Goal: Transaction & Acquisition: Purchase product/service

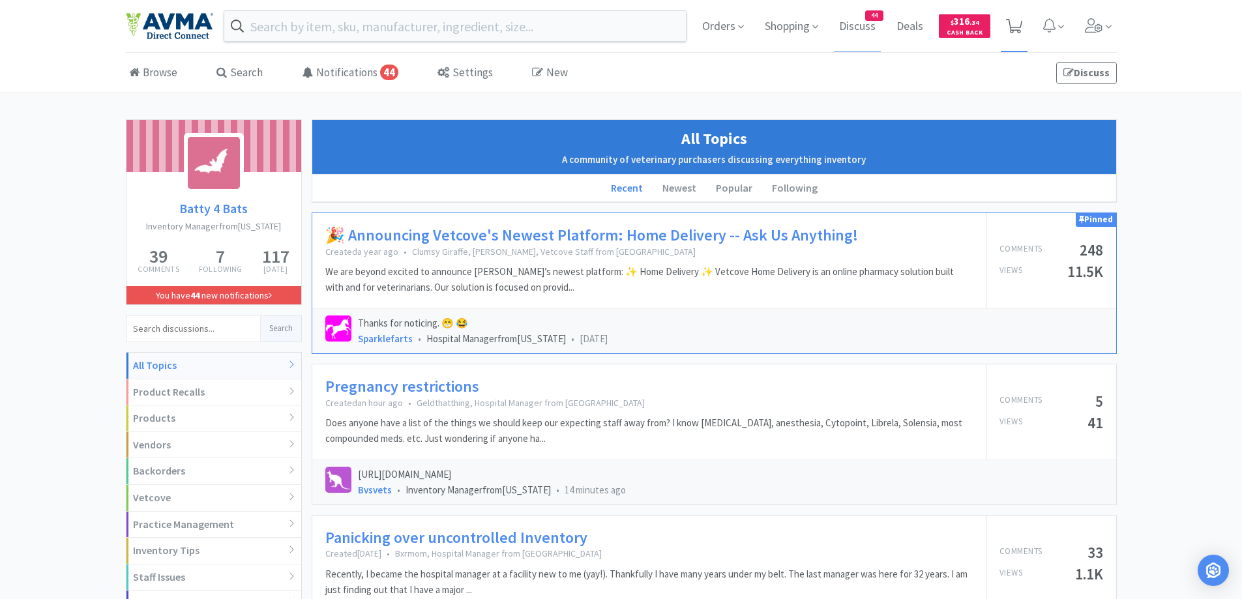
click at [1025, 22] on span at bounding box center [1014, 26] width 27 height 52
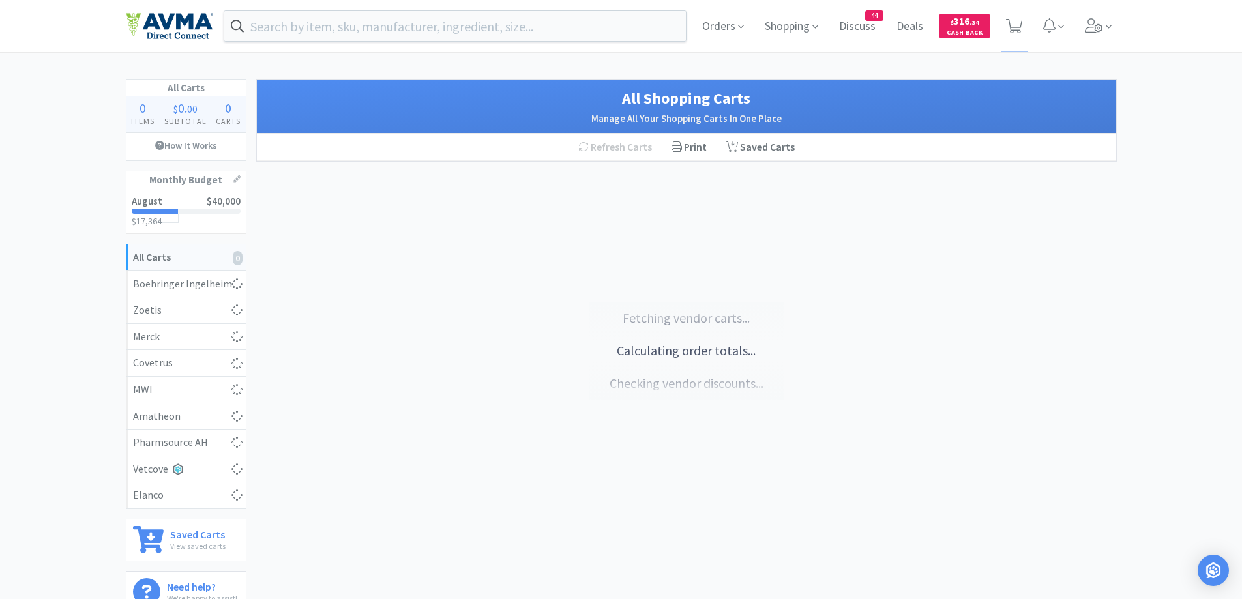
select select "1"
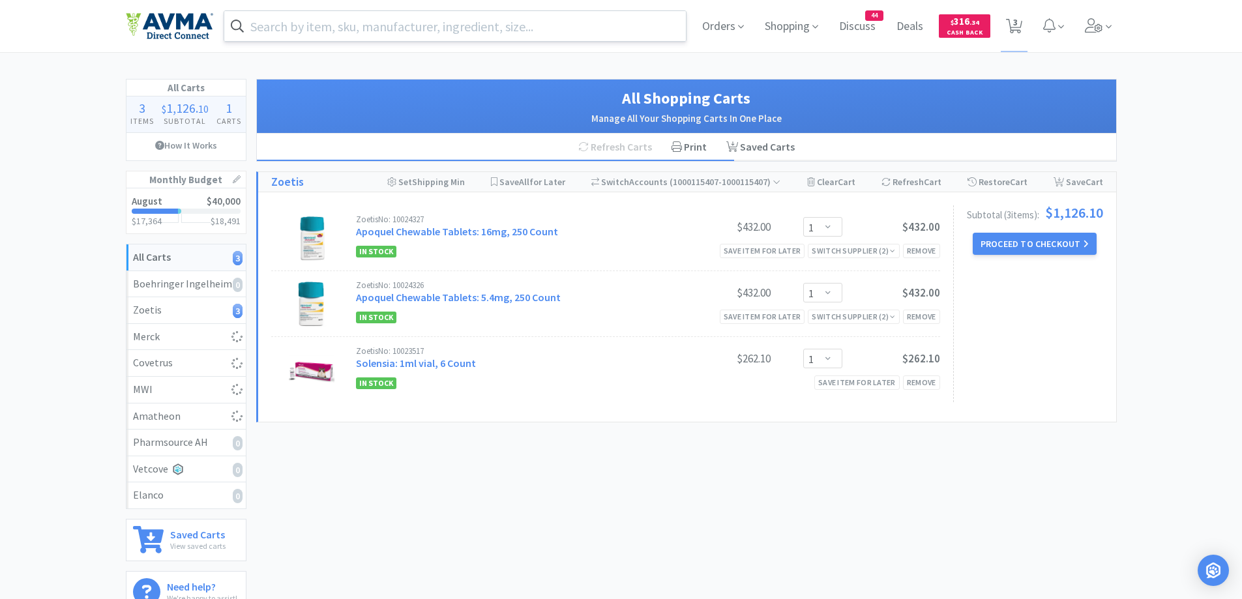
click at [393, 33] on input "text" at bounding box center [455, 26] width 462 height 30
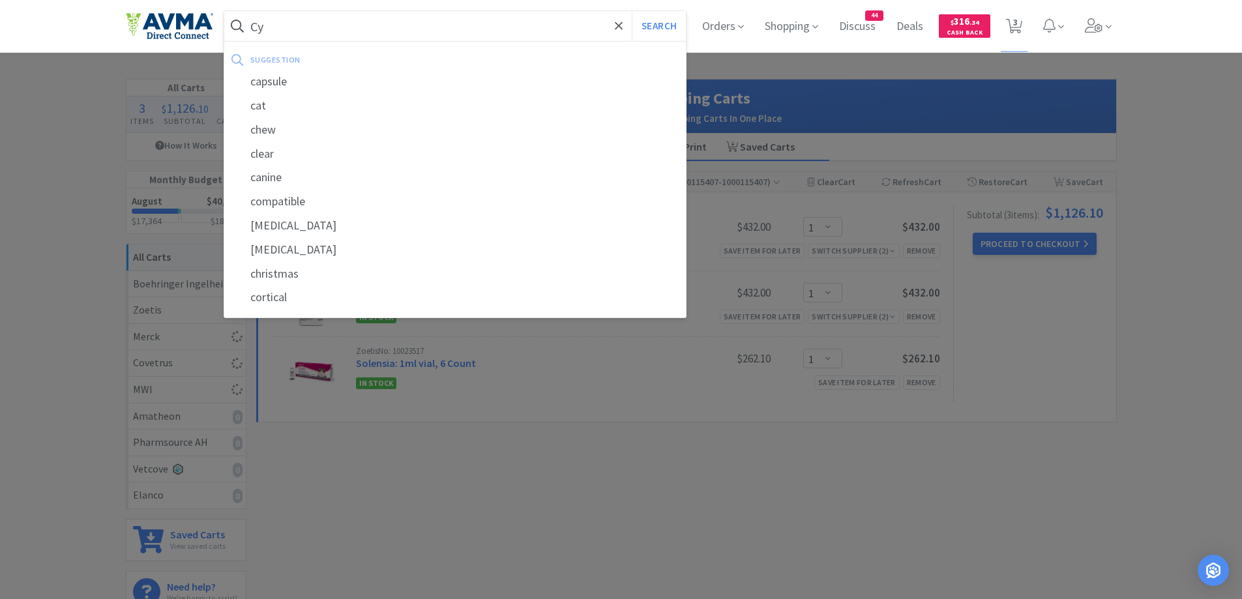
type input "Cyt"
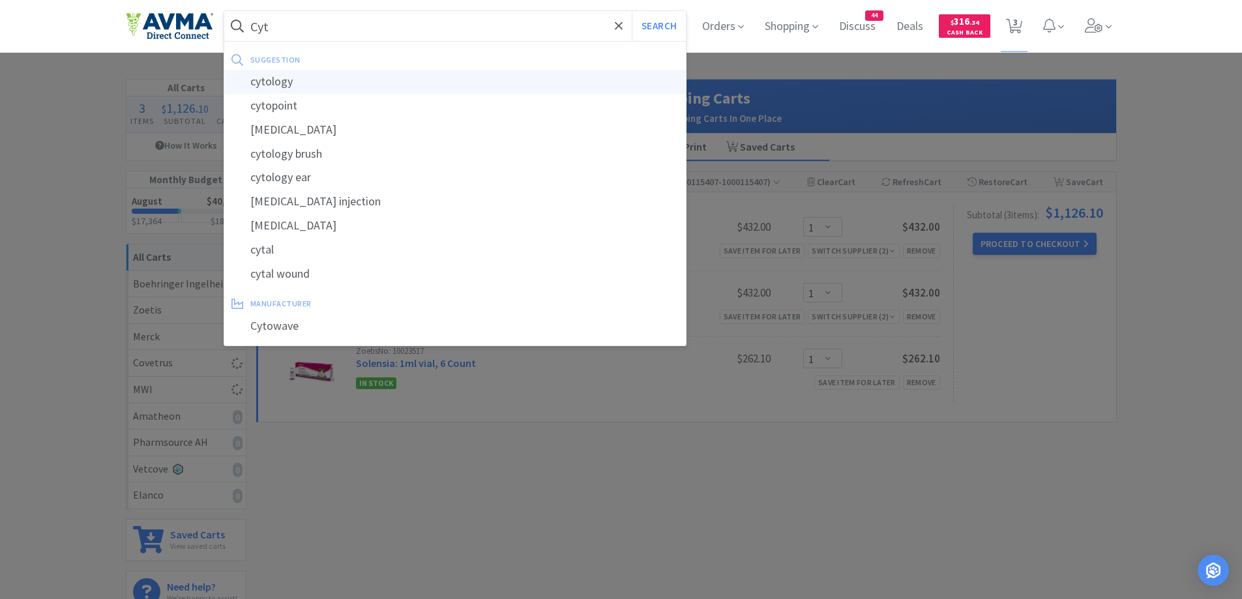
select select "1"
select select "2"
select select "1"
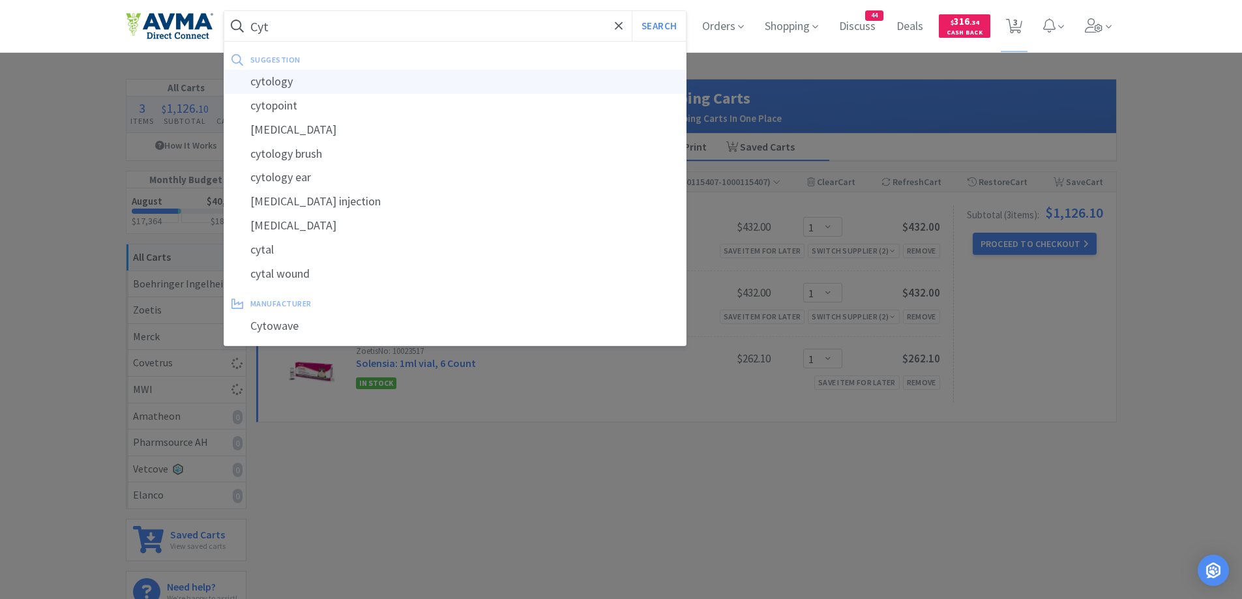
select select "1"
select select "2"
select select "10"
select select "1"
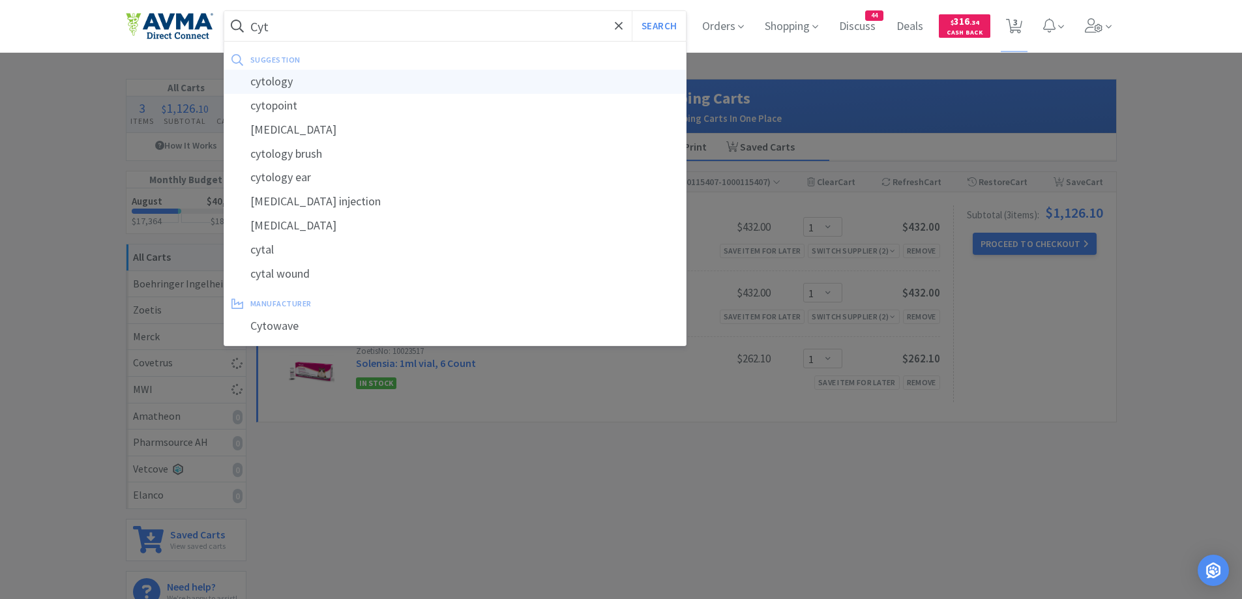
select select "1"
select select "4"
select select "2"
select select "1"
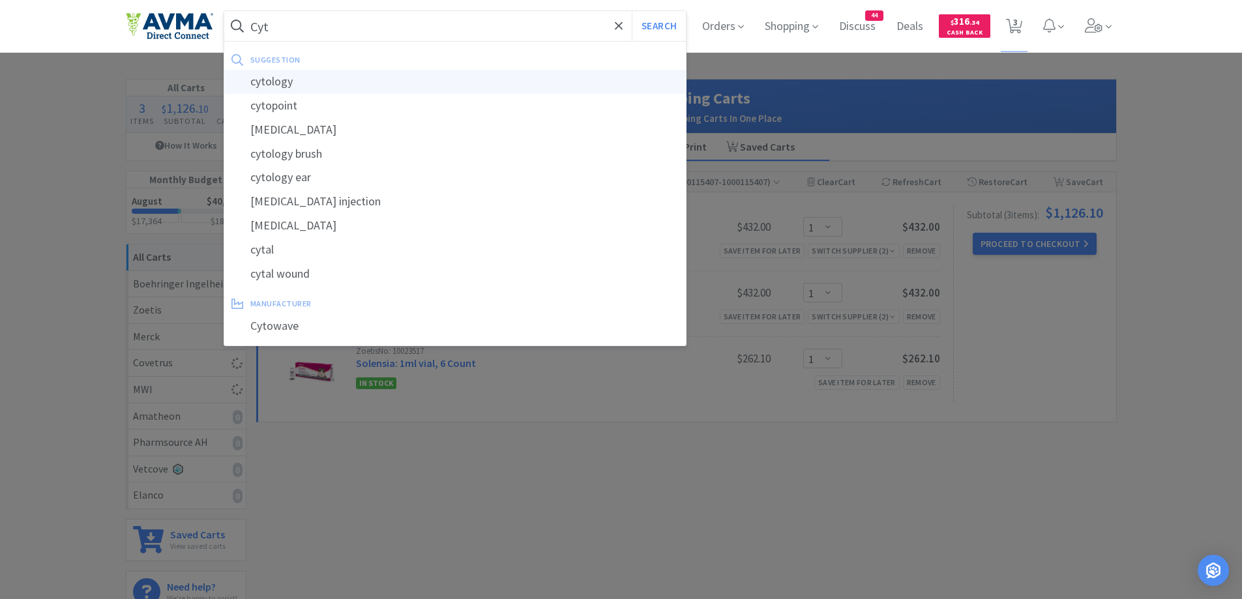
select select "2"
select select "1"
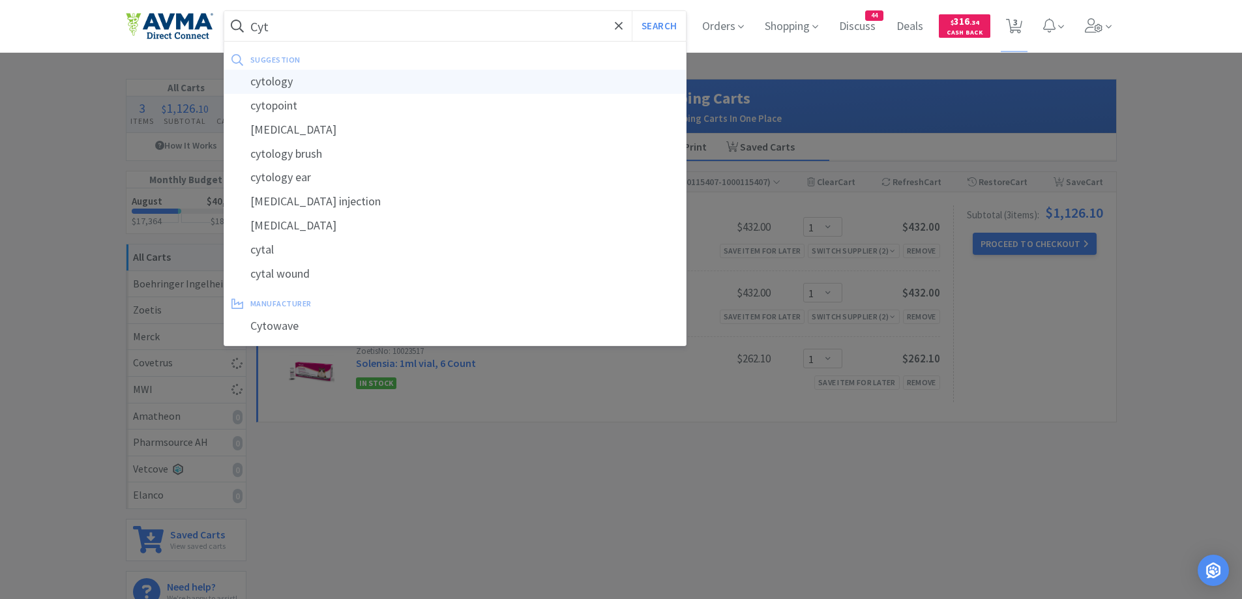
select select "6"
select select "1"
select select "5"
select select "1"
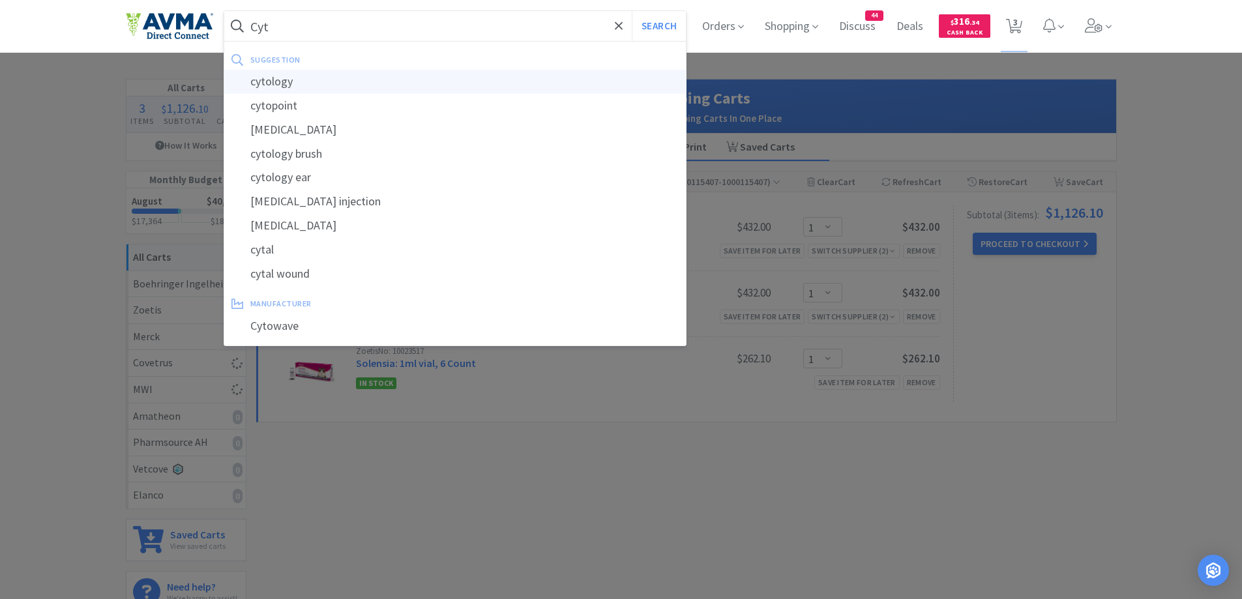
select select "4"
select select "1"
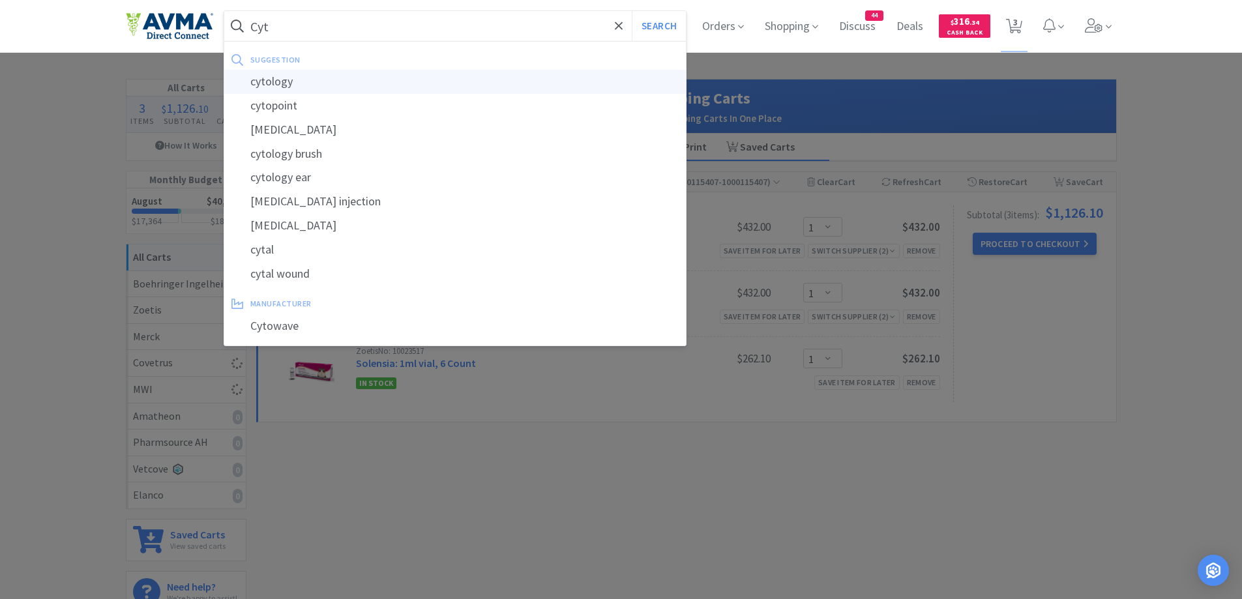
select select "5"
select select "1"
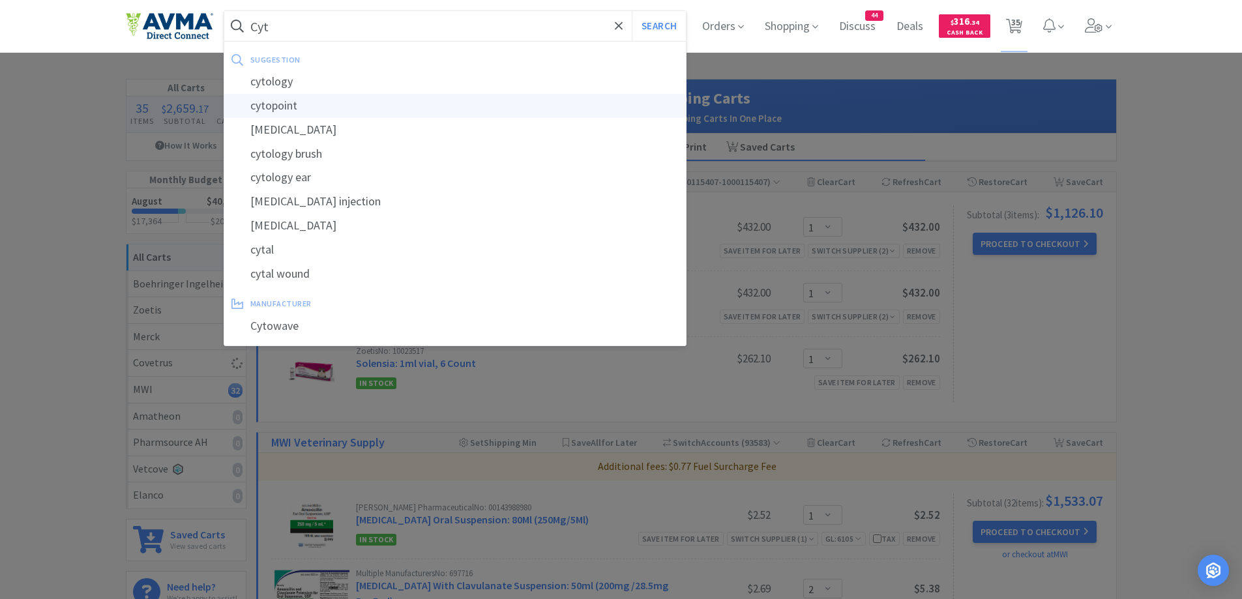
click at [291, 107] on div "cytopoint" at bounding box center [455, 106] width 462 height 24
type input "cytopoint"
select select "1"
select select "2"
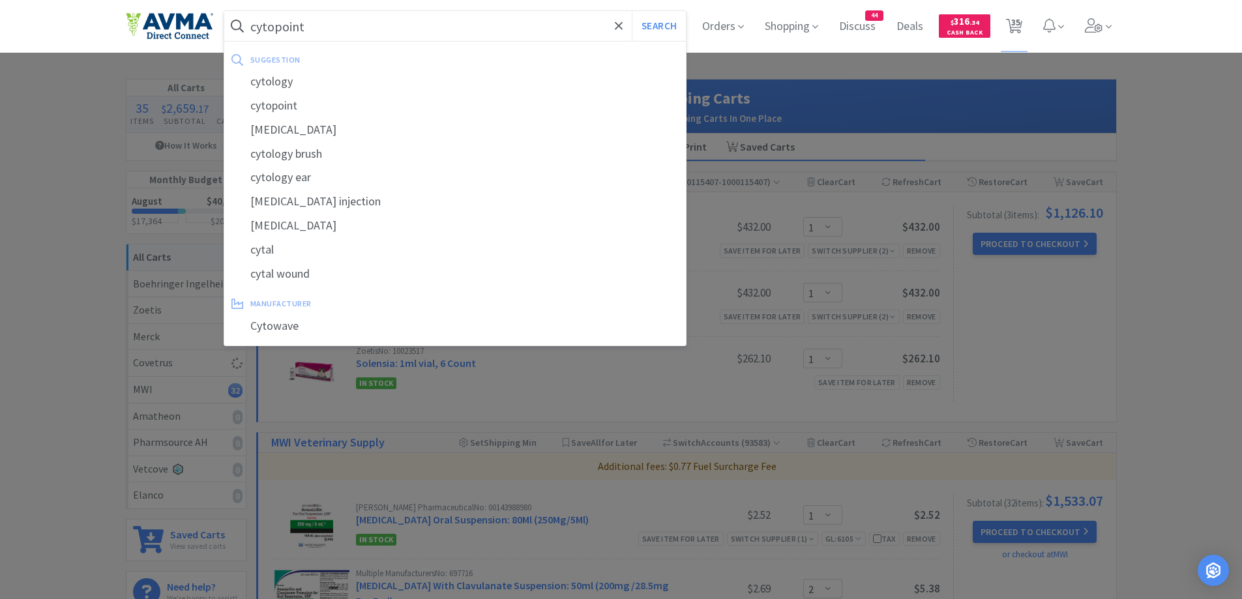
select select "2"
select select "1"
select select "2"
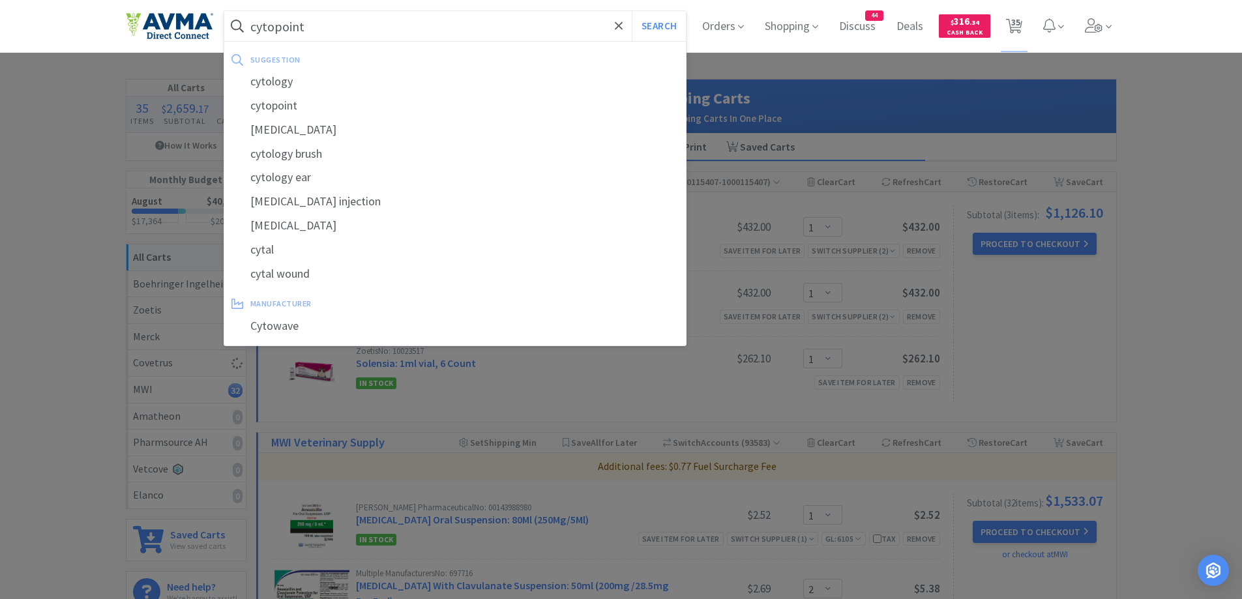
select select "10"
select select "1"
select select "4"
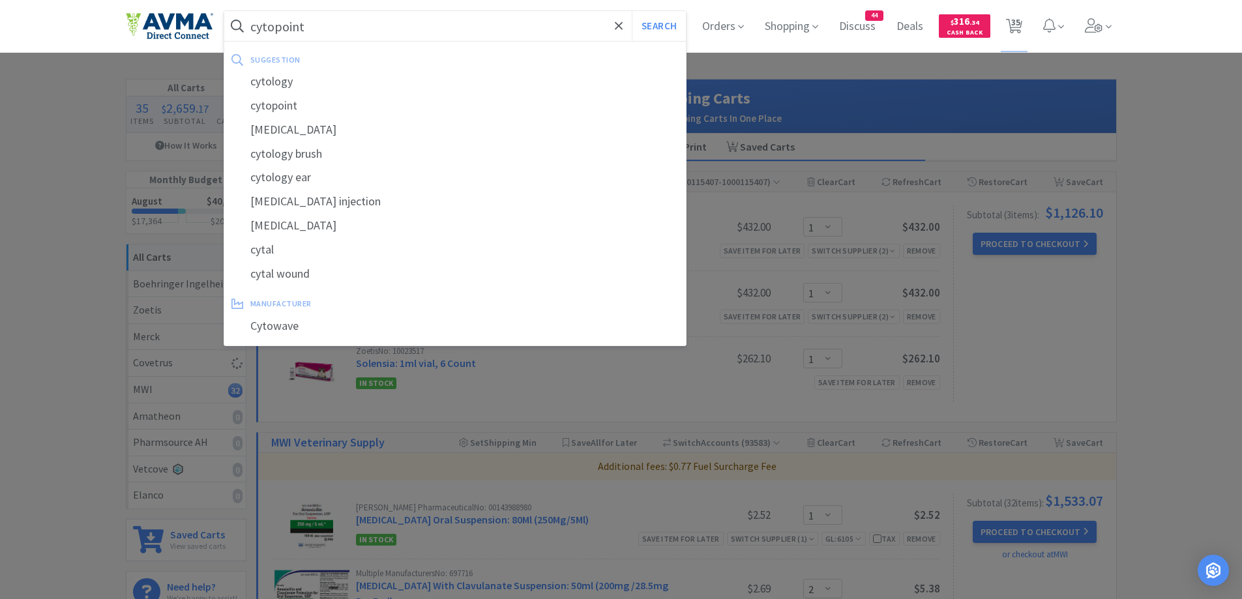
select select "2"
select select "1"
select select "2"
select select "1"
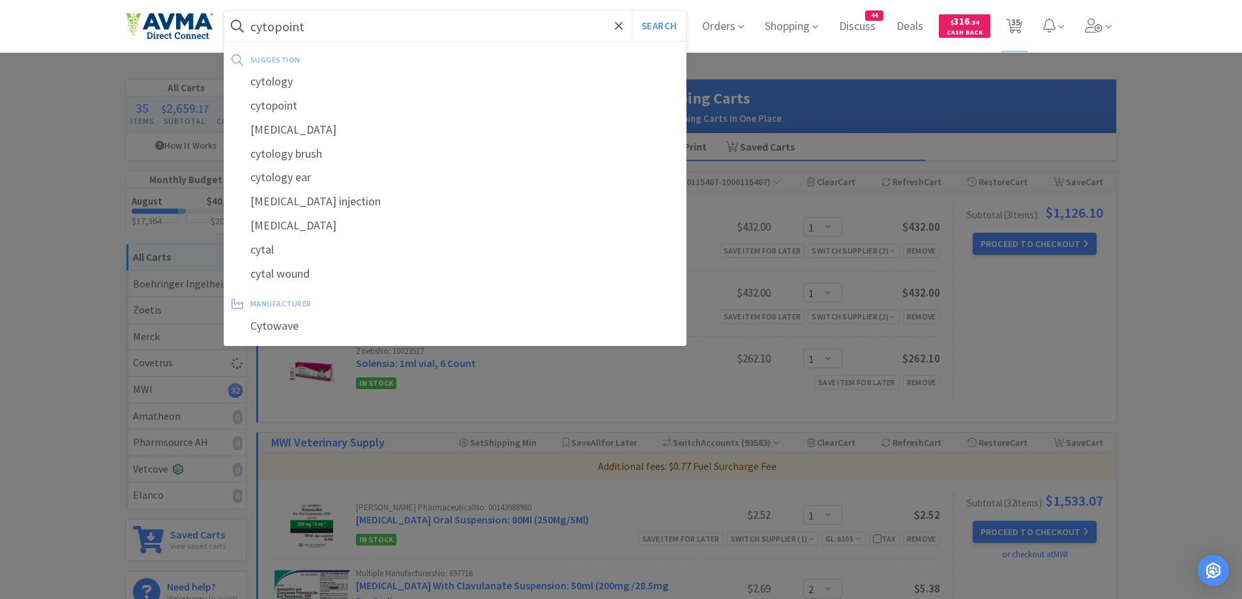
select select "1"
select select "6"
select select "1"
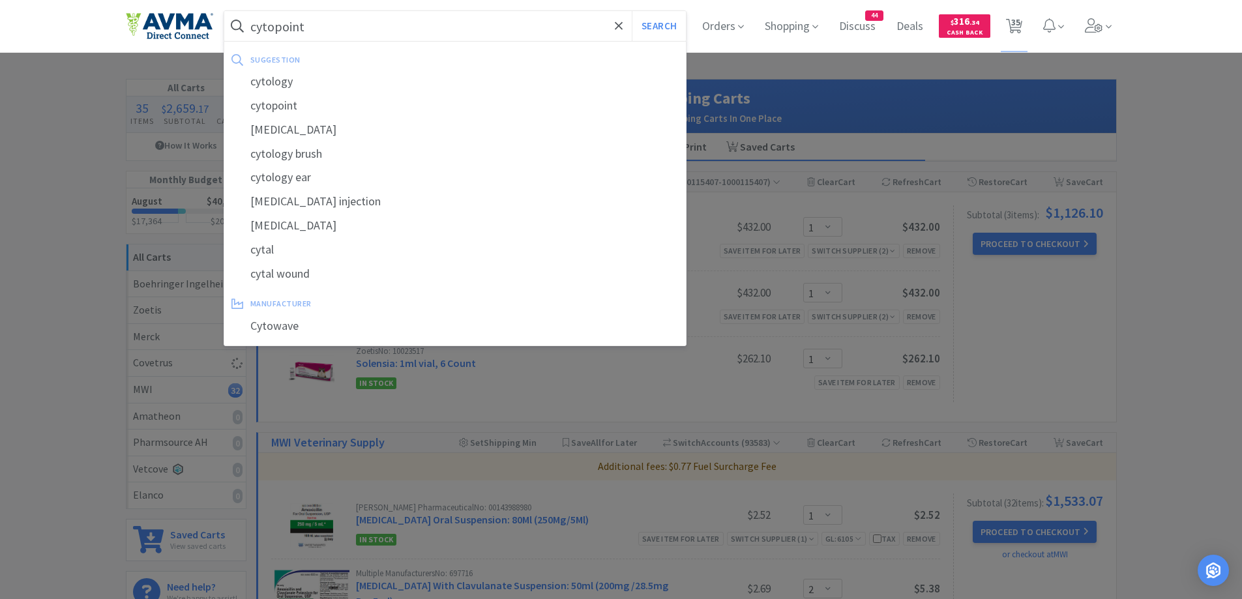
select select "5"
select select "1"
select select "4"
select select "1"
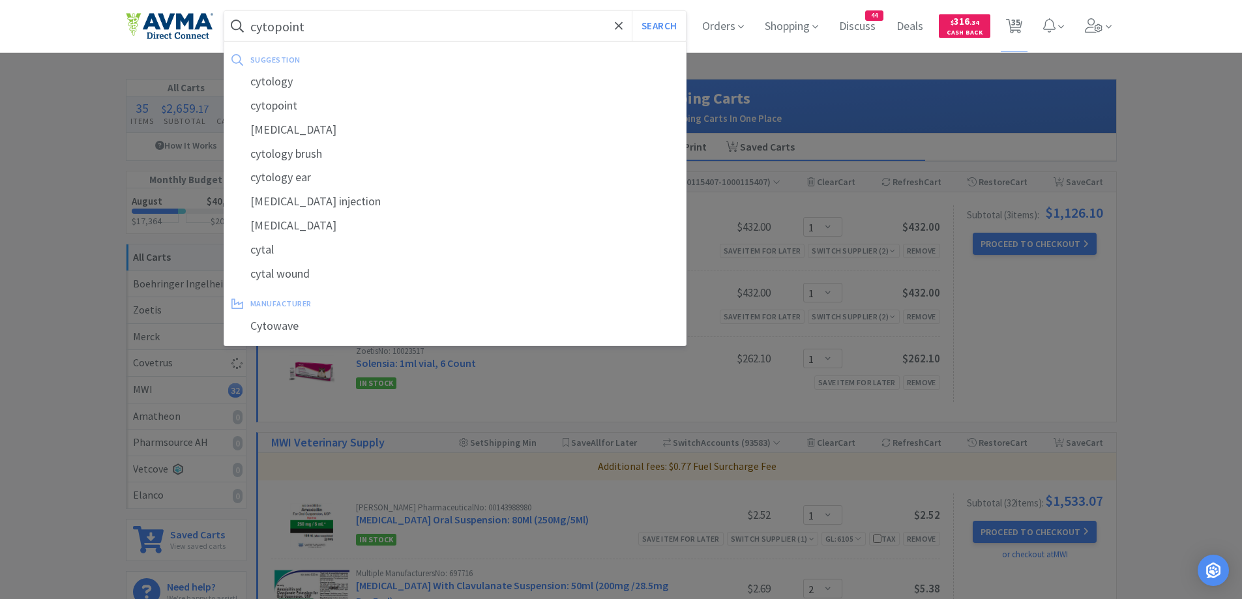
select select "1"
select select "5"
select select "1"
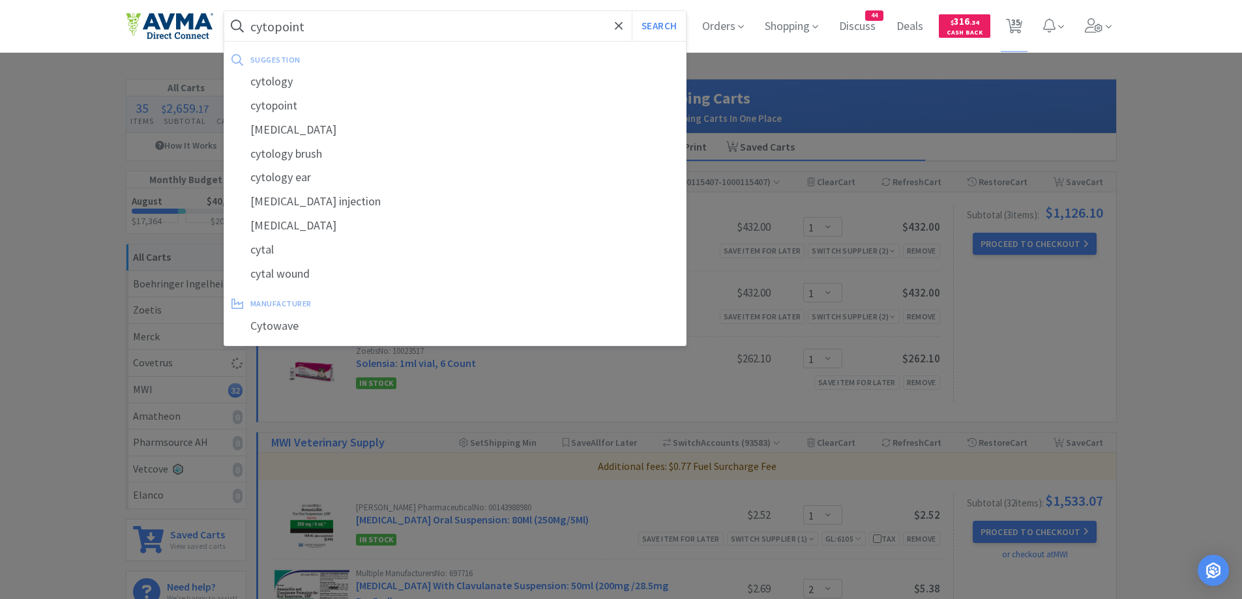
select select "1"
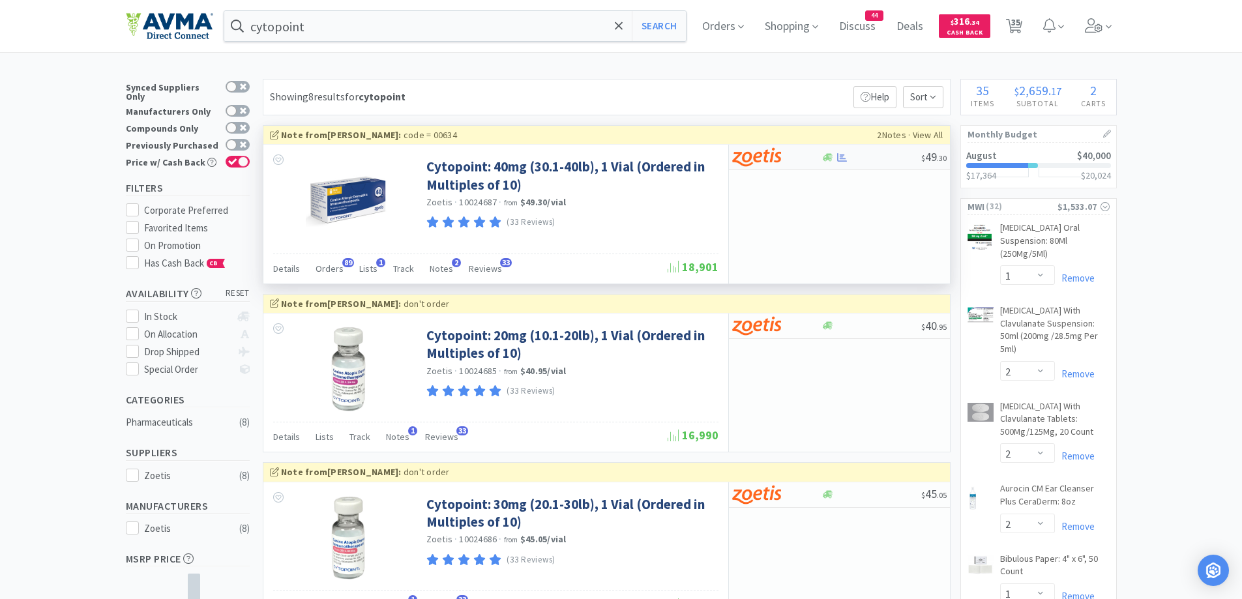
click at [808, 164] on div at bounding box center [776, 157] width 89 height 22
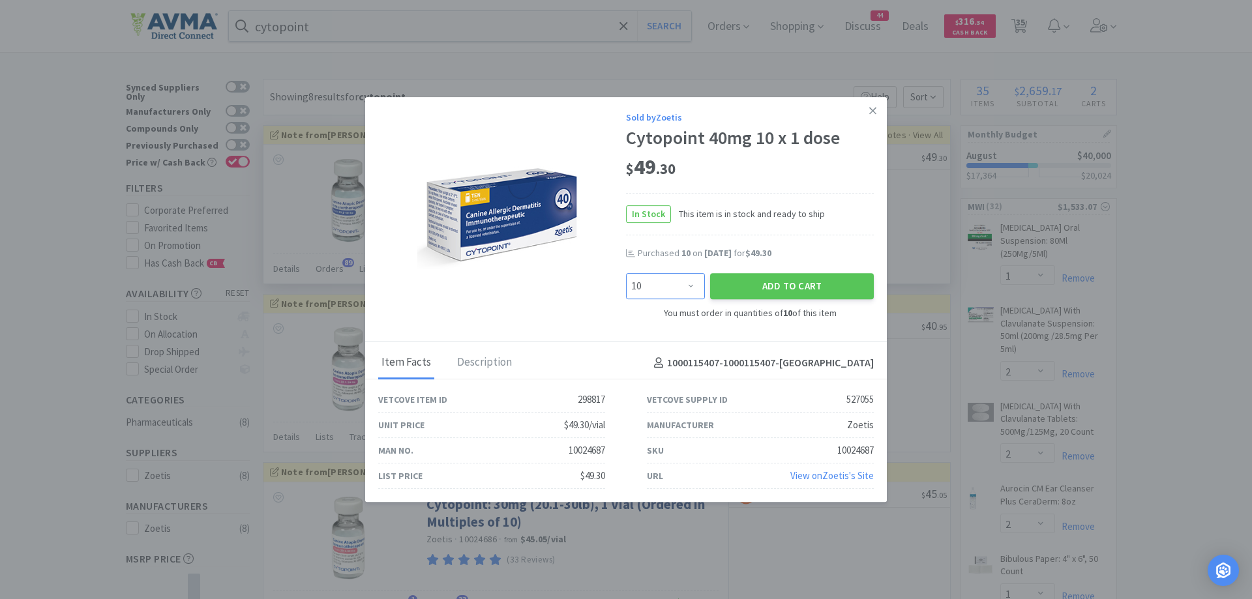
click at [692, 280] on select "Enter Quantity 10 20 30 40 50 60 70 80 90 100 110 120 130 140 150 160 170 180 1…" at bounding box center [665, 286] width 79 height 26
select select "20"
click at [626, 273] on select "Enter Quantity 10 20 30 40 50 60 70 80 90 100 110 120 130 140 150 160 170 180 1…" at bounding box center [665, 286] width 79 height 26
click at [781, 285] on button "Add to Cart" at bounding box center [792, 286] width 164 height 26
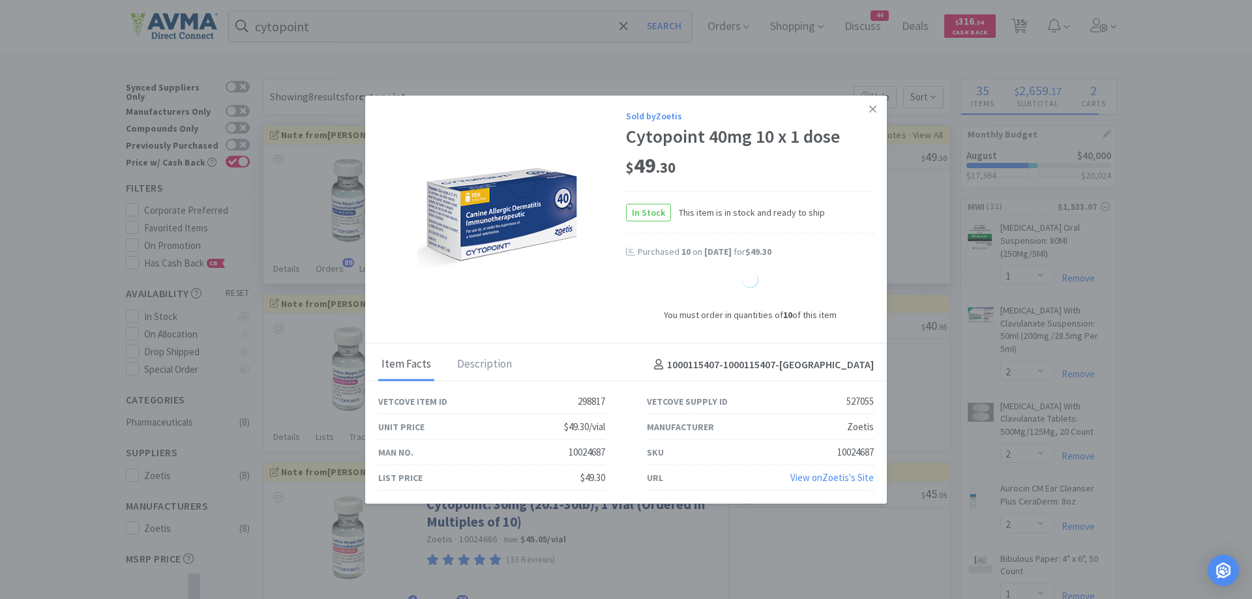
select select "20"
select select "1"
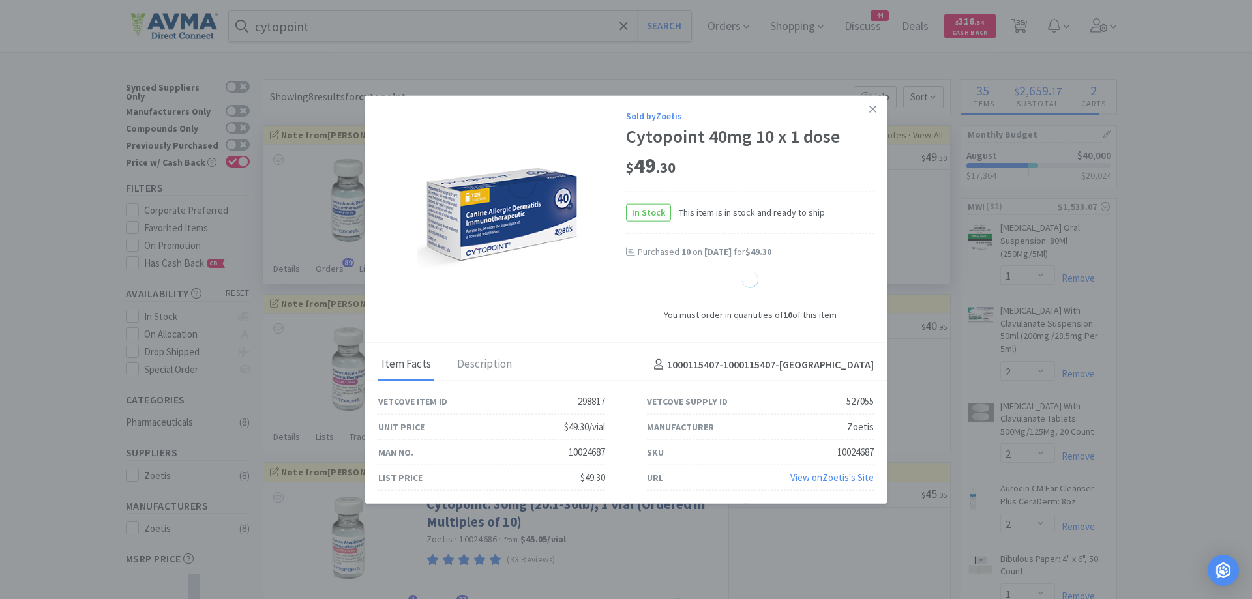
select select "1"
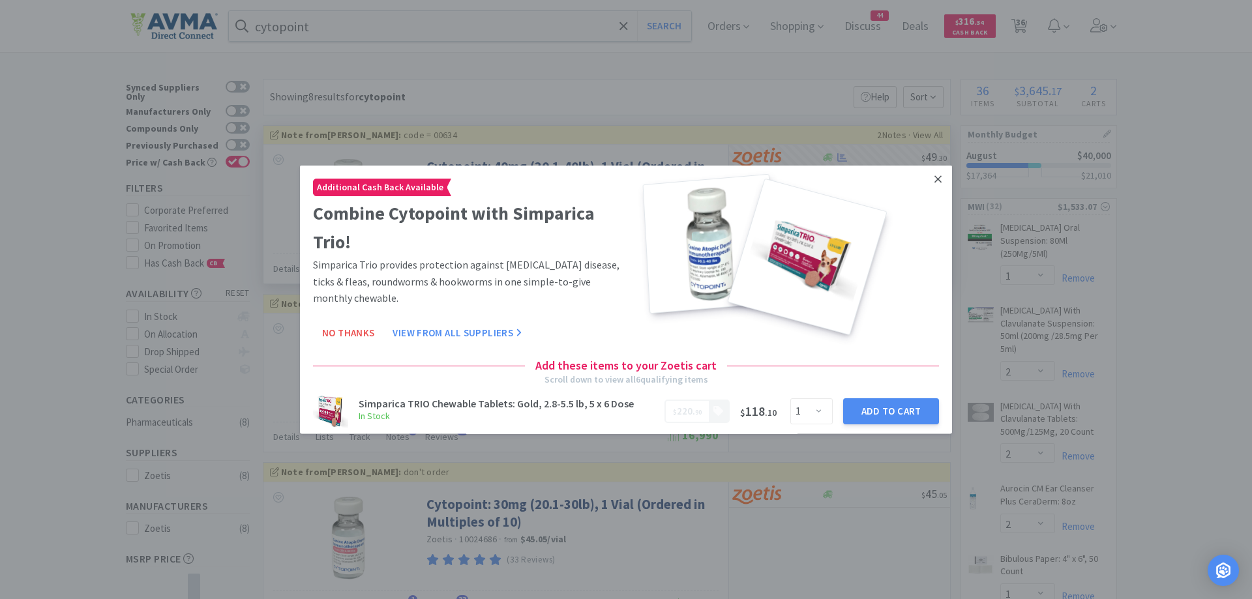
click at [934, 175] on link at bounding box center [938, 179] width 23 height 28
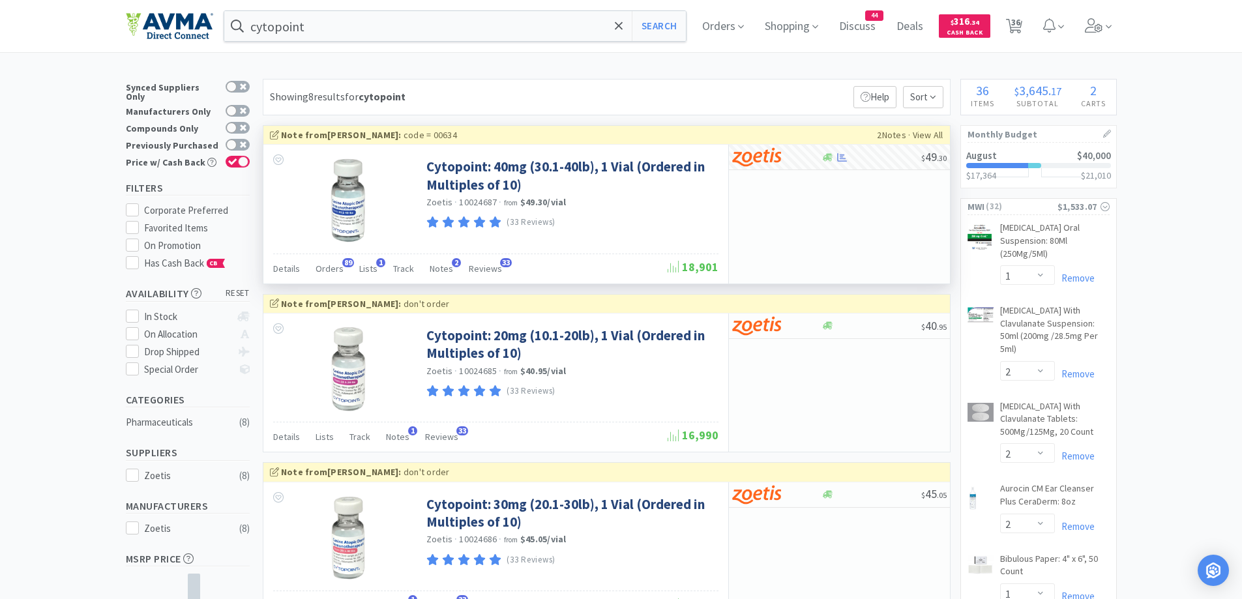
click at [648, 87] on div "Showing 8 results for cytopoint Filters Help Sort" at bounding box center [607, 97] width 688 height 37
click at [1021, 20] on span "36" at bounding box center [1015, 22] width 9 height 52
select select "1"
select select "20"
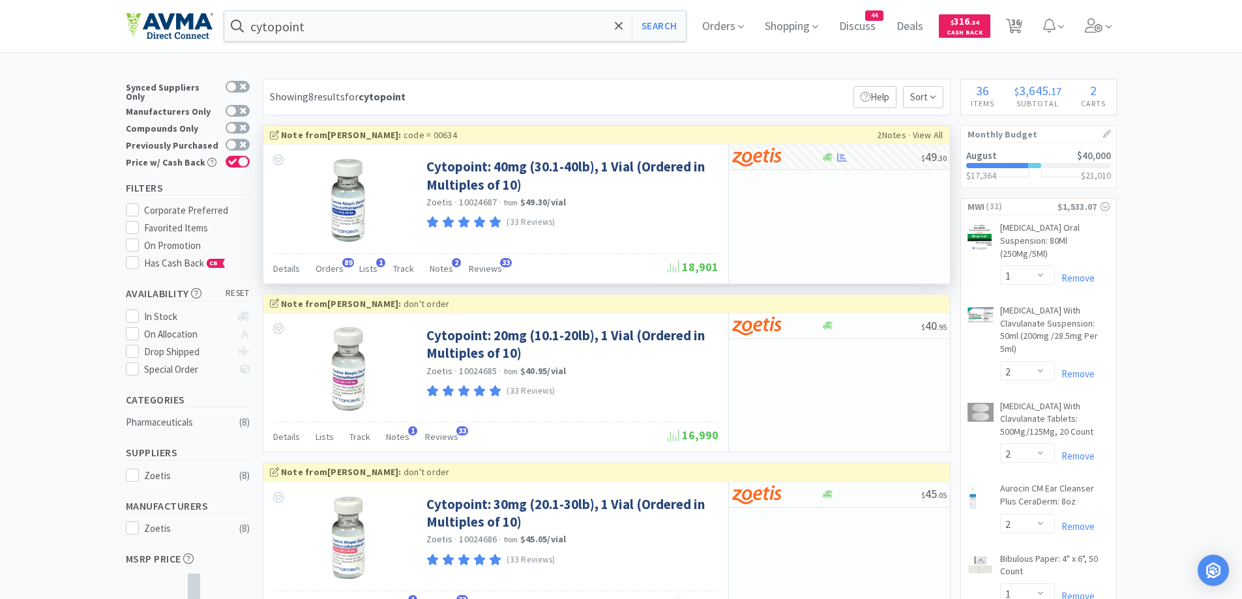
select select "1"
select select "2"
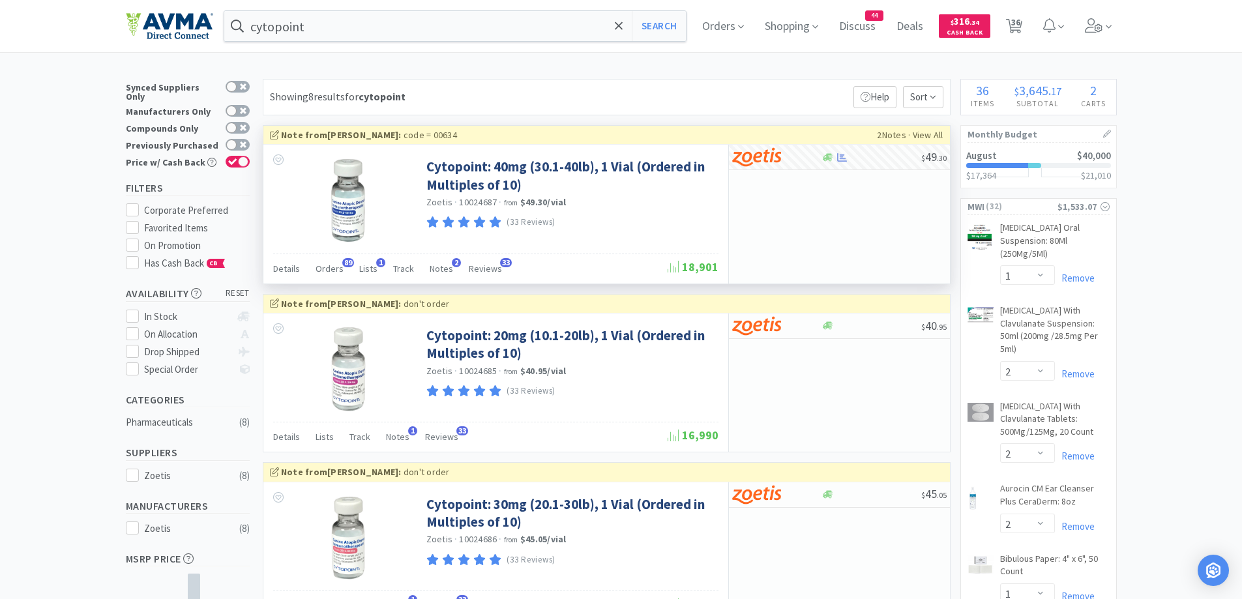
select select "1"
select select "2"
select select "10"
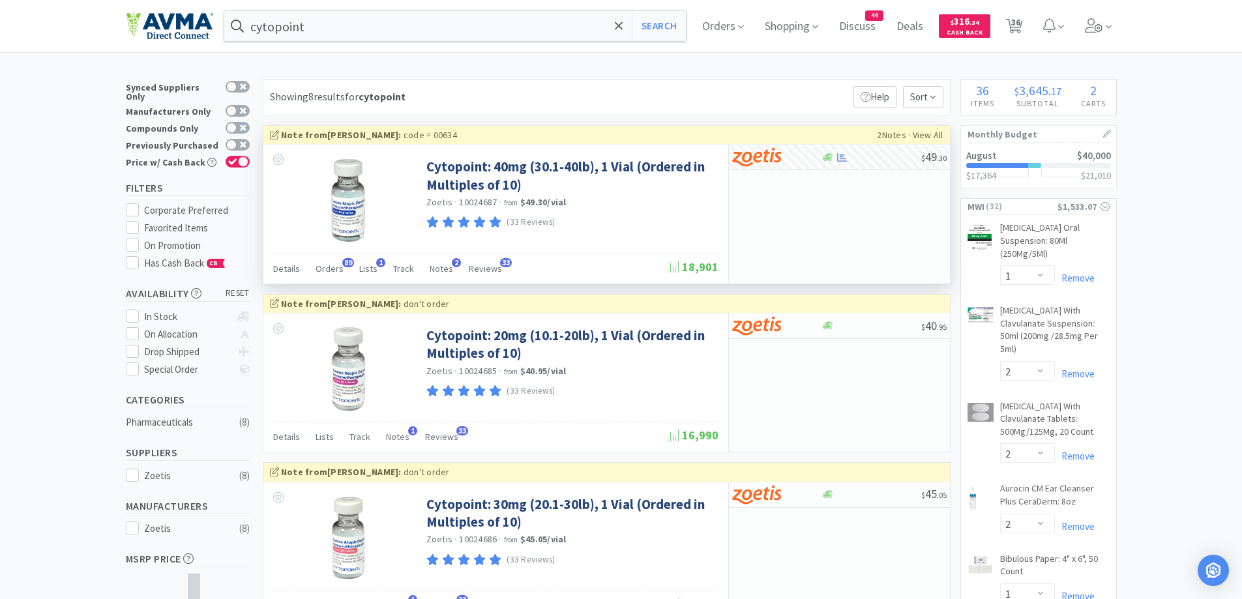
select select "1"
select select "4"
select select "2"
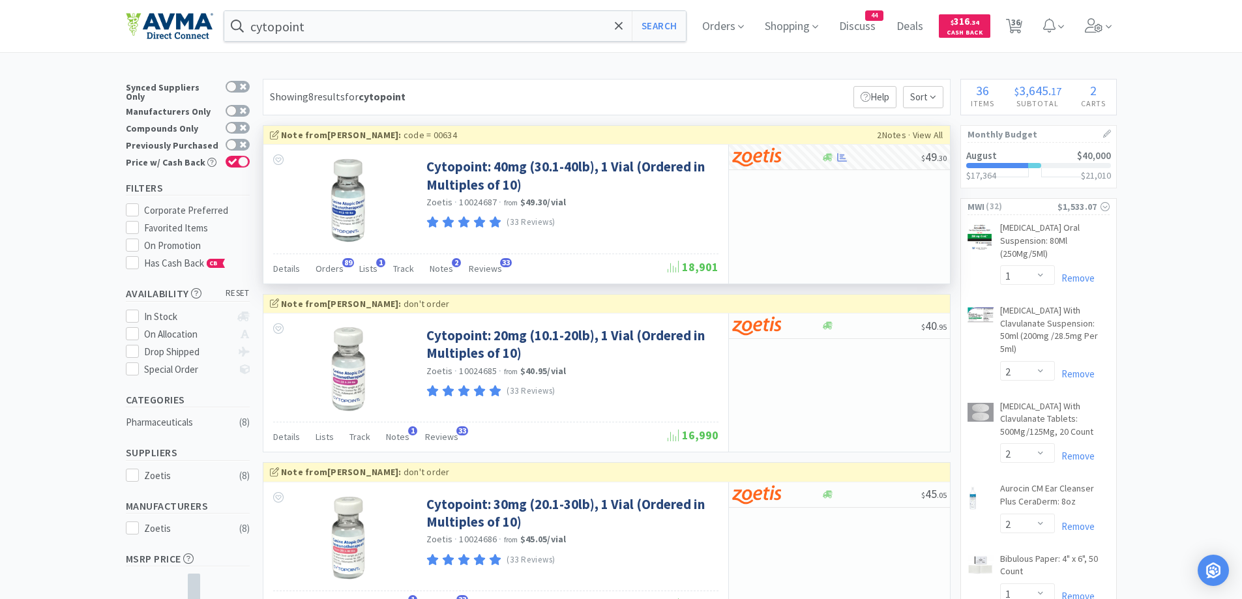
select select "1"
select select "2"
select select "1"
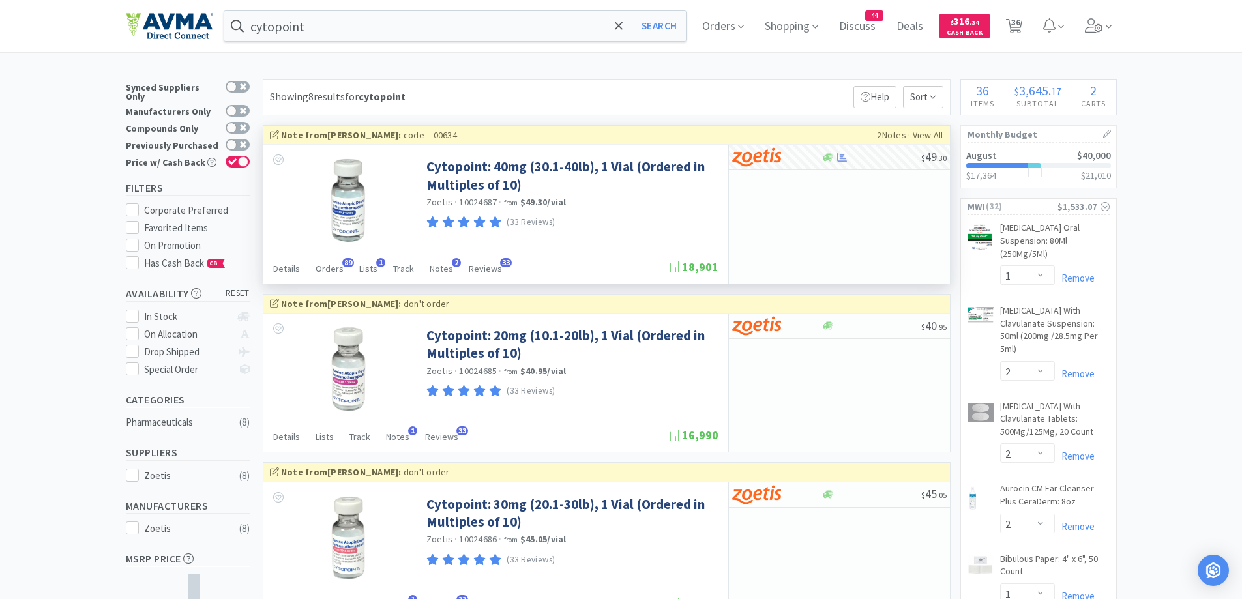
select select "1"
select select "6"
select select "1"
select select "5"
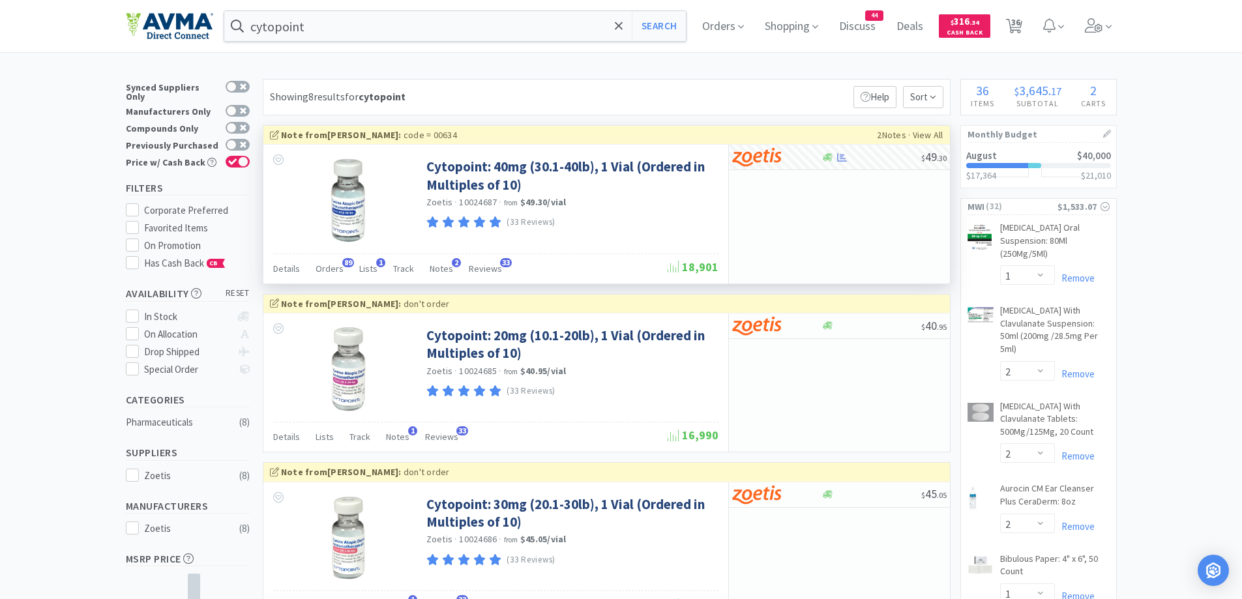
select select "1"
select select "4"
select select "1"
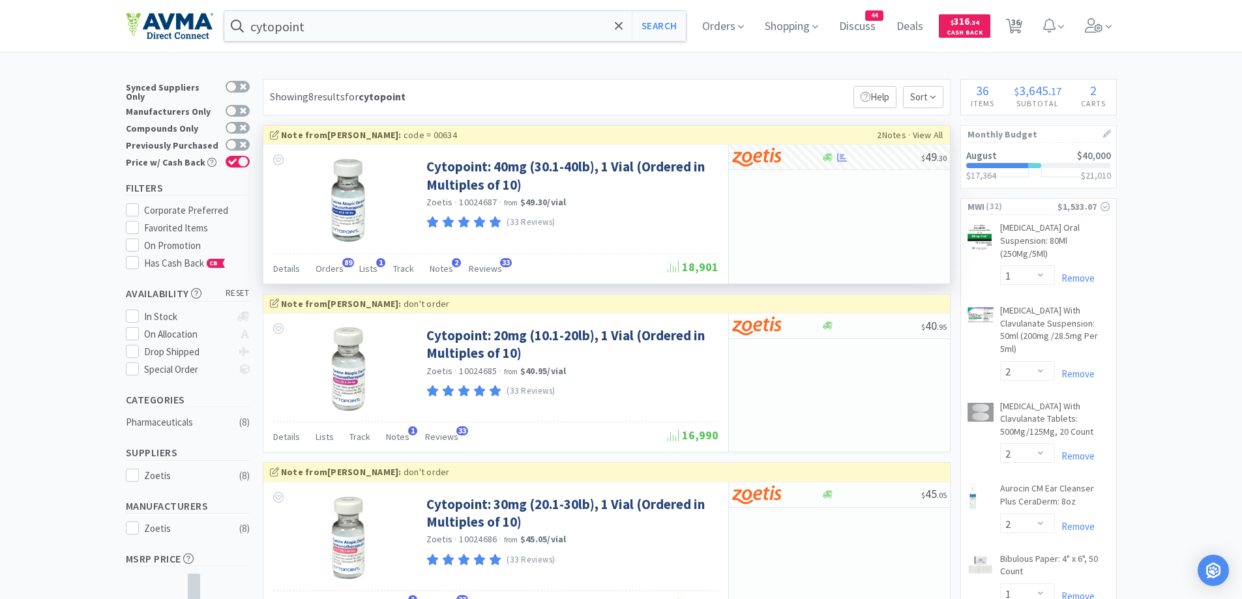
select select "1"
select select "5"
select select "1"
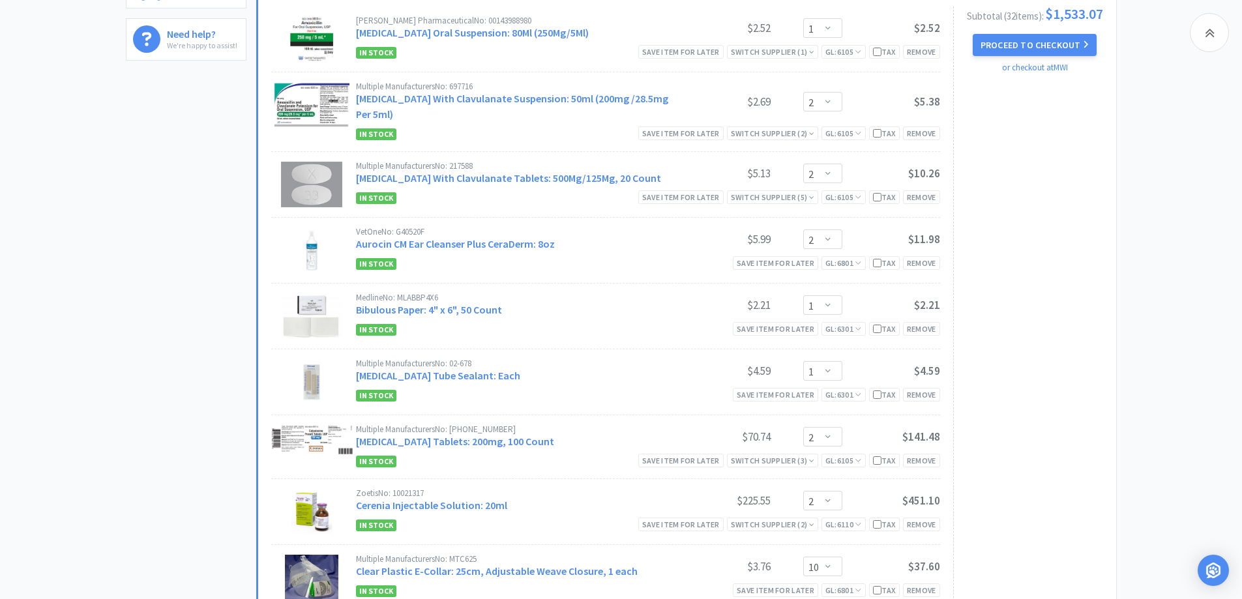
scroll to position [522, 0]
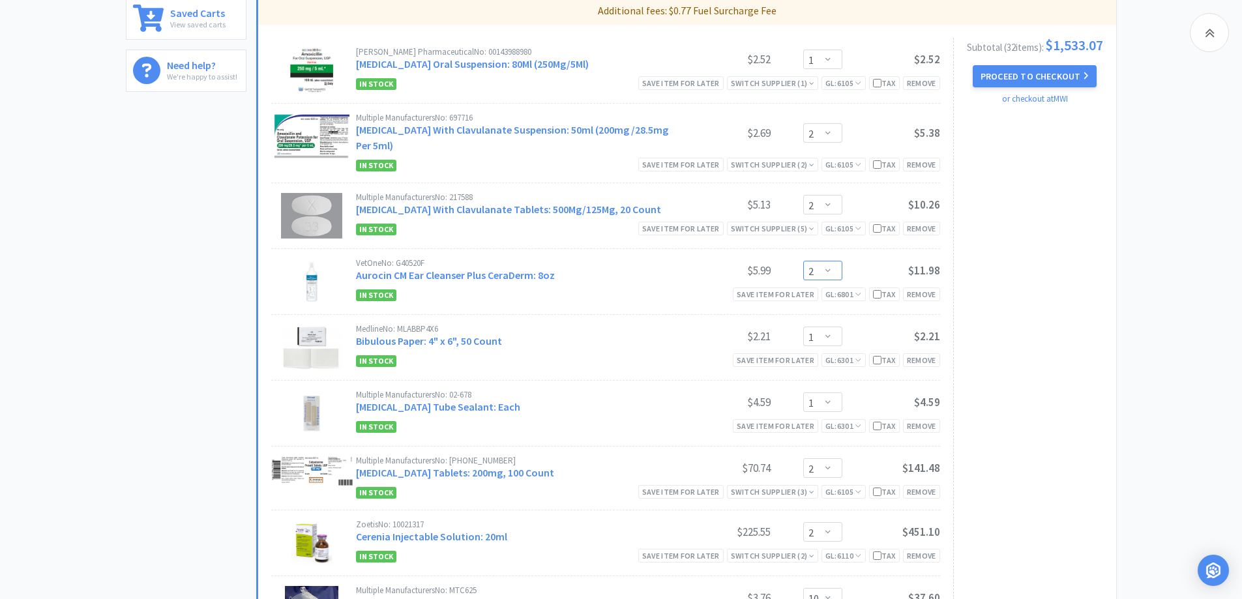
click at [831, 273] on select "Enter Quantity 1 2 3 4 5 6 7 8 9 10 11 12 13 14 15 16 17 18 19 20 Enter Quantity" at bounding box center [822, 271] width 39 height 20
click at [803, 261] on select "Enter Quantity 1 2 3 4 5 6 7 8 9 10 11 12 13 14 15 16 17 18 19 20 Enter Quantity" at bounding box center [822, 271] width 39 height 20
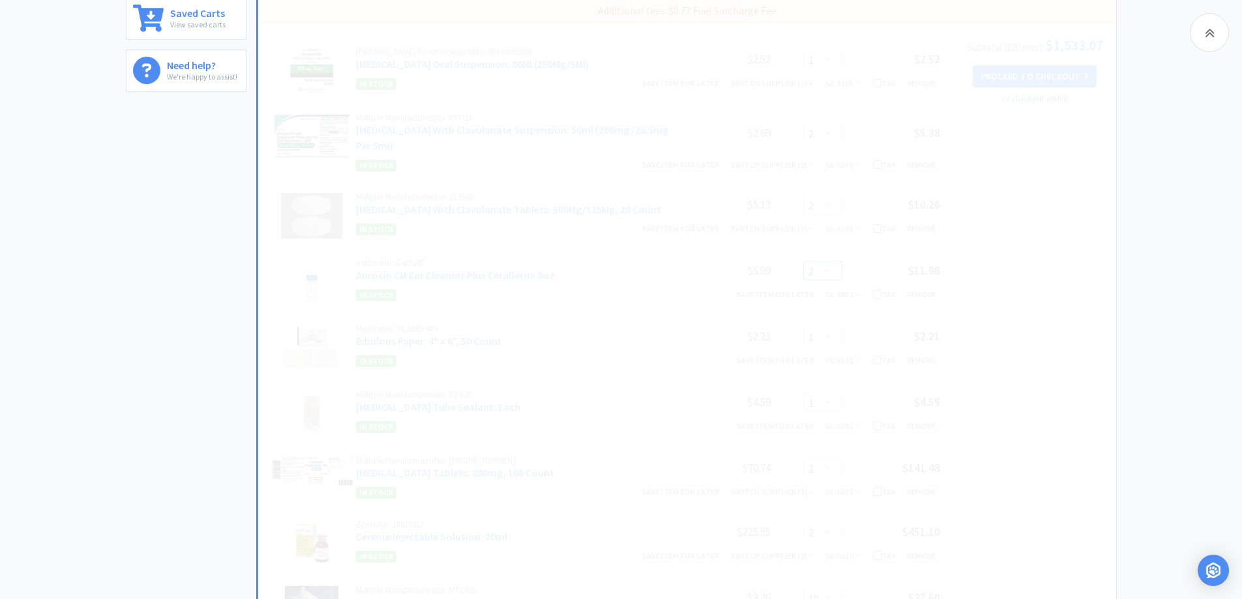
select select "3"
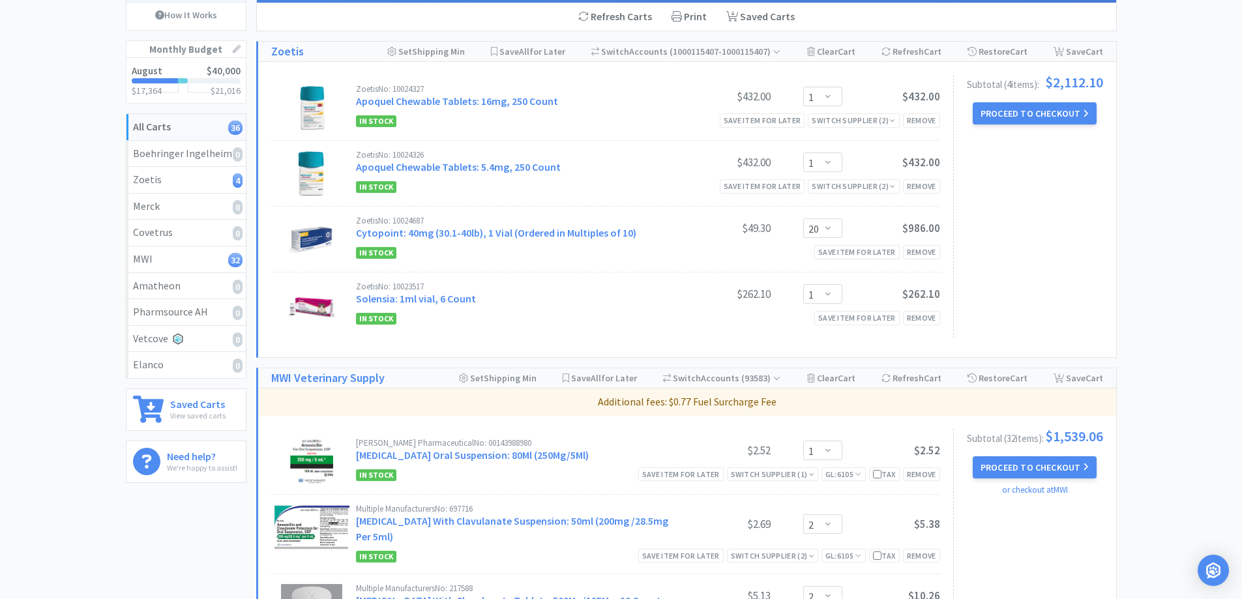
scroll to position [0, 0]
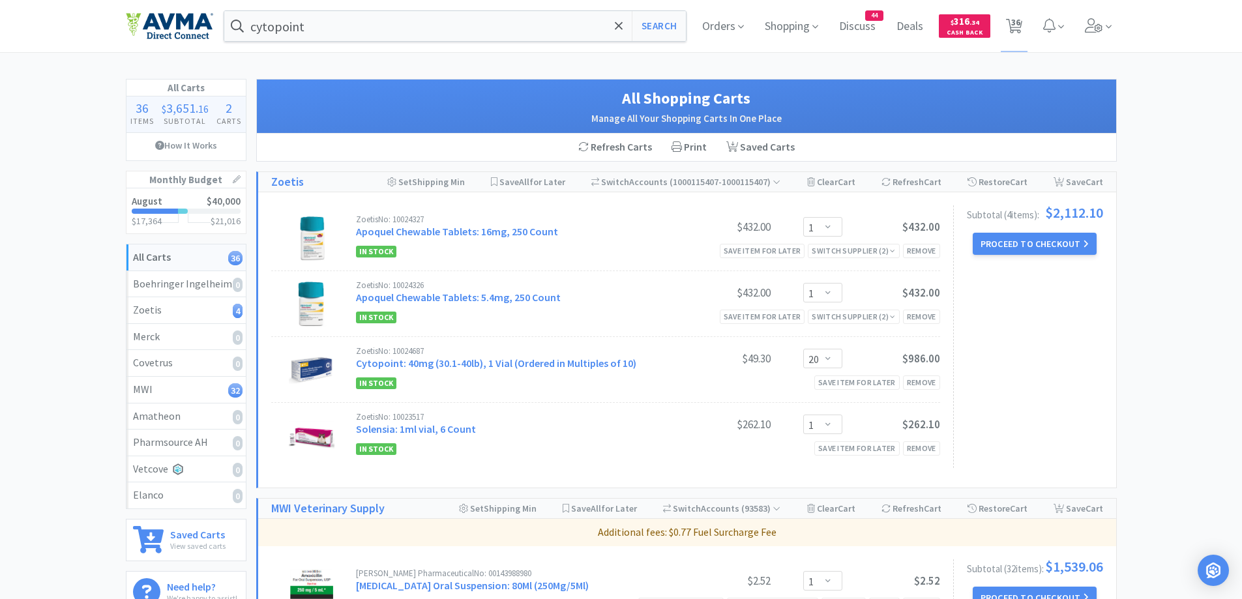
drag, startPoint x: 834, startPoint y: 290, endPoint x: 834, endPoint y: 283, distance: 7.2
click at [834, 290] on select "Enter Quantity 1 2 3 4 5 6 7 8 9 10 11 12 13 14 15 16 17 18 19 20 Enter Quantity" at bounding box center [822, 293] width 39 height 20
click at [803, 283] on select "Enter Quantity 1 2 3 4 5 6 7 8 9 10 11 12 13 14 15 16 17 18 19 20 Enter Quantity" at bounding box center [822, 293] width 39 height 20
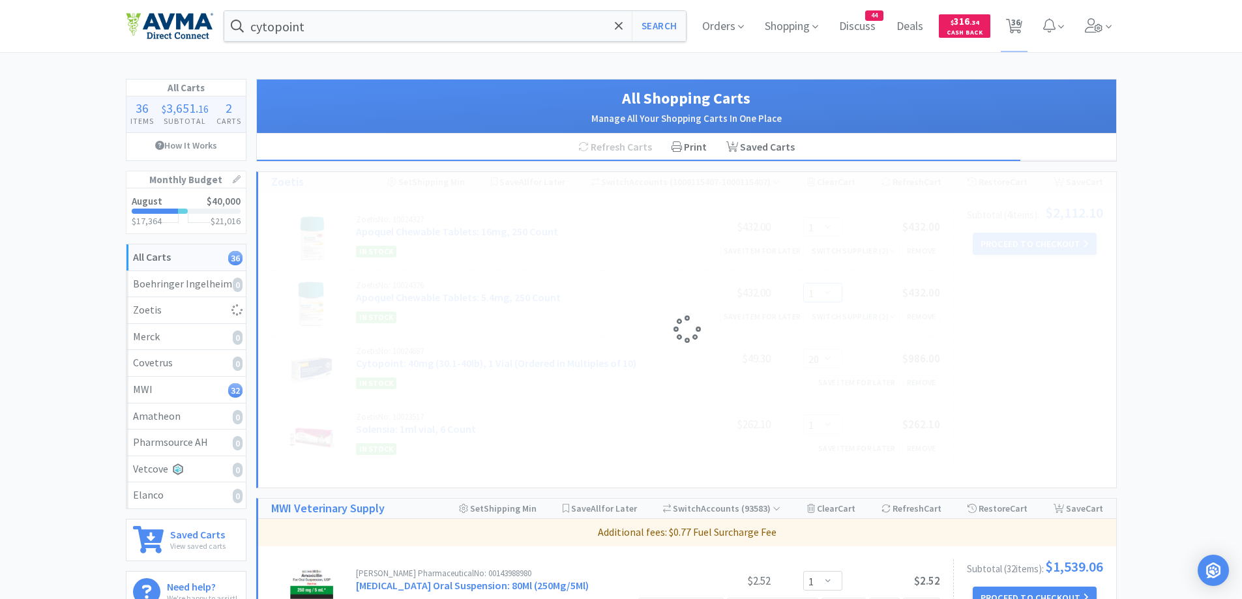
select select "2"
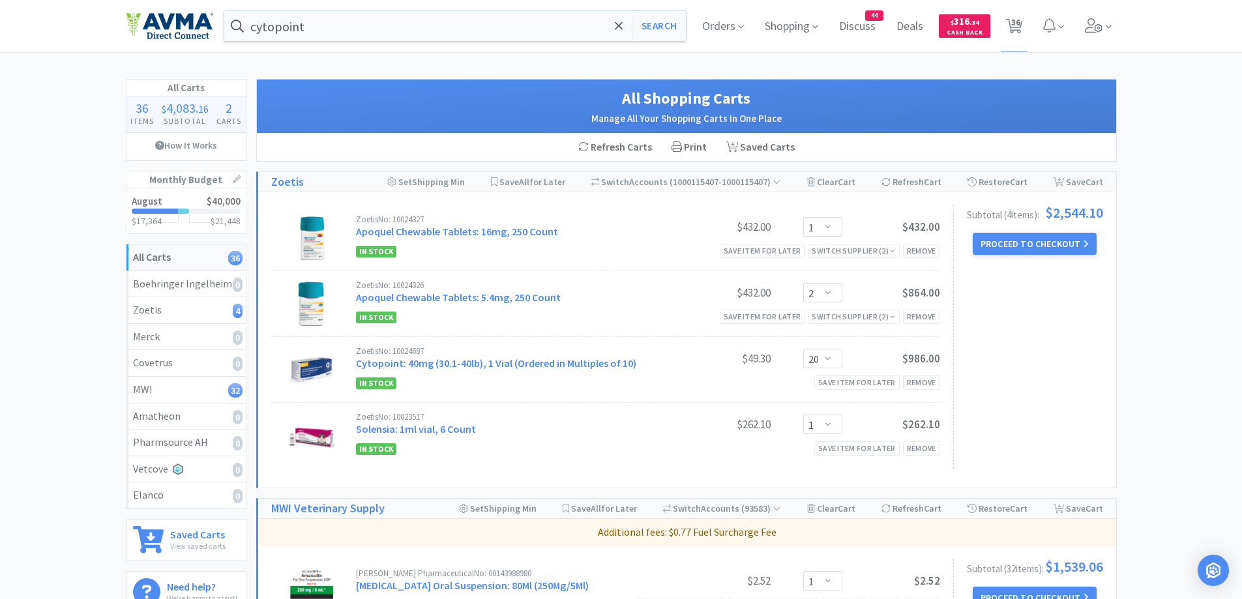
click at [1114, 340] on div "Zoetis No: 10024327 Apoquel Chewable Tablets: 16mg, 250 Count $432.00 Enter Qua…" at bounding box center [687, 339] width 858 height 295
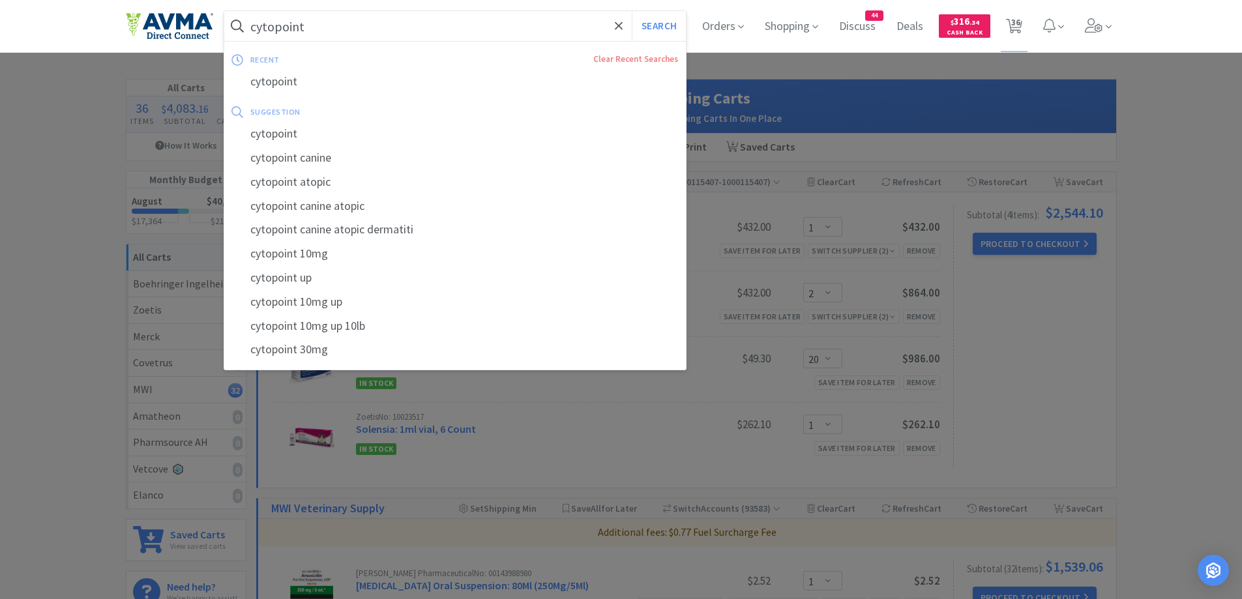
click at [350, 18] on input "cytopoint" at bounding box center [455, 26] width 462 height 30
paste input "Sharps"
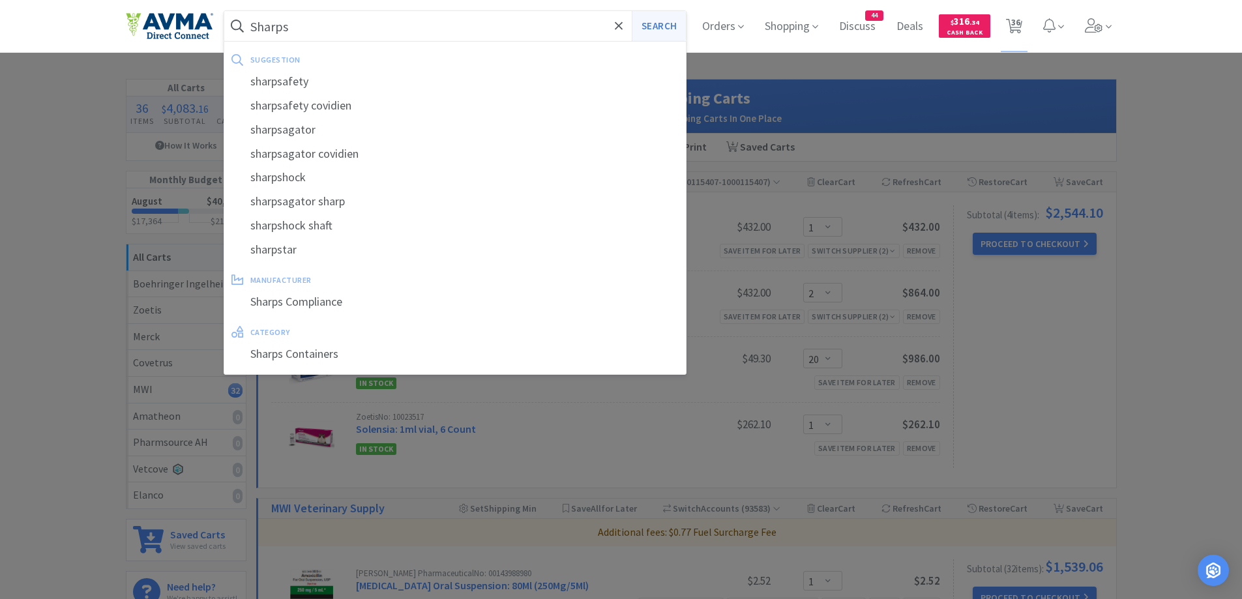
type input "Sharps"
click at [655, 35] on button "Search" at bounding box center [659, 26] width 54 height 30
select select "1"
select select "2"
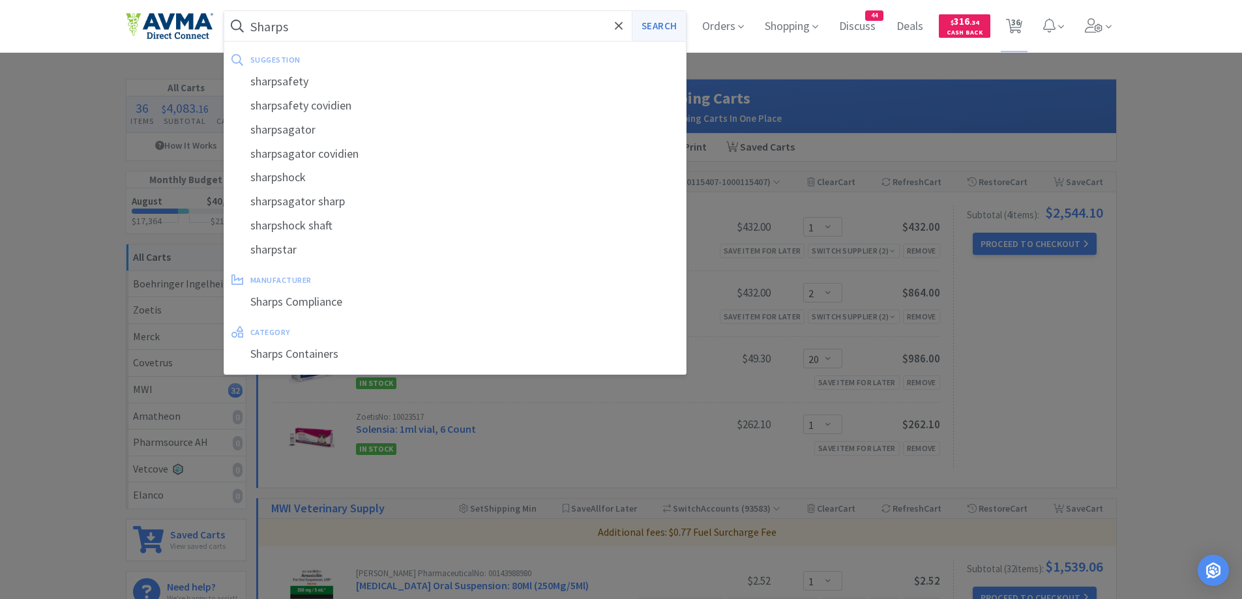
select select "3"
select select "1"
select select "2"
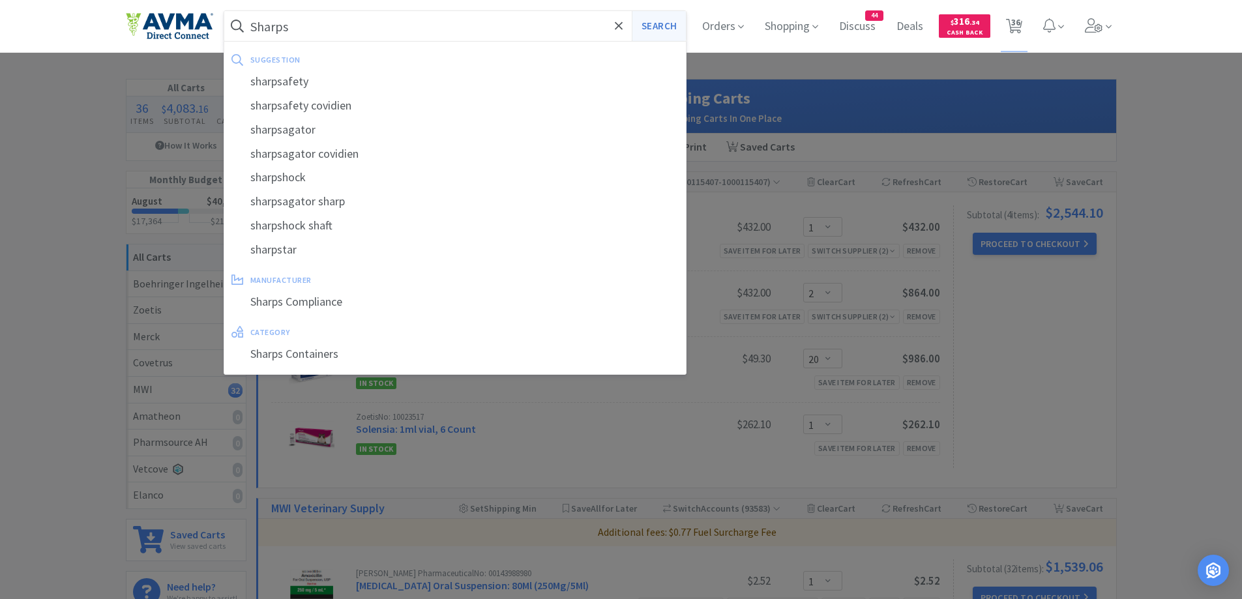
select select "10"
select select "1"
select select "4"
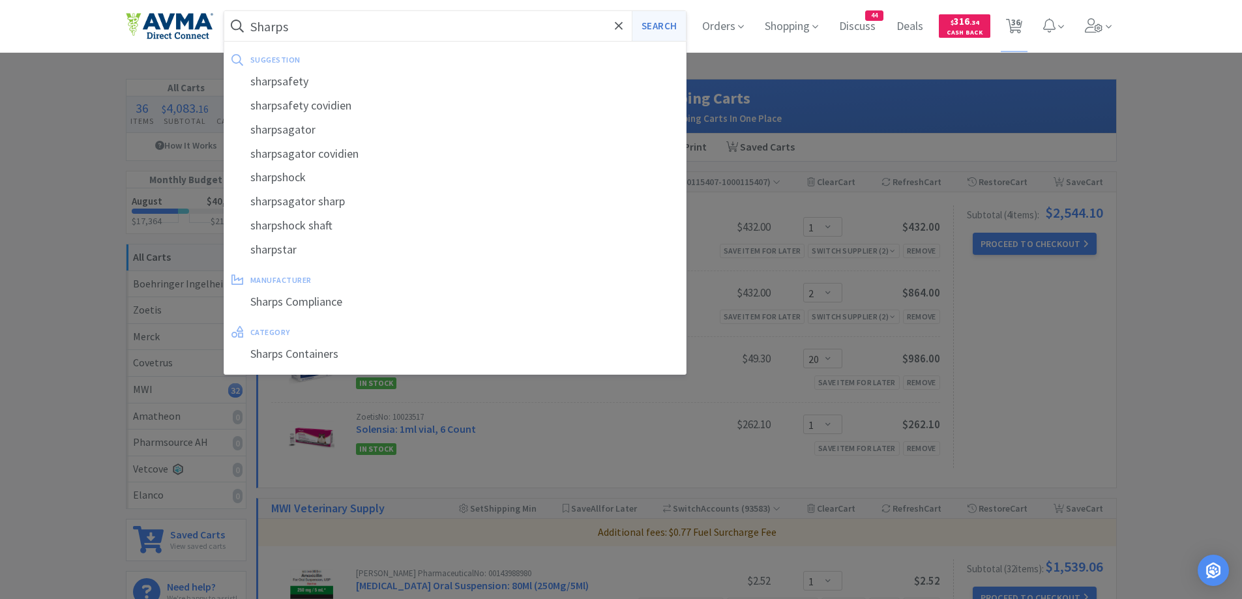
select select "2"
select select "1"
select select "2"
select select "1"
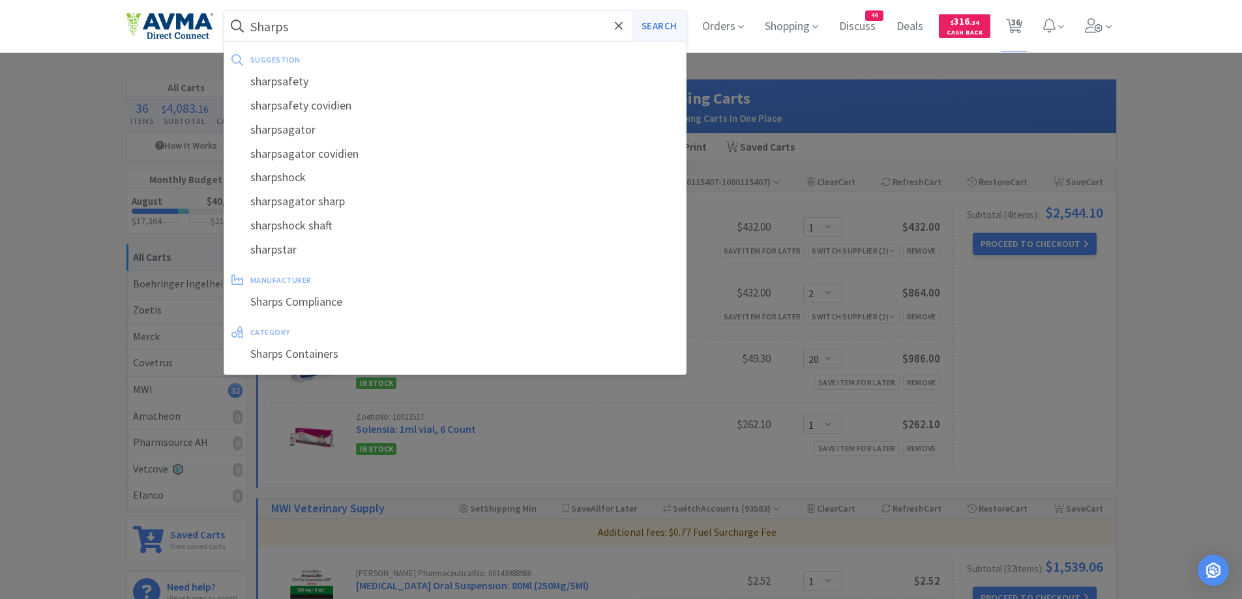
select select "1"
select select "6"
select select "1"
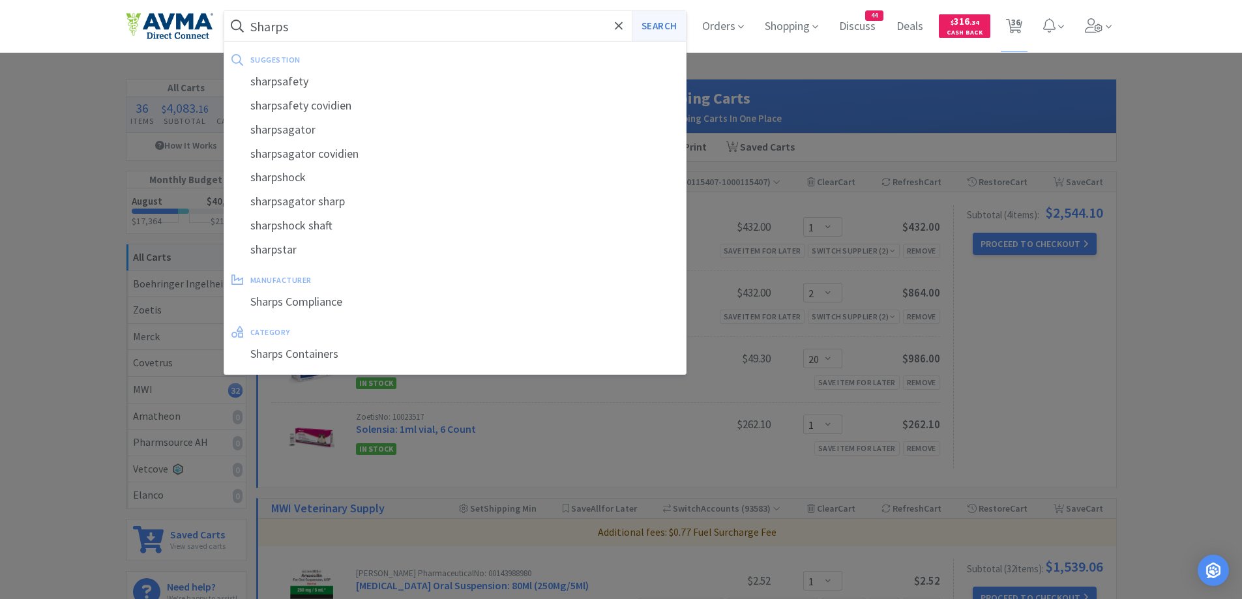
select select "5"
select select "1"
select select "4"
select select "1"
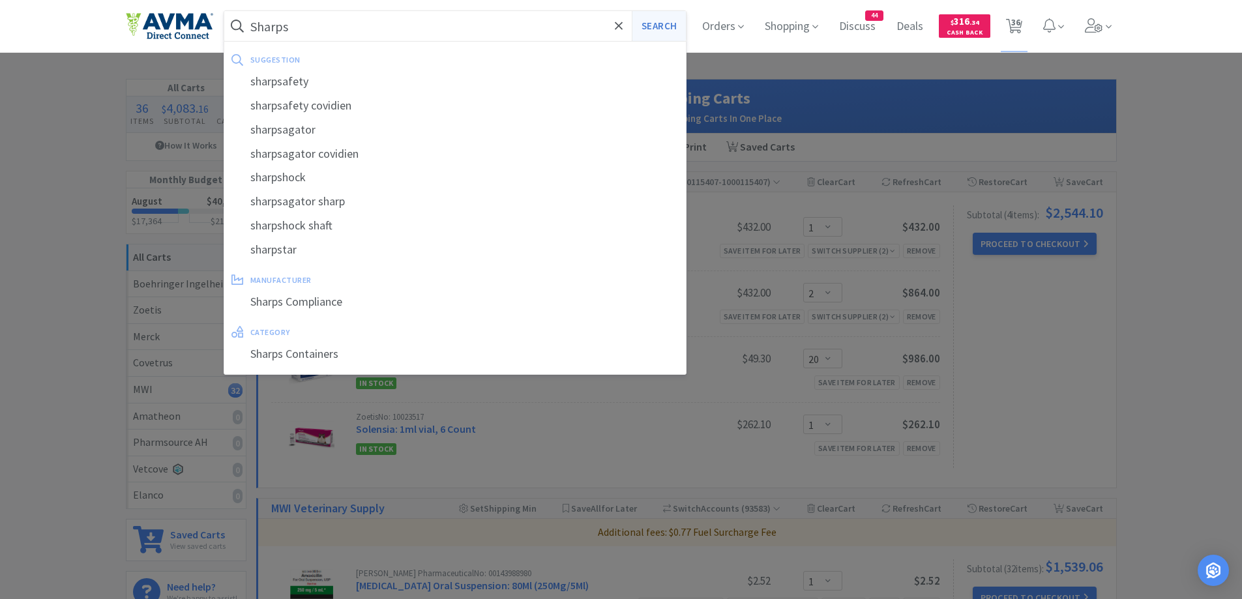
select select "1"
select select "5"
select select "1"
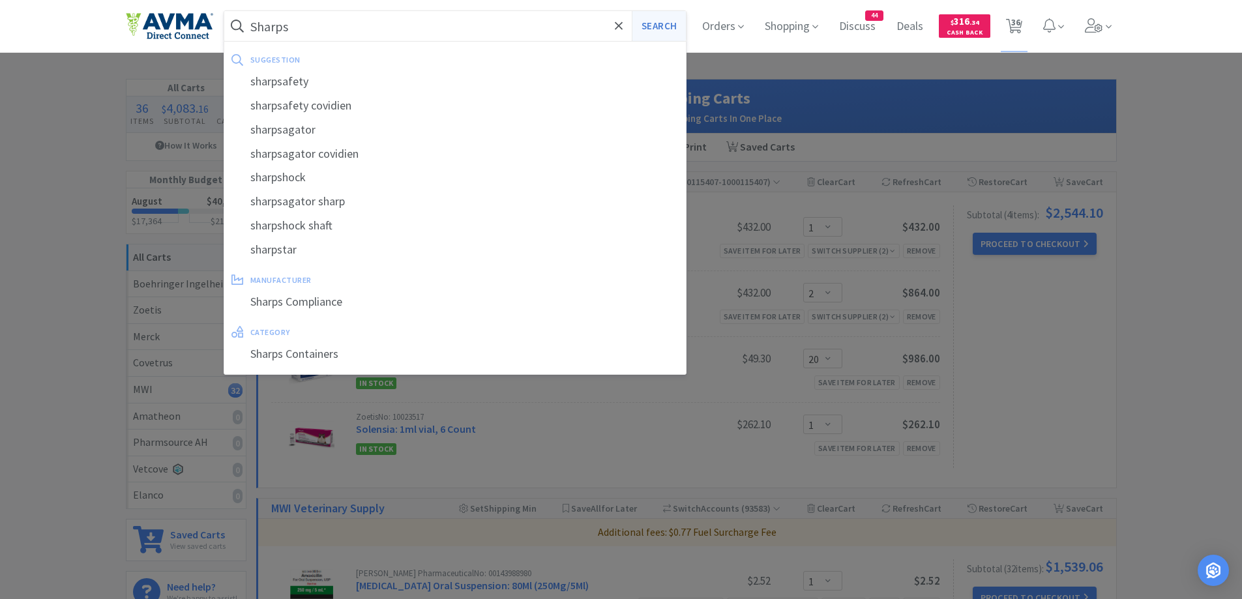
select select "2"
select select "20"
select select "1"
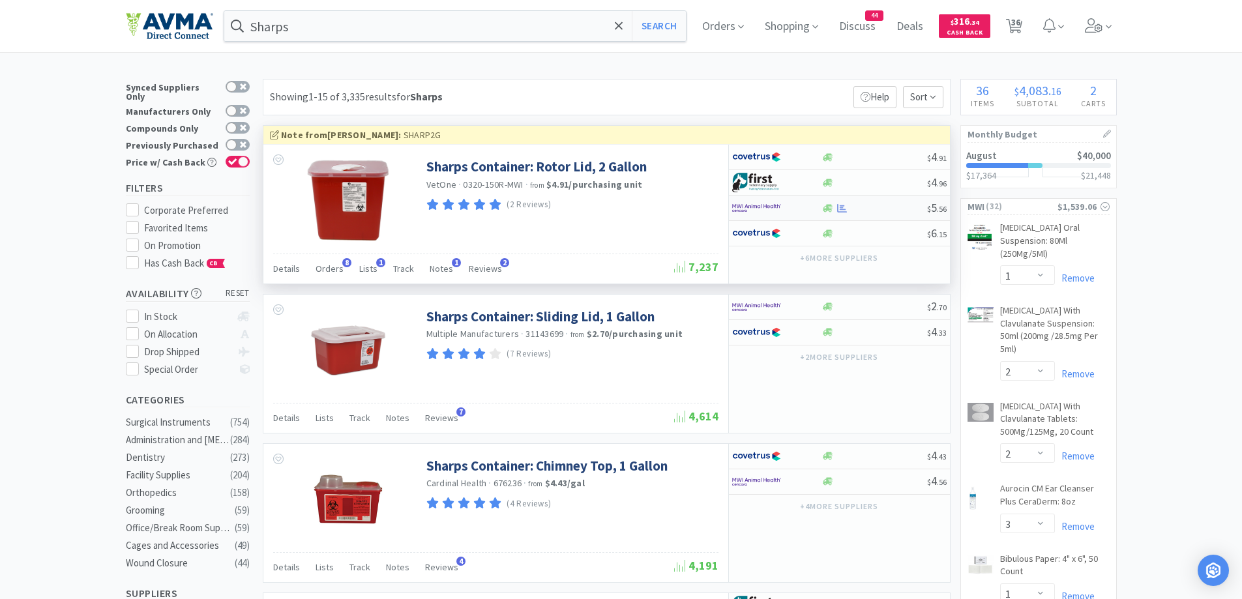
click at [801, 203] on div at bounding box center [768, 208] width 72 height 22
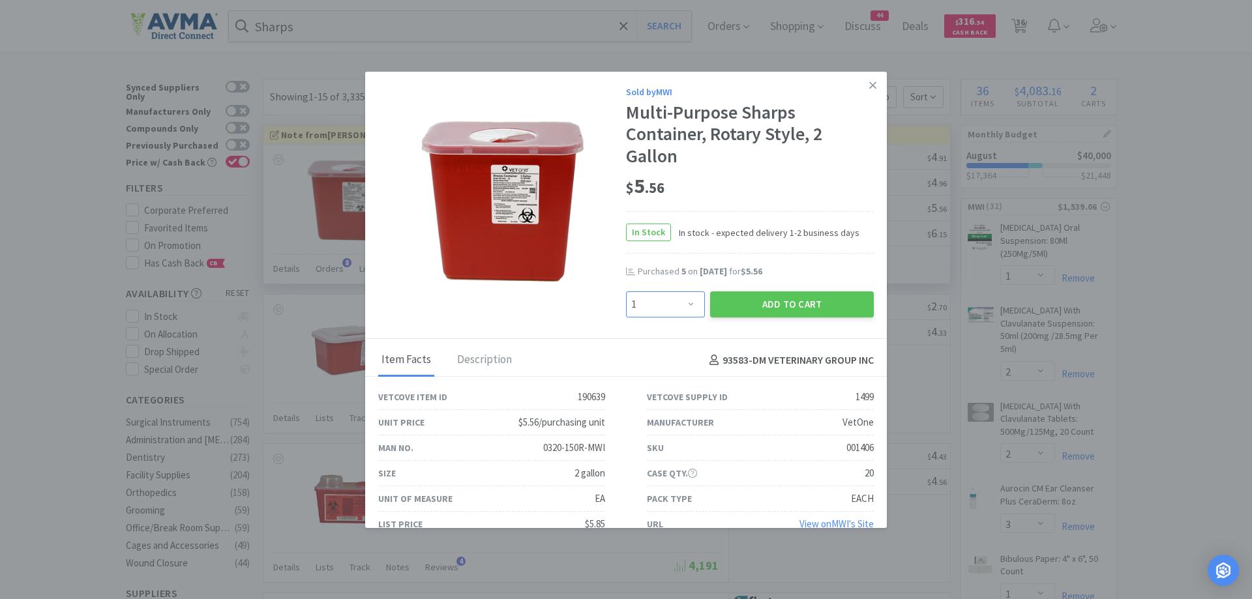
click at [681, 306] on select "Enter Quantity 1 2 3 4 5 6 7 8 9 10 11 12 13 14 15 16 17 18 19 20 Enter Quantity" at bounding box center [665, 304] width 79 height 26
select select "5"
click at [626, 291] on select "Enter Quantity 1 2 3 4 5 6 7 8 9 10 11 12 13 14 15 16 17 18 19 20 Enter Quantity" at bounding box center [665, 304] width 79 height 26
drag, startPoint x: 786, startPoint y: 301, endPoint x: 777, endPoint y: 287, distance: 16.8
click at [786, 301] on button "Add to Cart" at bounding box center [792, 304] width 164 height 26
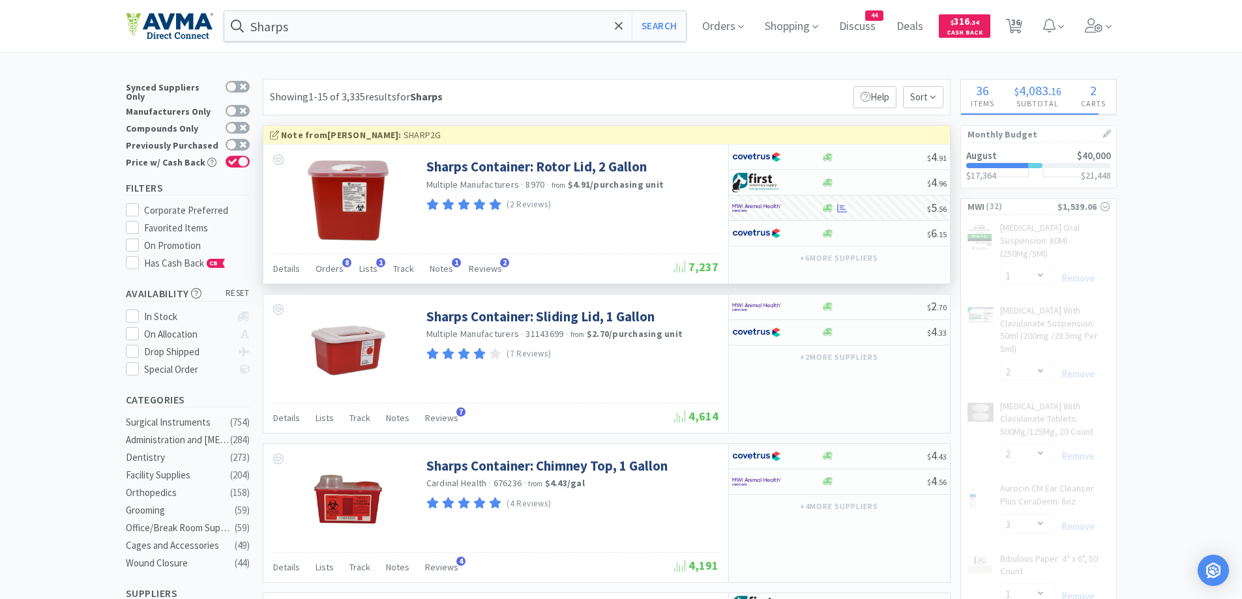
select select "5"
select select "4"
select select "1"
select select "5"
select select "1"
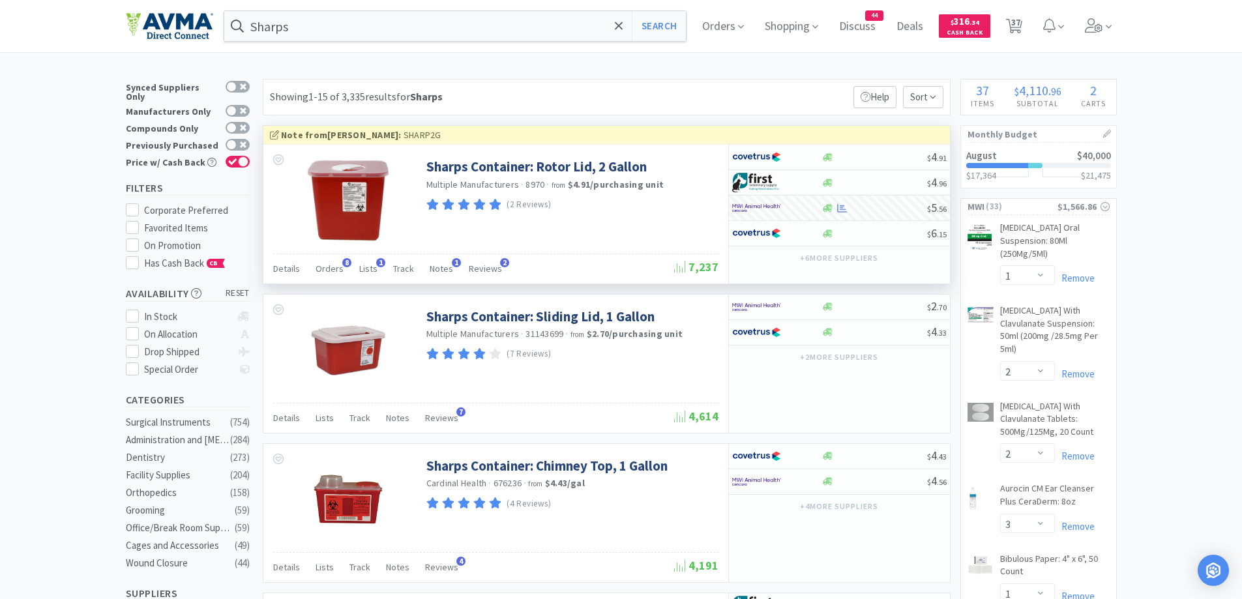
click at [593, 87] on div "Showing 1-15 of 3,335 results for Sharps Filters Help Sort" at bounding box center [607, 97] width 688 height 37
click at [1011, 30] on icon at bounding box center [1014, 26] width 16 height 14
select select "1"
select select "2"
select select "20"
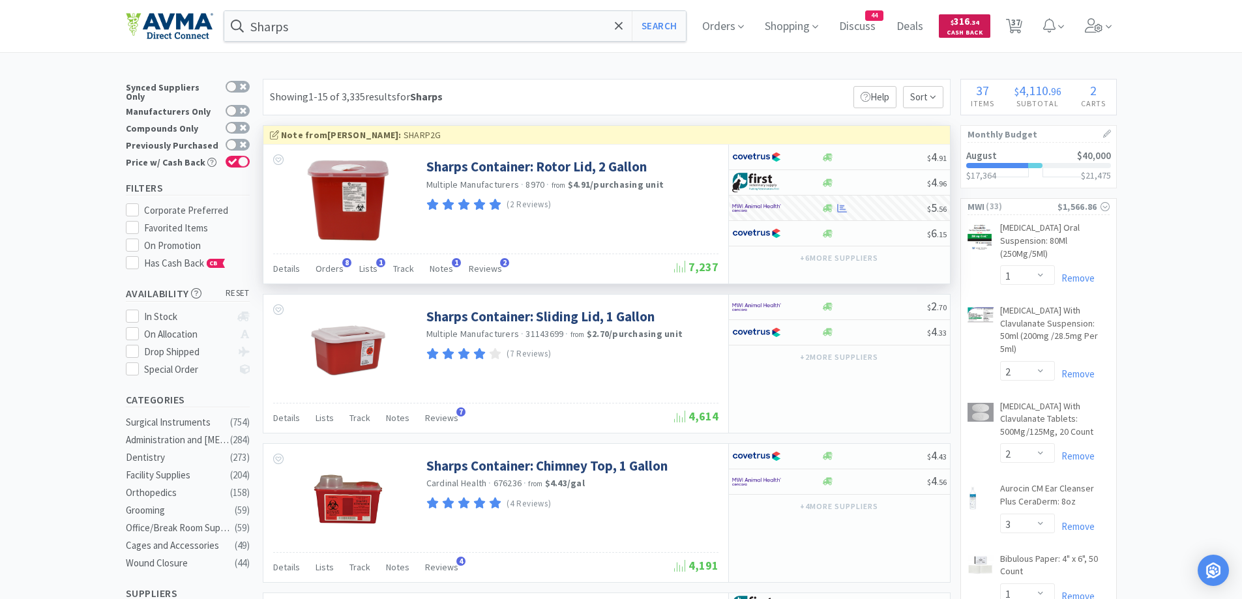
select select "1"
select select "2"
select select "3"
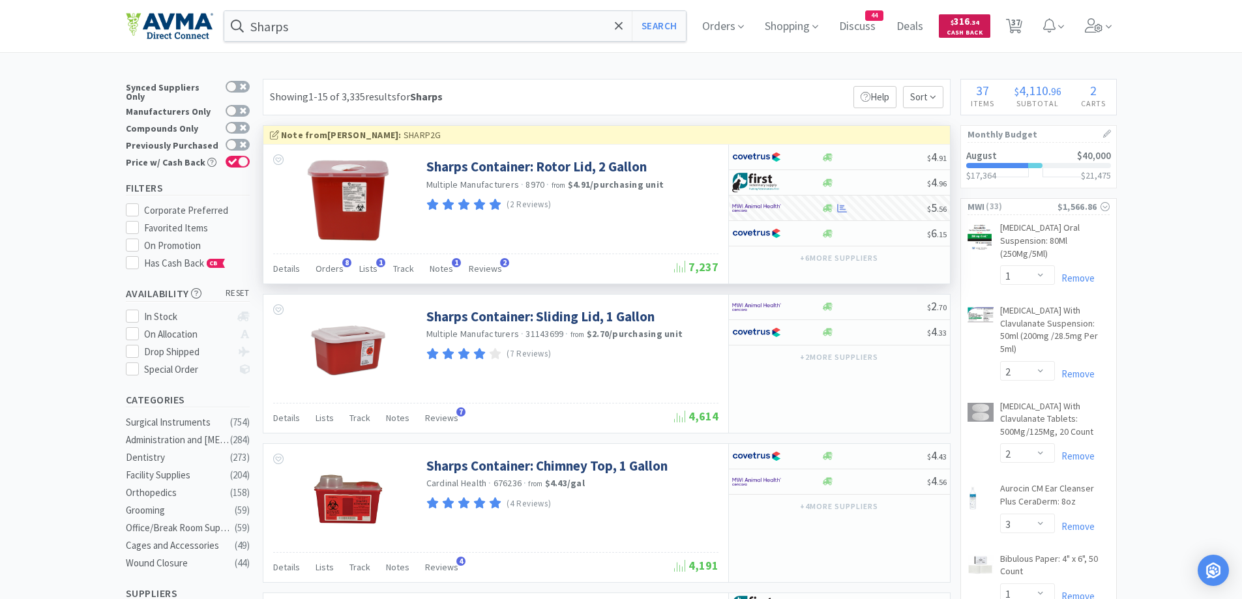
select select "1"
select select "2"
select select "10"
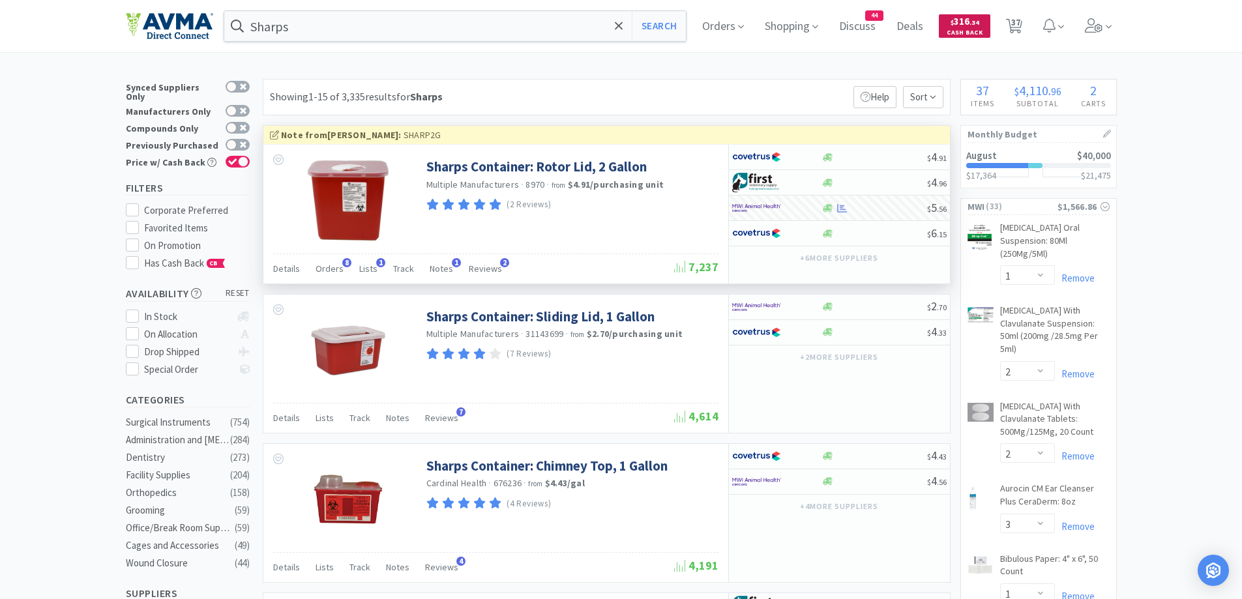
select select "1"
select select "4"
select select "2"
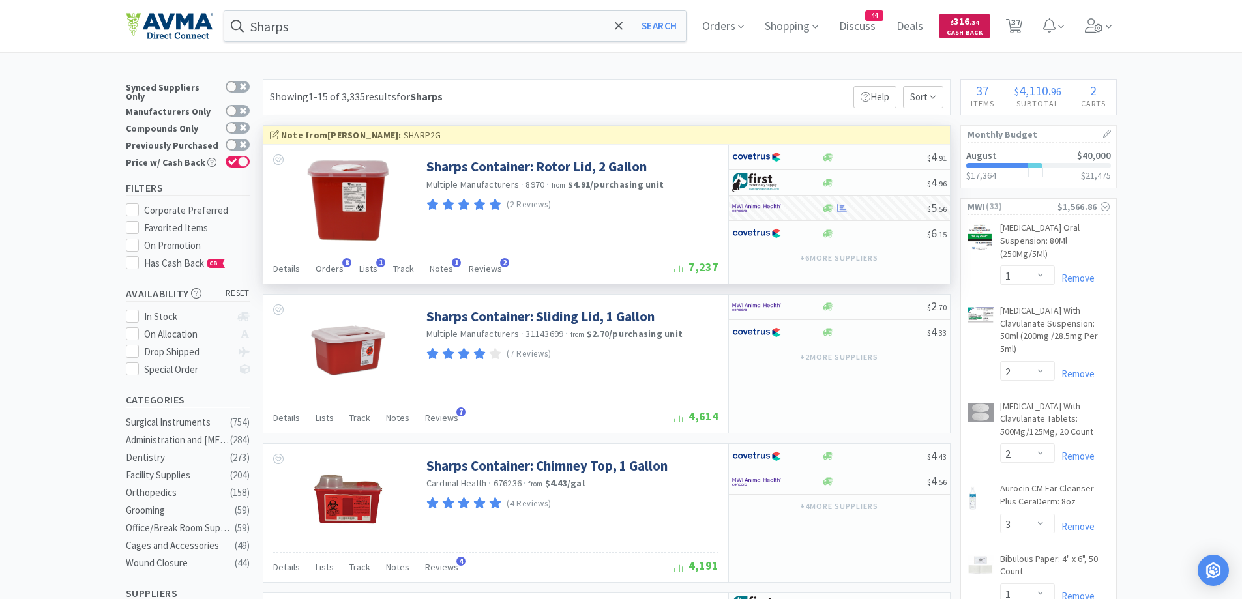
select select "1"
select select "2"
select select "1"
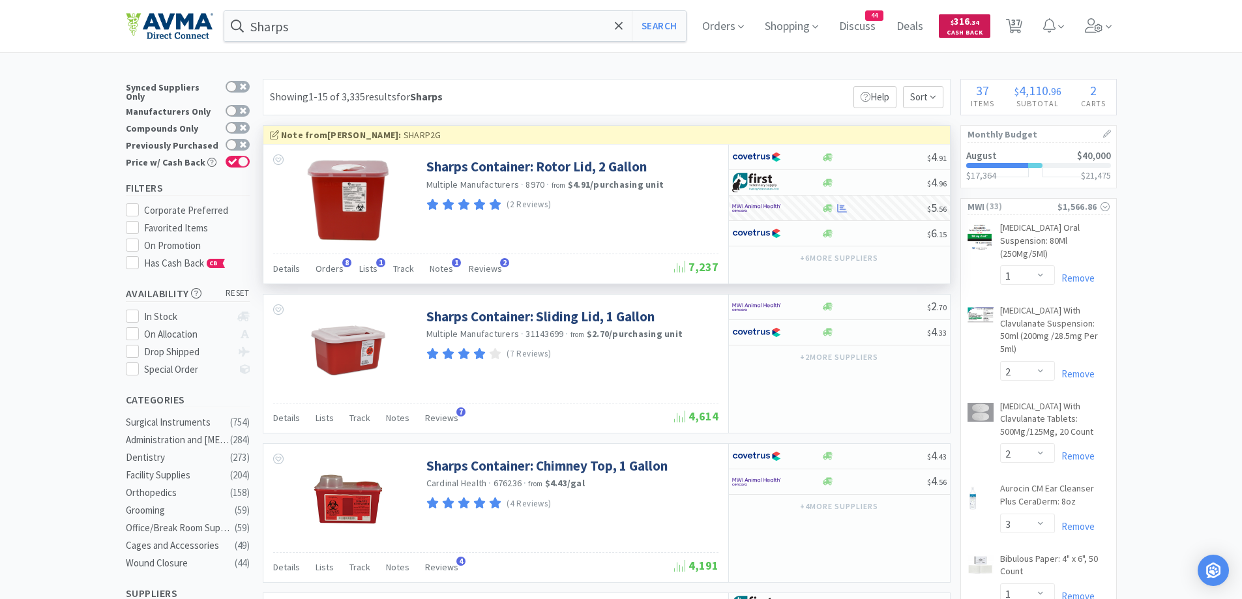
select select "1"
select select "6"
select select "1"
select select "5"
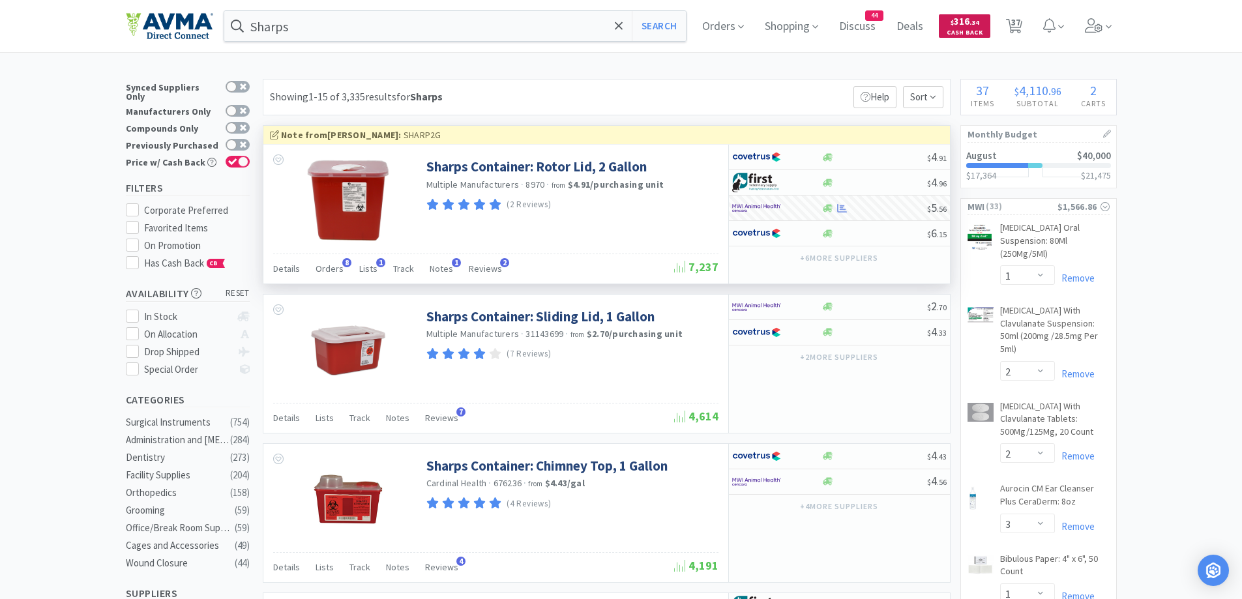
select select "1"
select select "5"
select select "4"
select select "1"
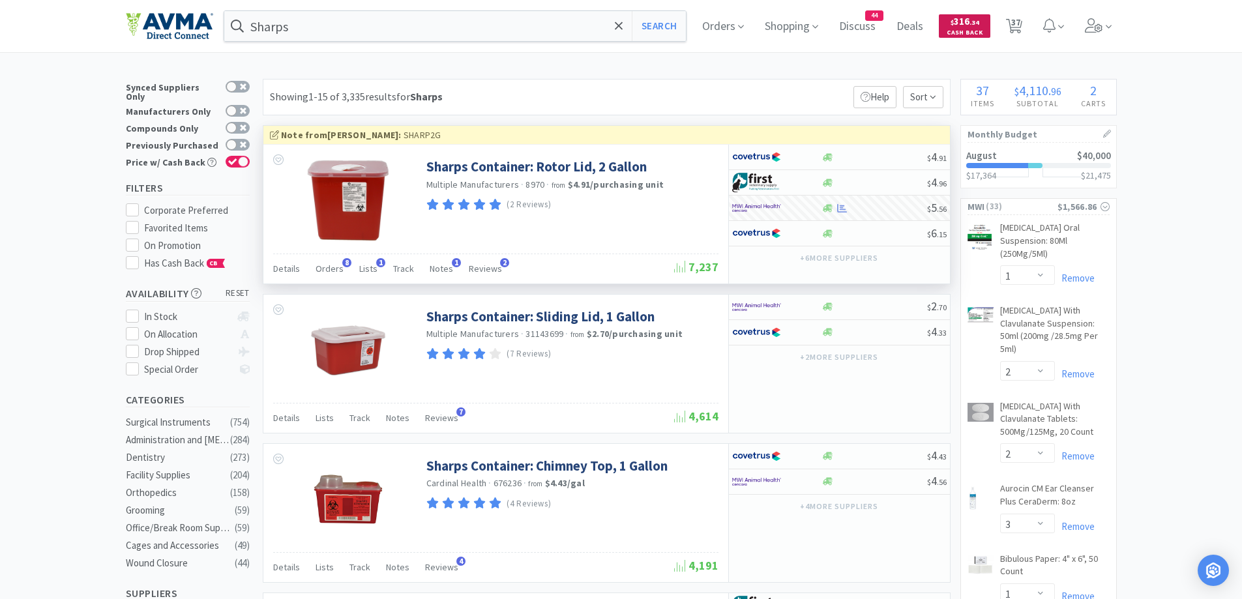
select select "1"
select select "5"
select select "1"
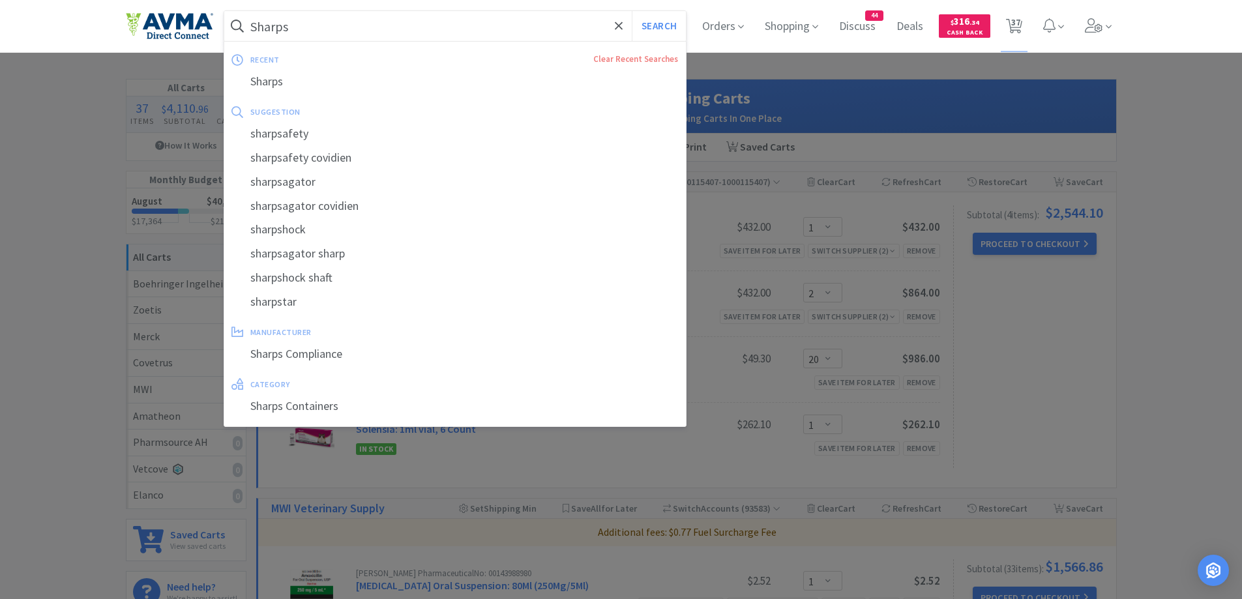
click at [425, 38] on input "Sharps" at bounding box center [455, 26] width 462 height 30
paste input "[MEDICAL_DATA]"
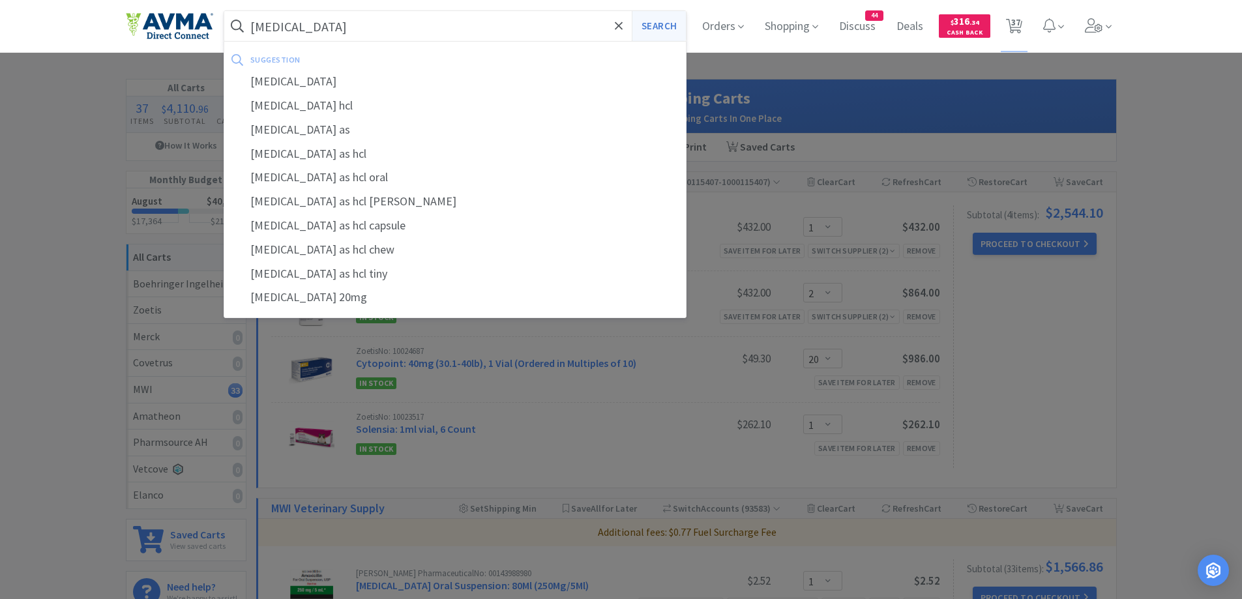
type input "[MEDICAL_DATA]"
click at [640, 30] on button "Search" at bounding box center [659, 26] width 54 height 30
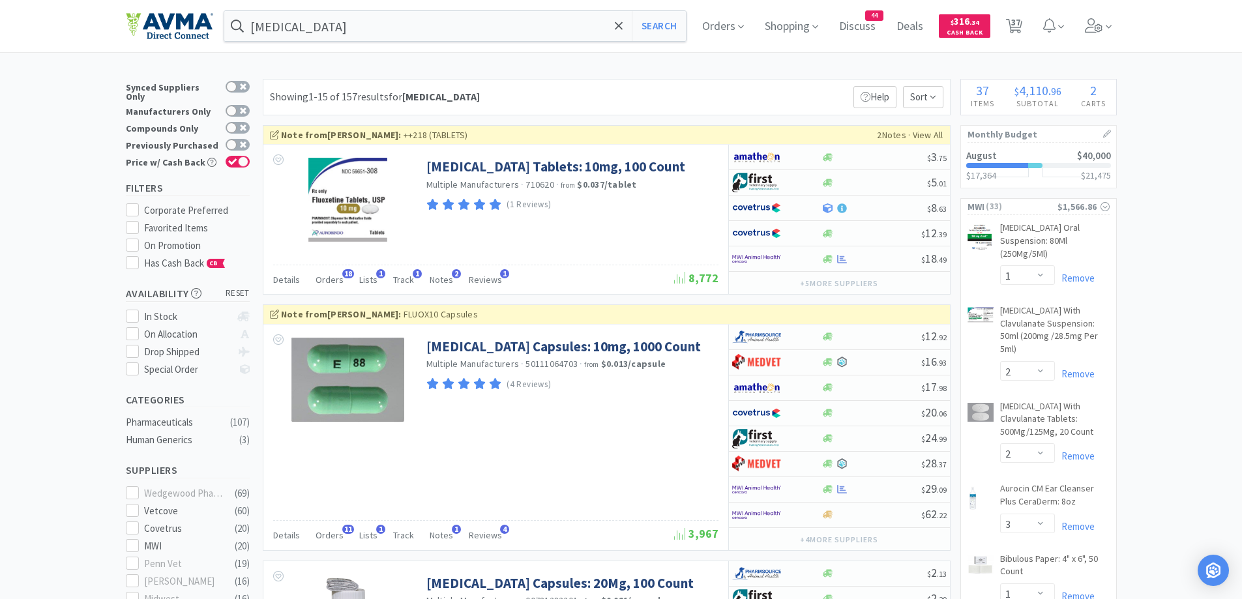
click at [829, 258] on icon at bounding box center [828, 259] width 10 height 10
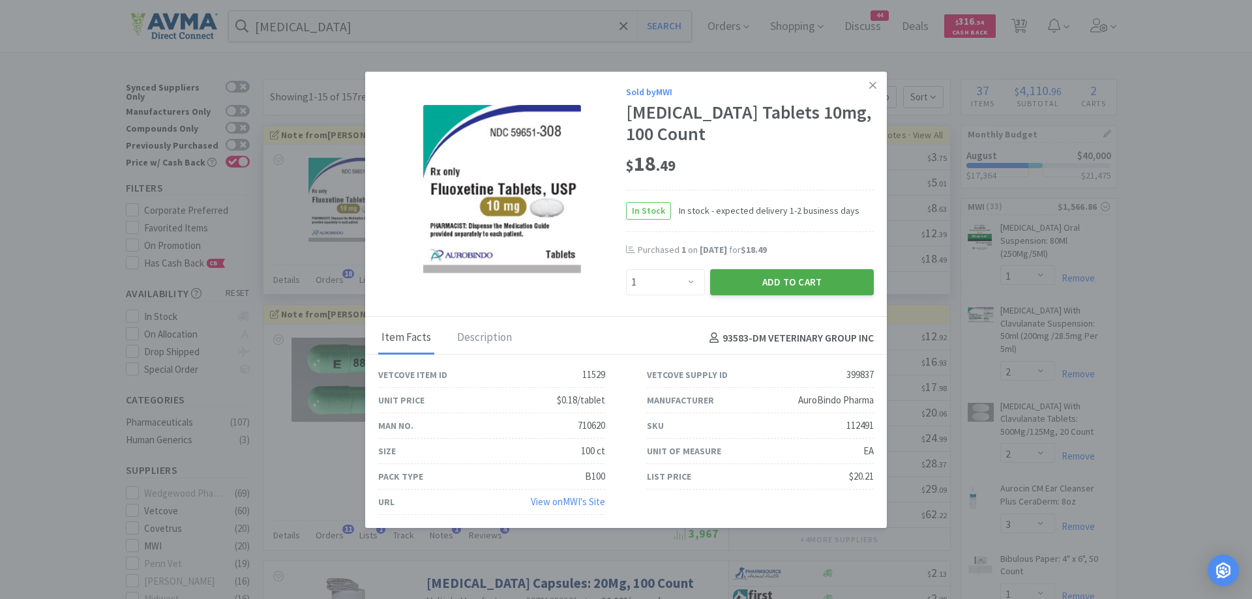
click at [749, 283] on button "Add to Cart" at bounding box center [792, 282] width 164 height 26
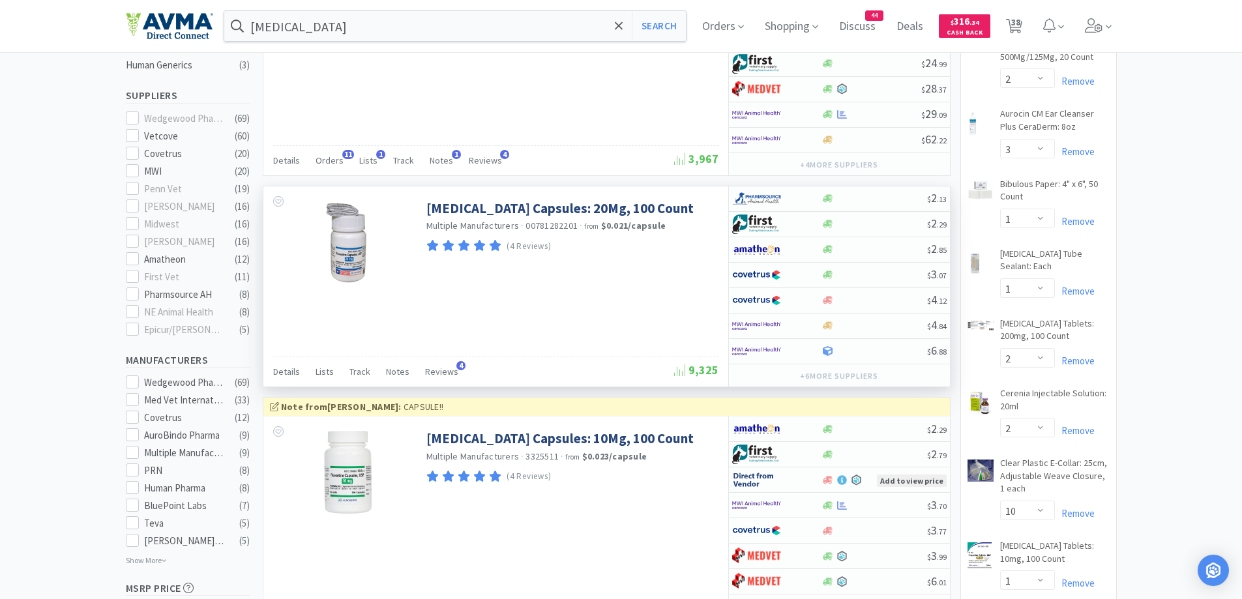
scroll to position [391, 0]
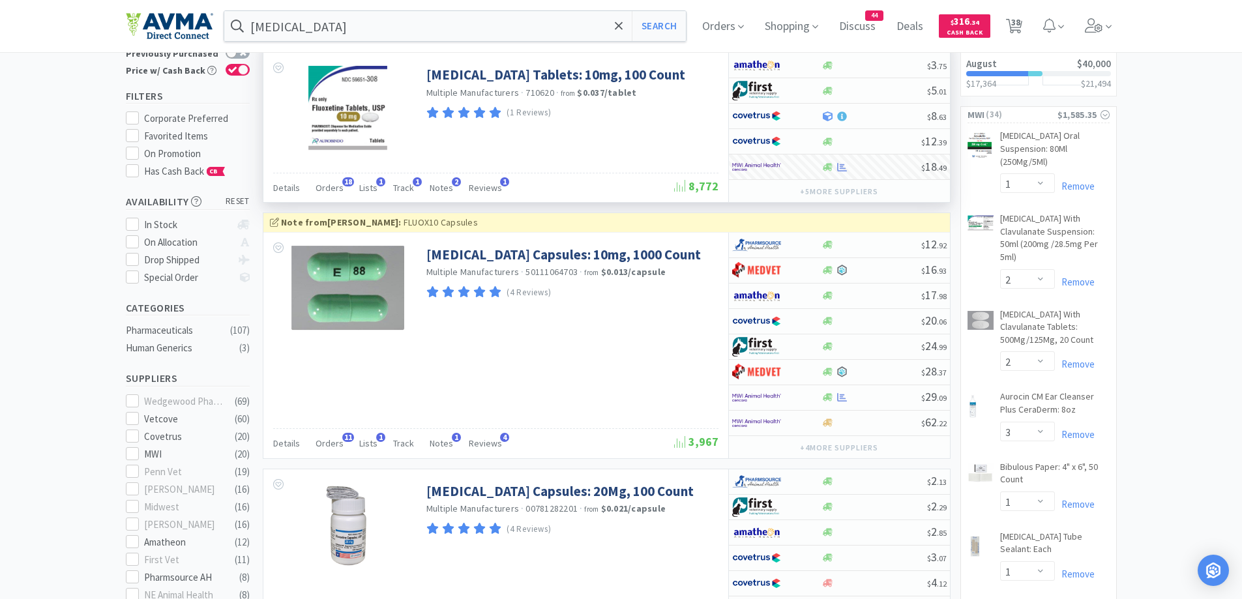
scroll to position [0, 0]
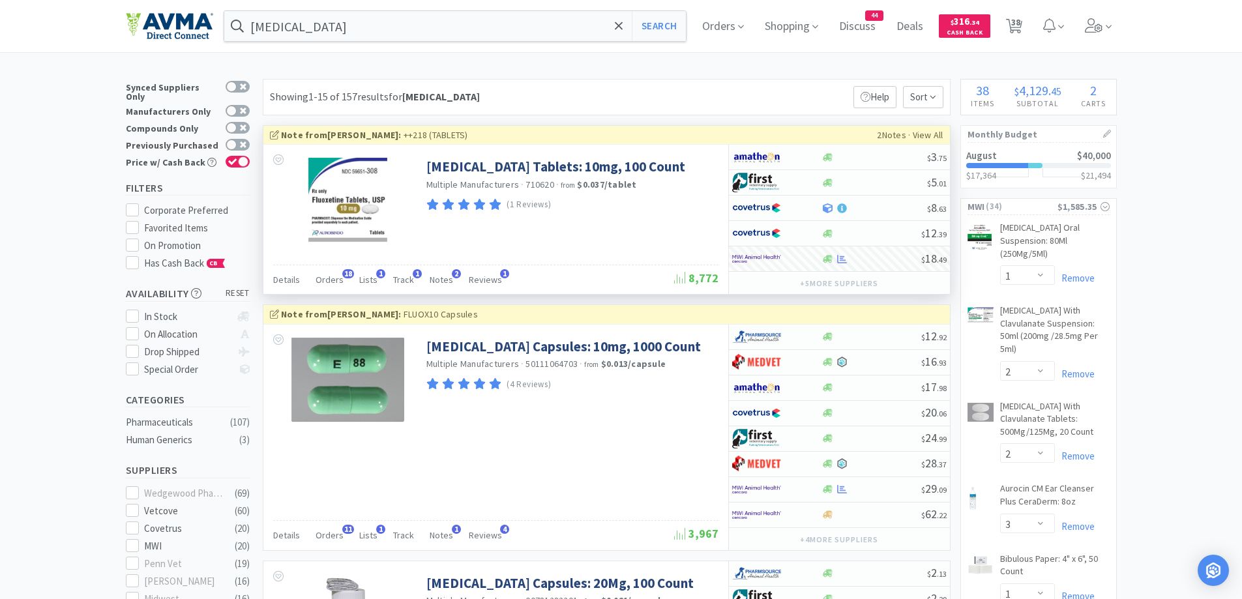
click at [1020, 29] on span "38" at bounding box center [1015, 22] width 9 height 52
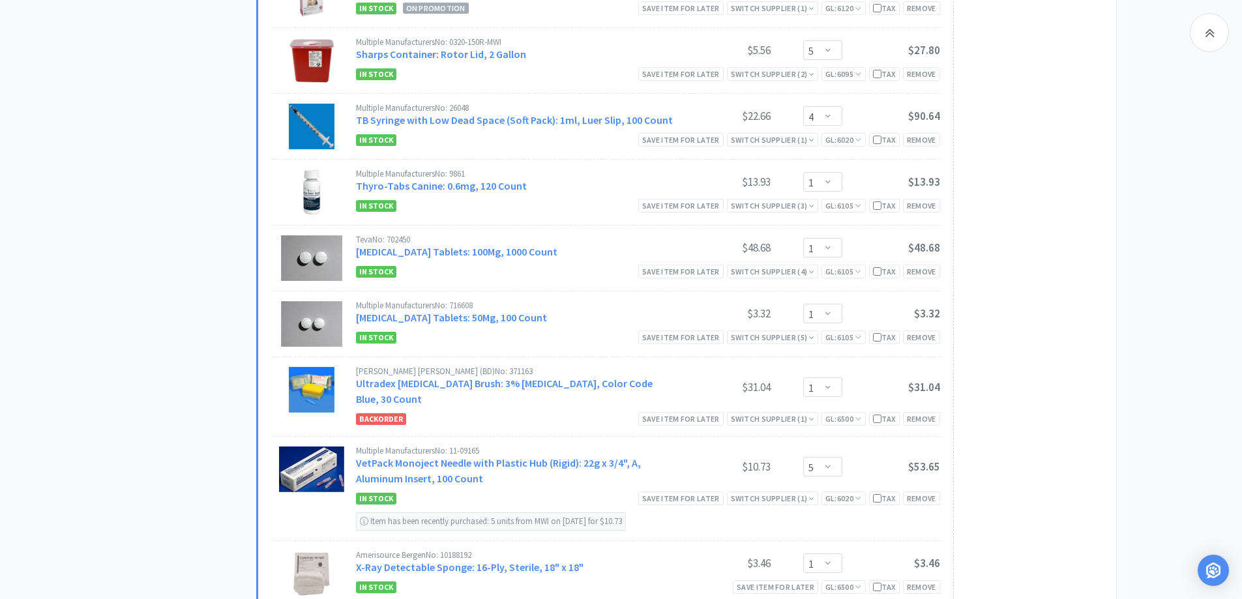
scroll to position [2283, 0]
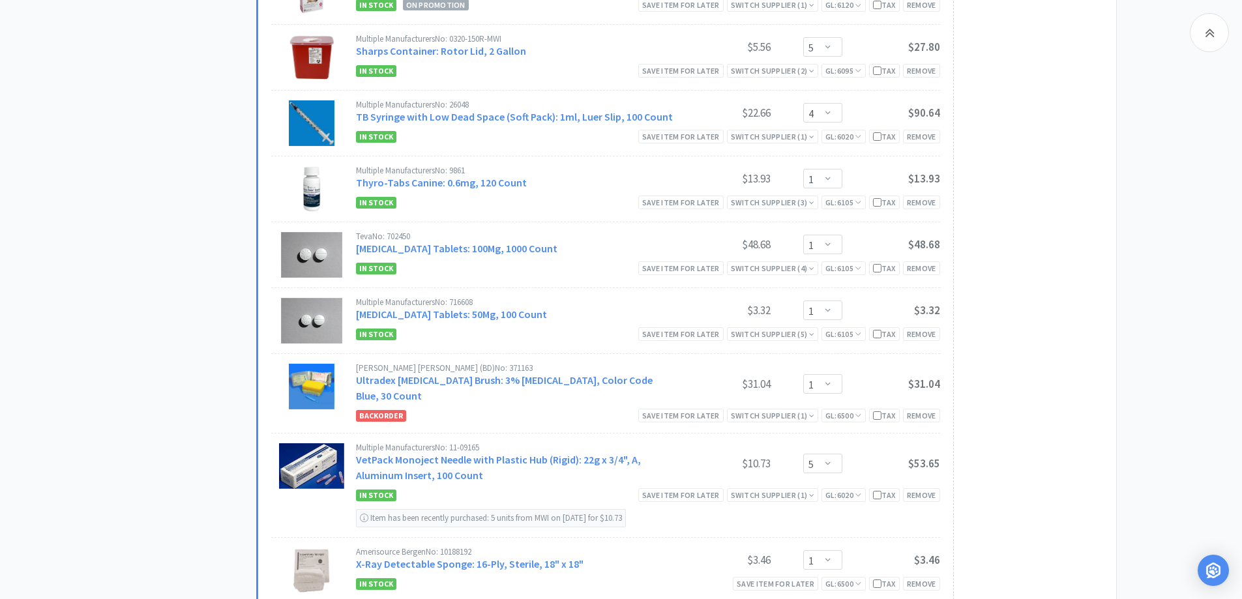
drag, startPoint x: 185, startPoint y: 230, endPoint x: 138, endPoint y: 233, distance: 46.5
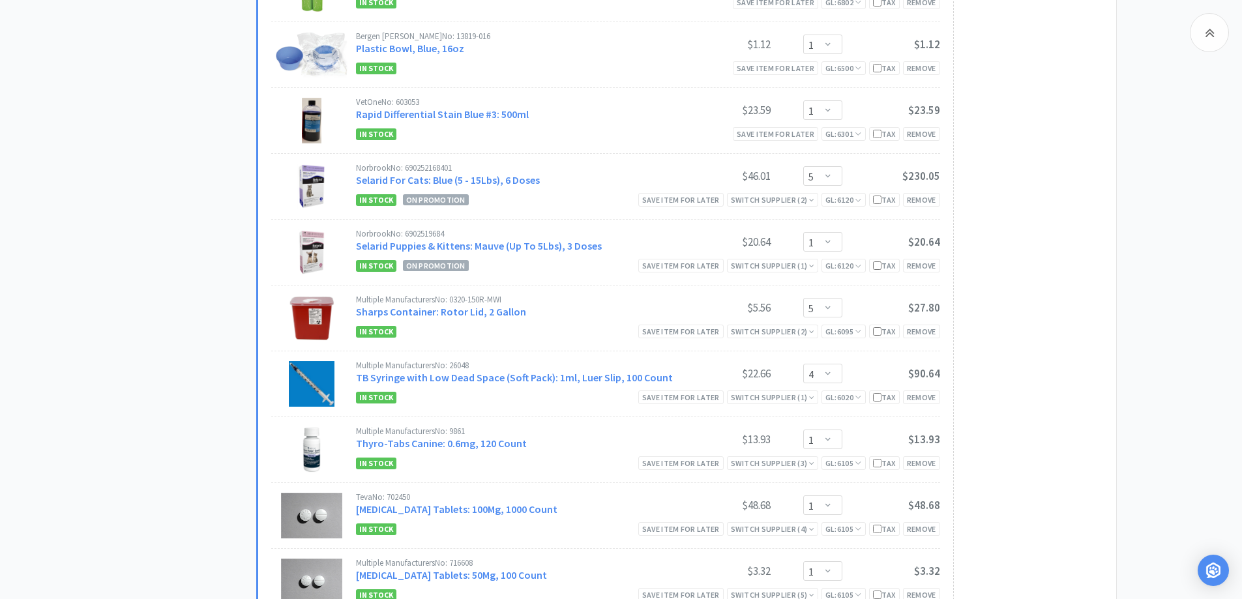
scroll to position [1761, 0]
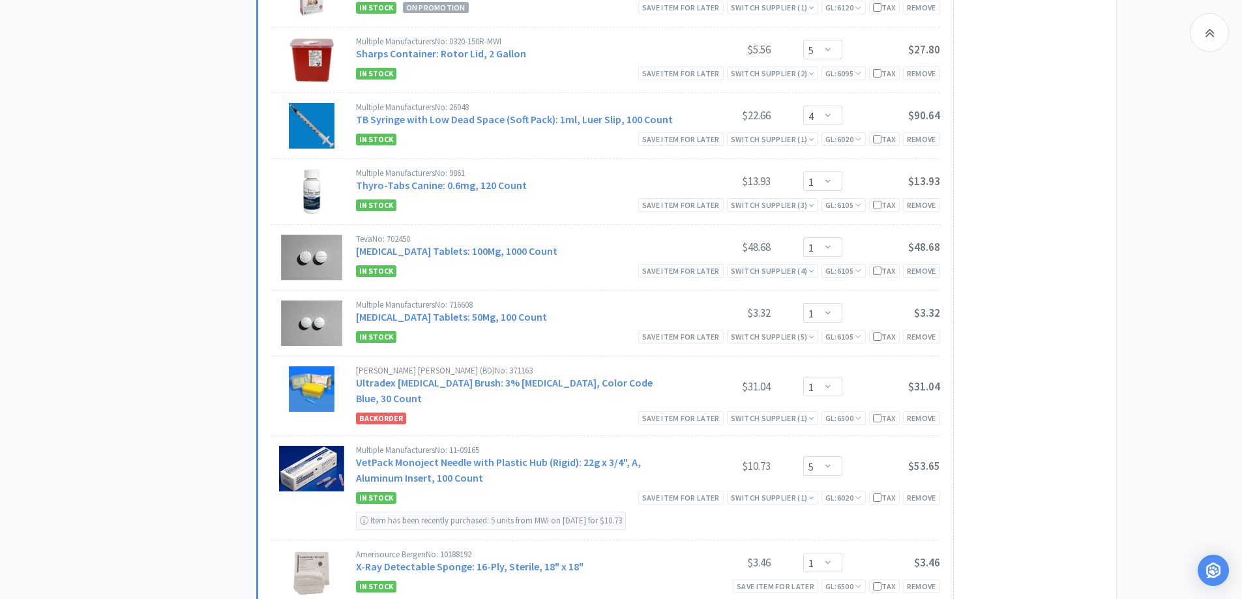
scroll to position [2283, 0]
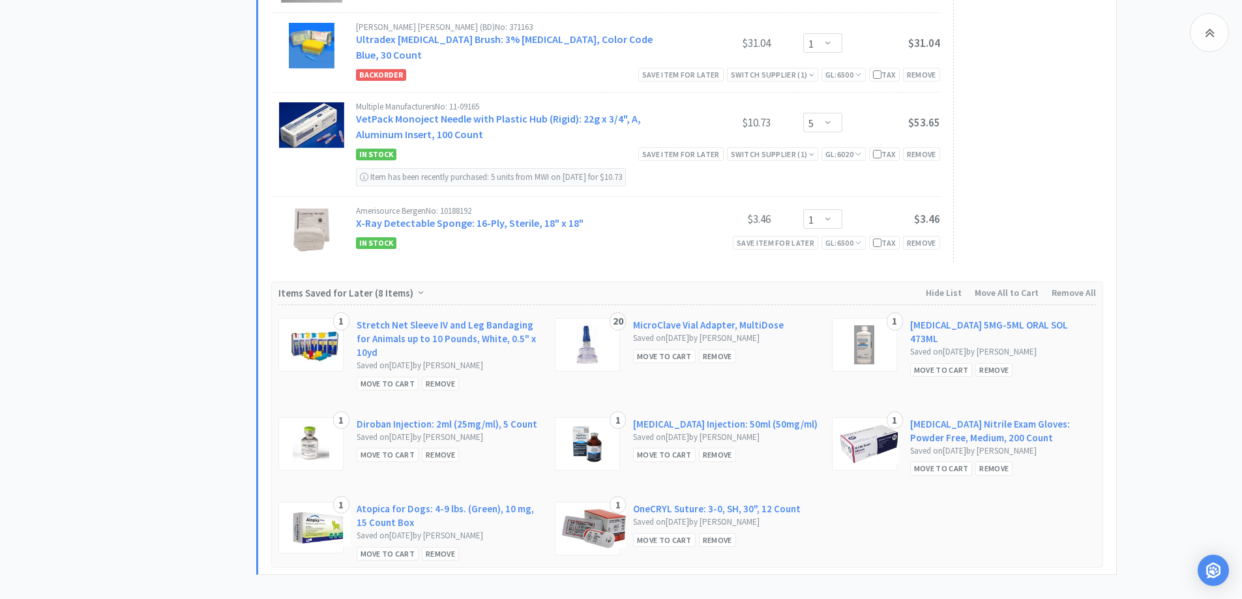
scroll to position [2674, 0]
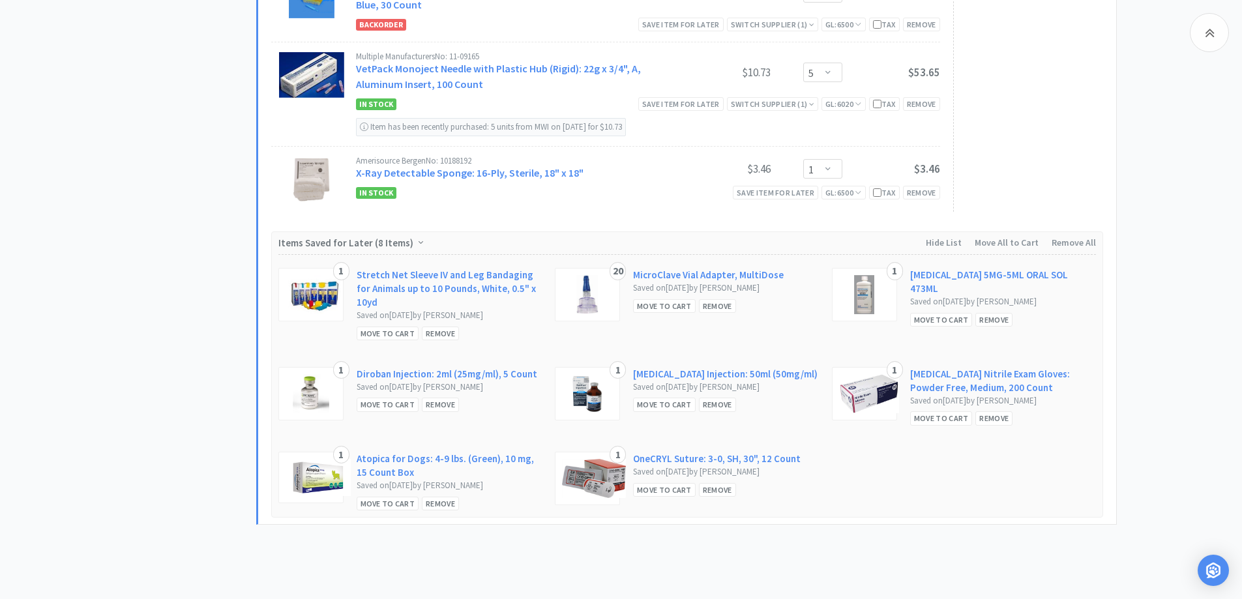
drag, startPoint x: 82, startPoint y: 339, endPoint x: 85, endPoint y: 350, distance: 10.9
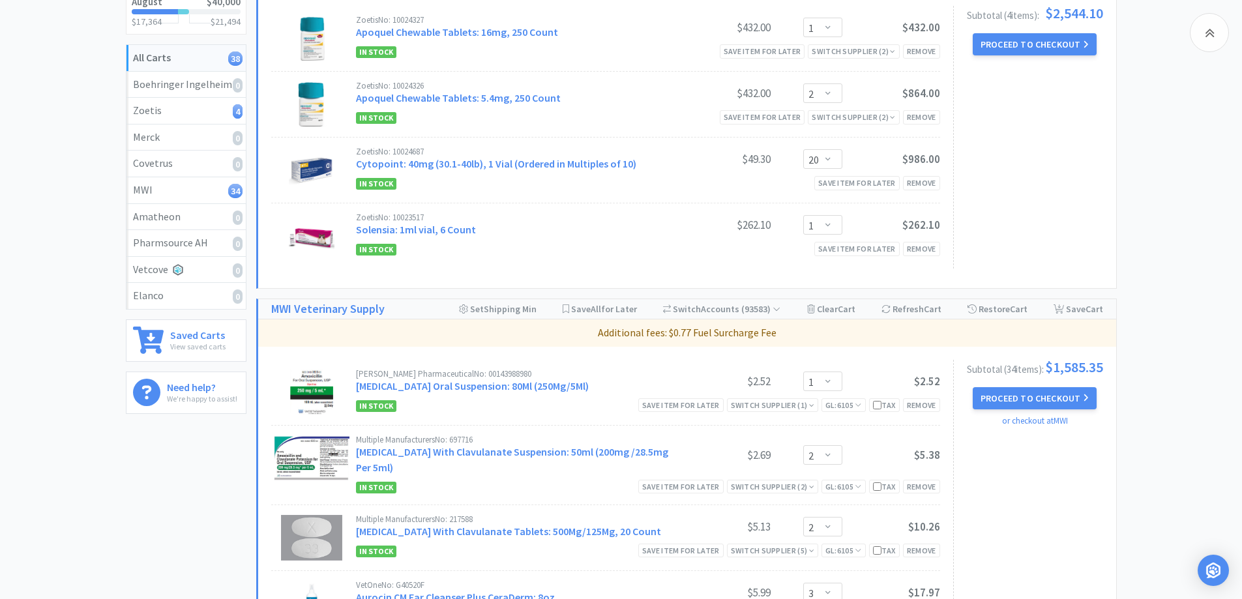
scroll to position [196, 0]
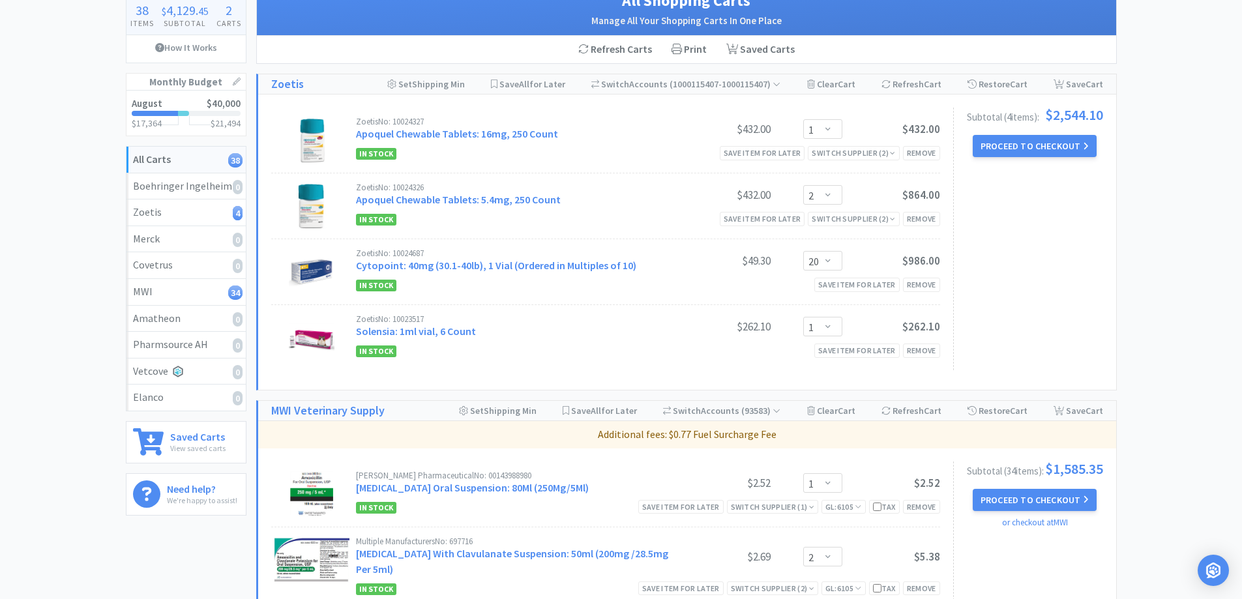
scroll to position [66, 0]
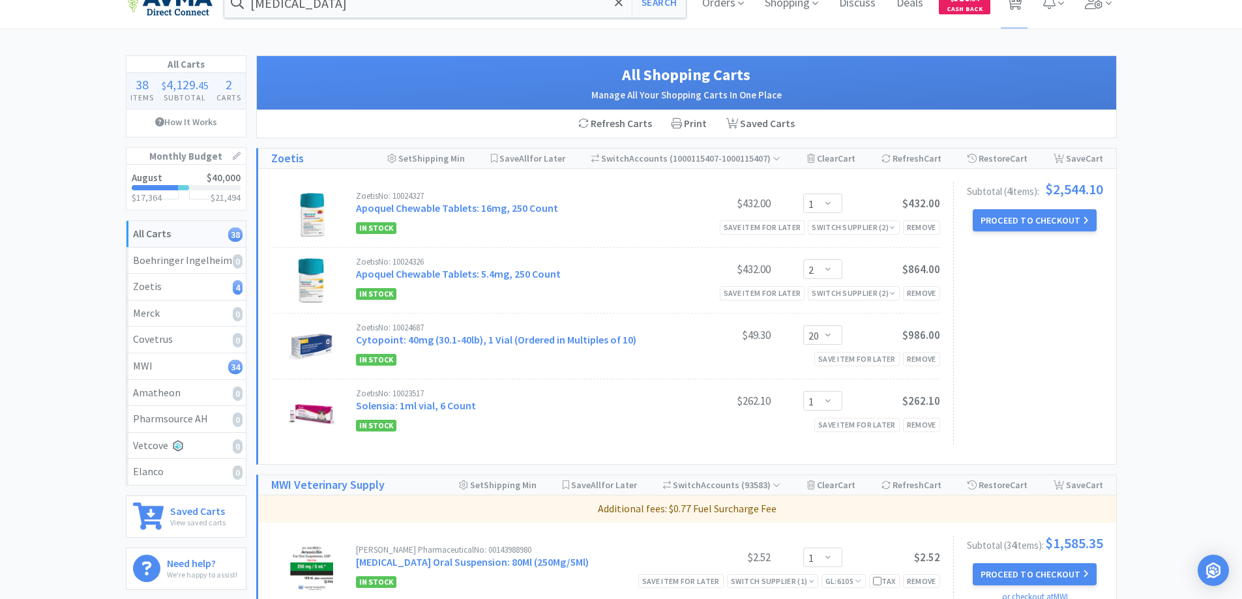
scroll to position [0, 0]
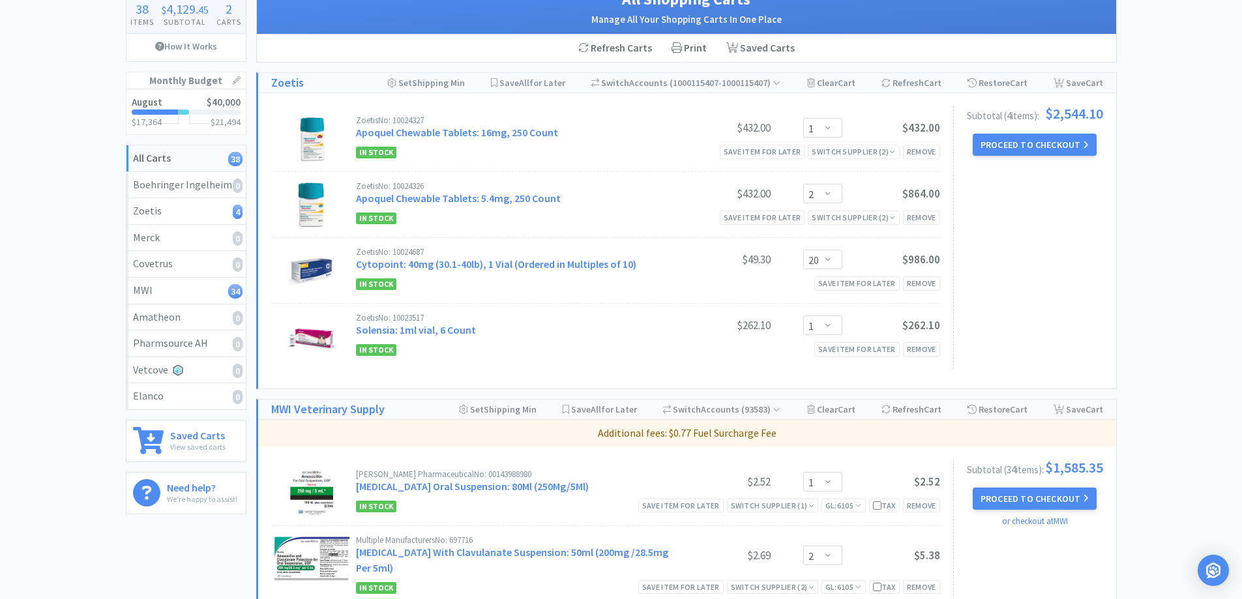
scroll to position [130, 0]
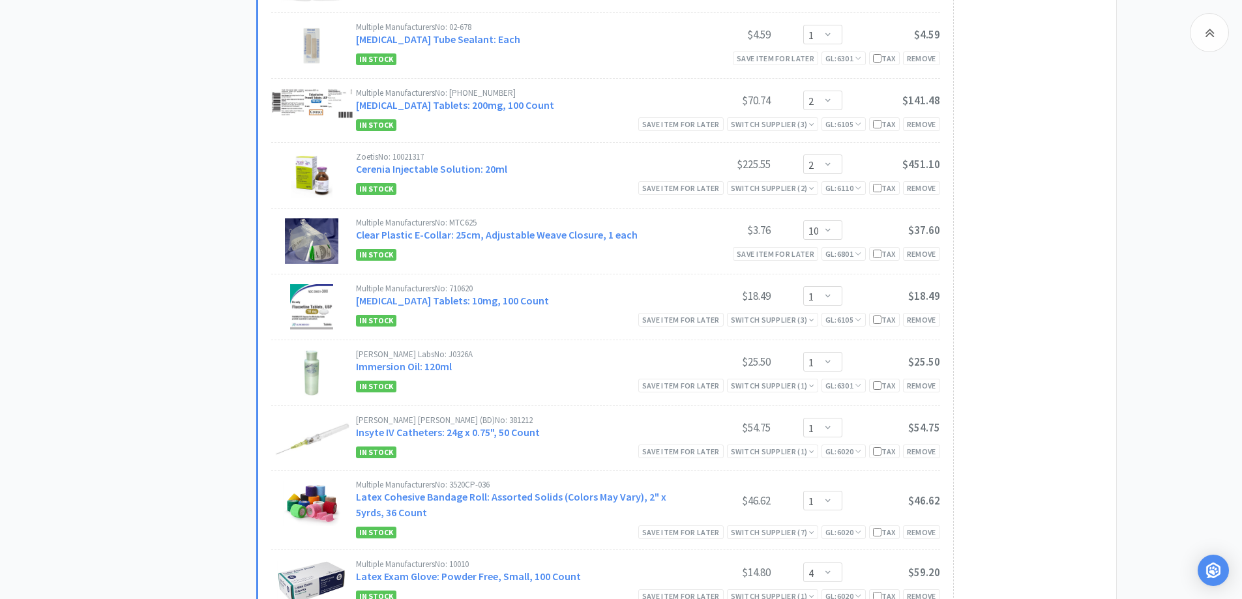
scroll to position [913, 0]
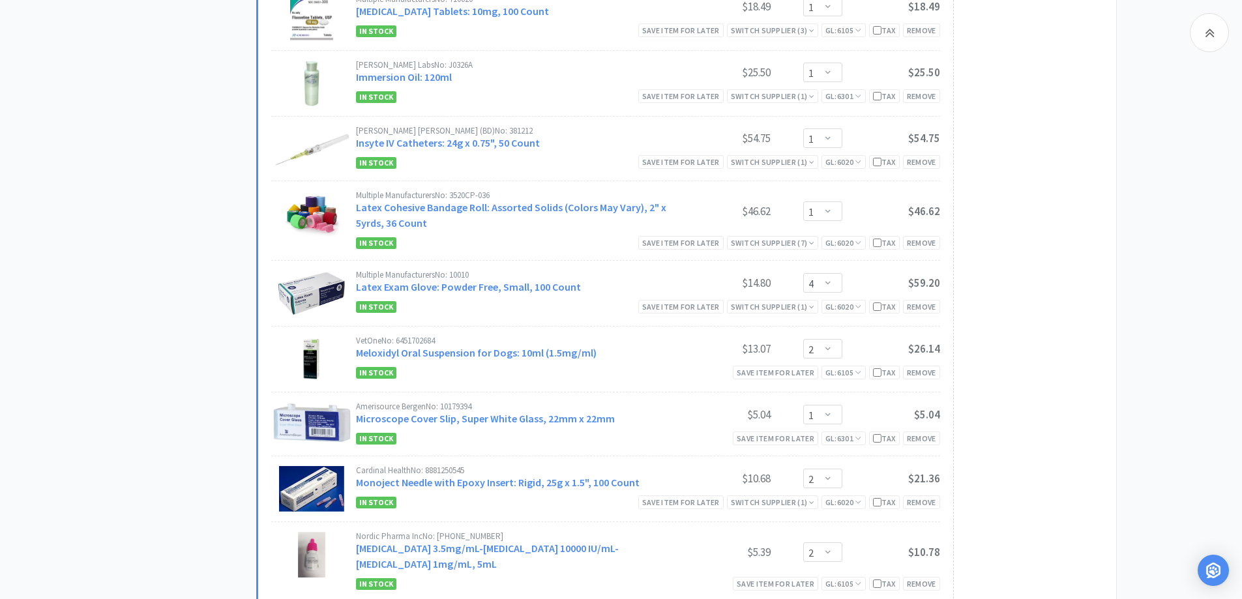
scroll to position [1304, 0]
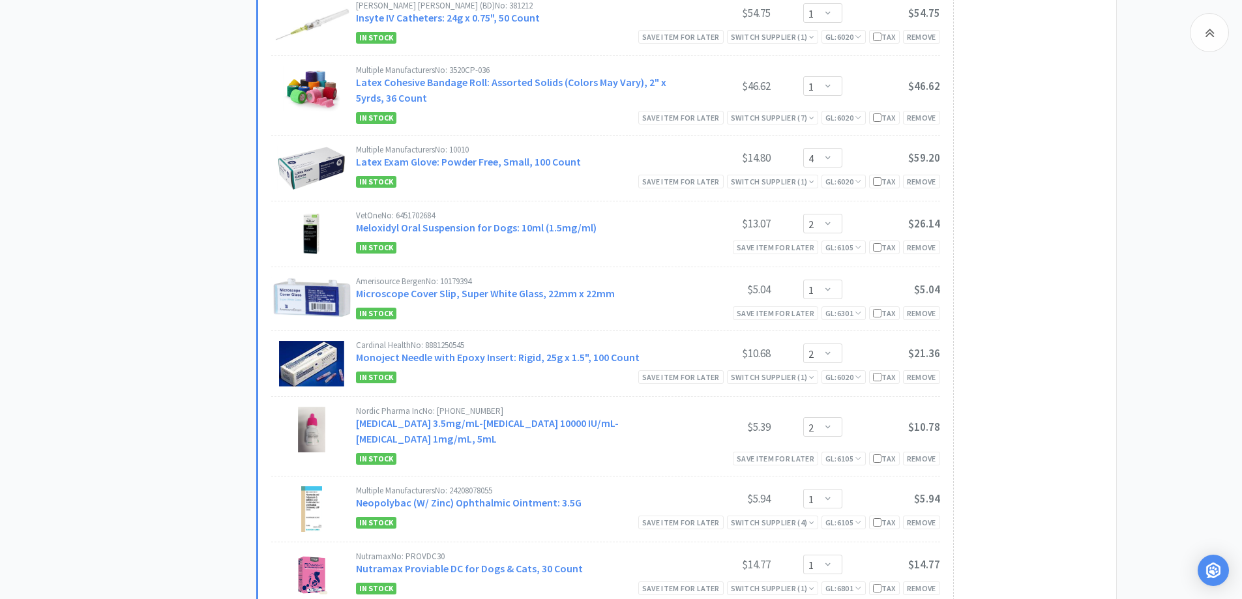
click at [1119, 230] on div "All Carts 38 Items $ 4,129 . 45 Subtotal 2 Carts How It Works Monthly Budget Au…" at bounding box center [621, 346] width 1242 height 3143
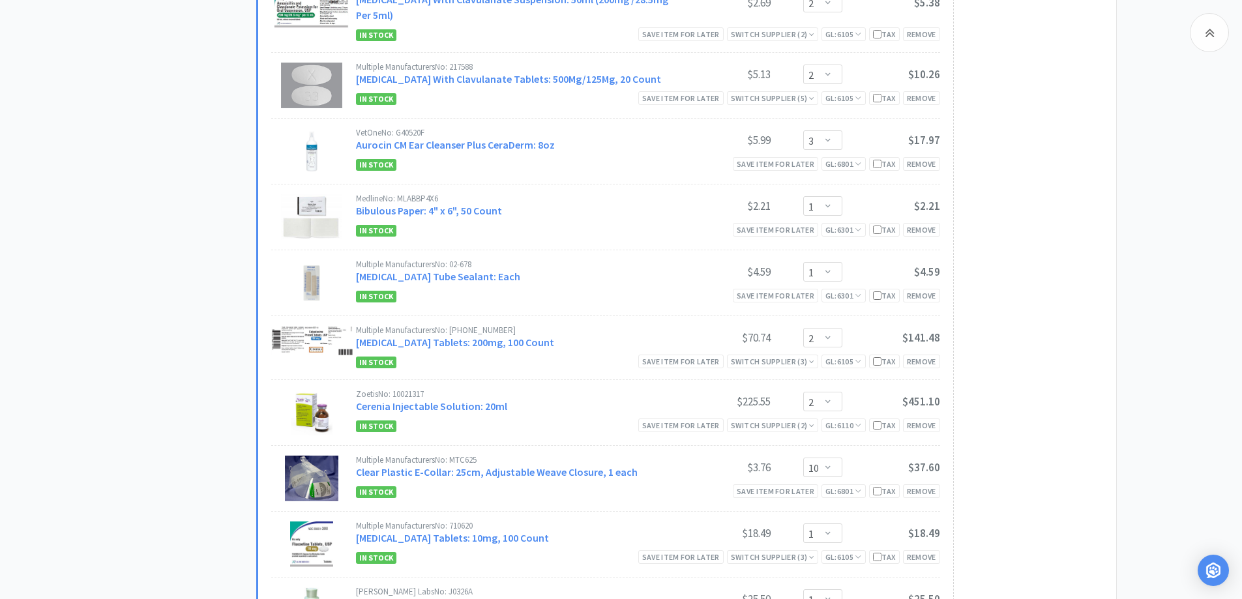
scroll to position [522, 0]
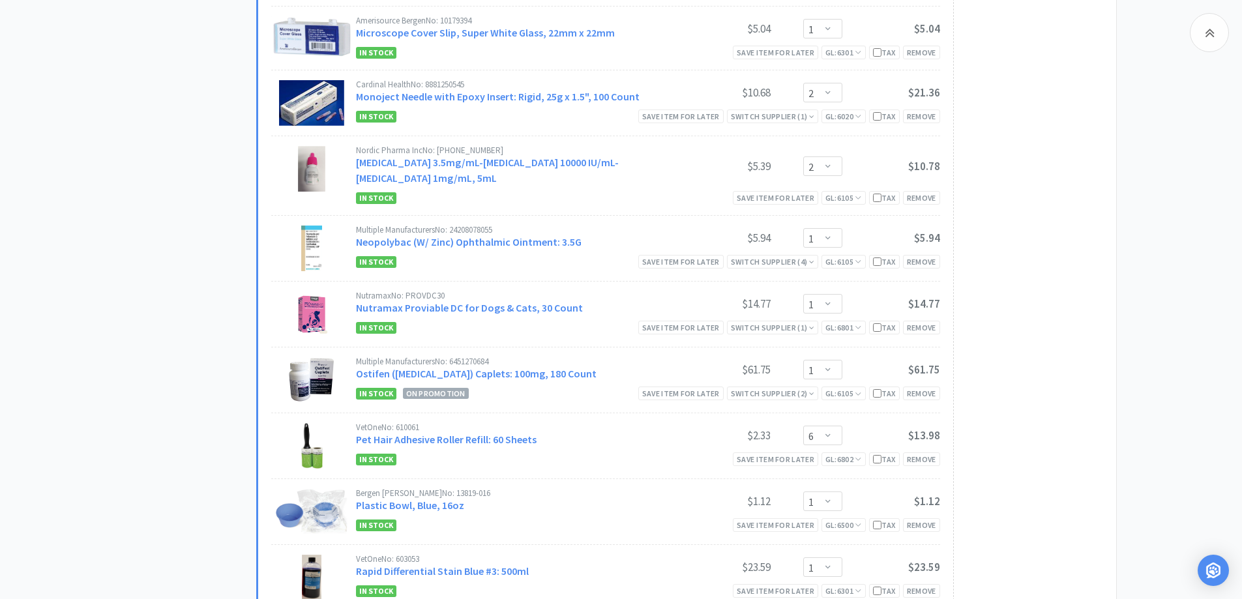
scroll to position [1174, 0]
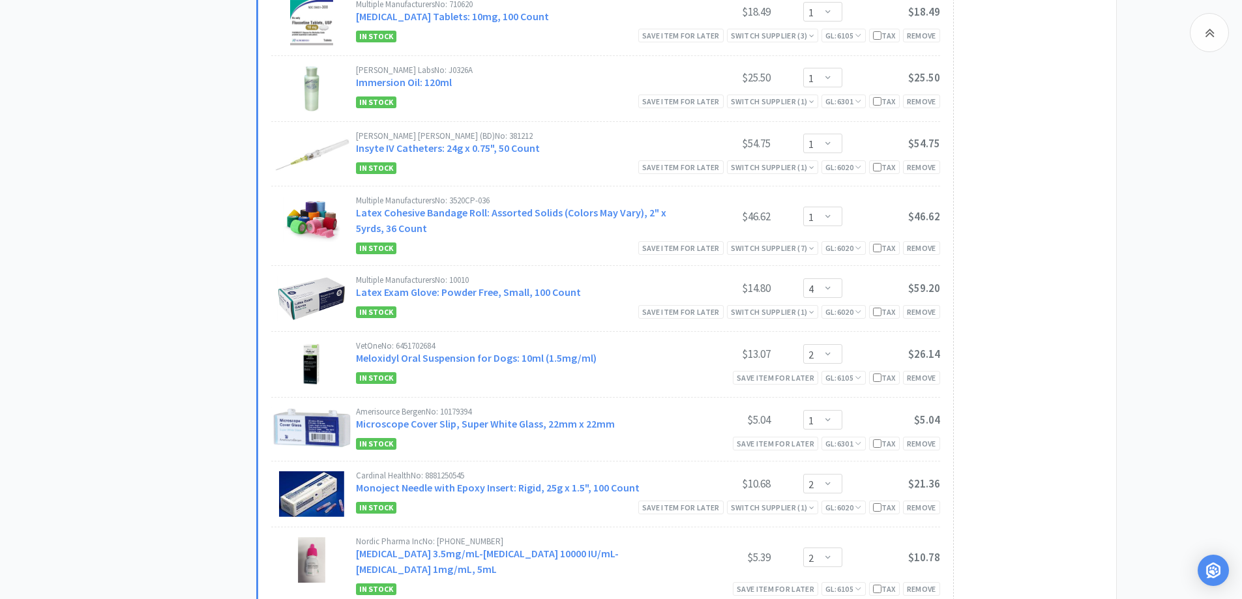
click at [1062, 324] on div "Subtotal ( 34 item s ): $1,585.35 Proceed to Checkout or checkout at MWI" at bounding box center [1028, 549] width 150 height 2327
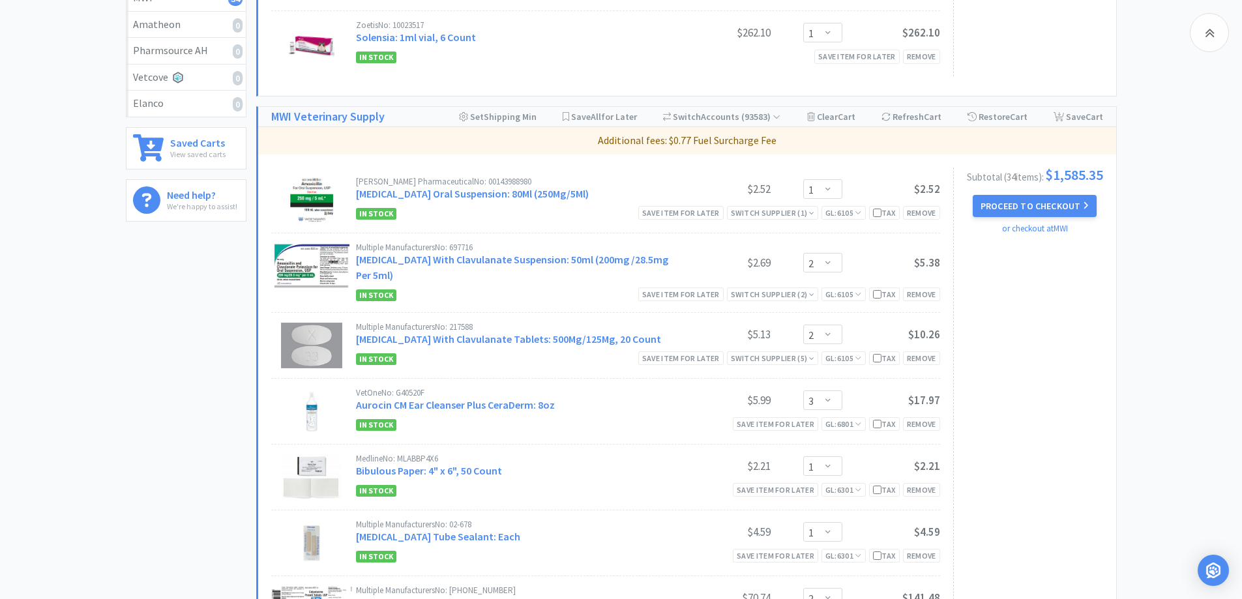
scroll to position [391, 0]
click at [829, 269] on select "Enter Quantity 1 2 3 4 5 6 7 8 9 10 11 12 13 14 15 16 17 18 19 20 Enter Quantity" at bounding box center [822, 264] width 39 height 20
click at [803, 254] on select "Enter Quantity 1 2 3 4 5 6 7 8 9 10 11 12 13 14 15 16 17 18 19 20 Enter Quantity" at bounding box center [822, 264] width 39 height 20
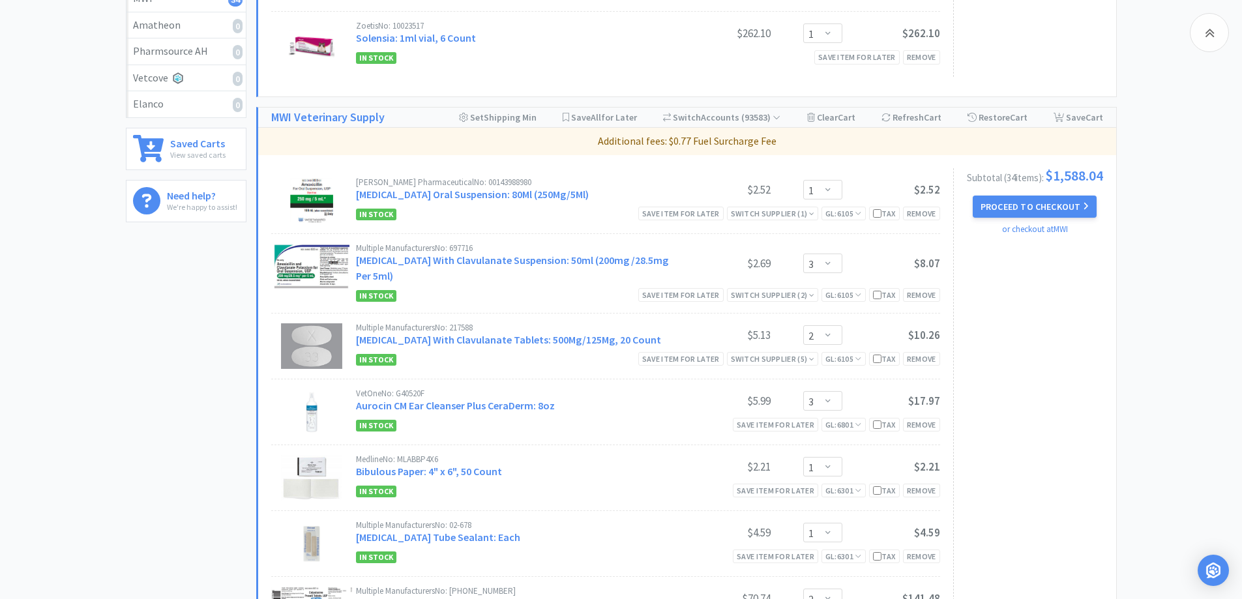
drag, startPoint x: 161, startPoint y: 349, endPoint x: 181, endPoint y: 327, distance: 30.0
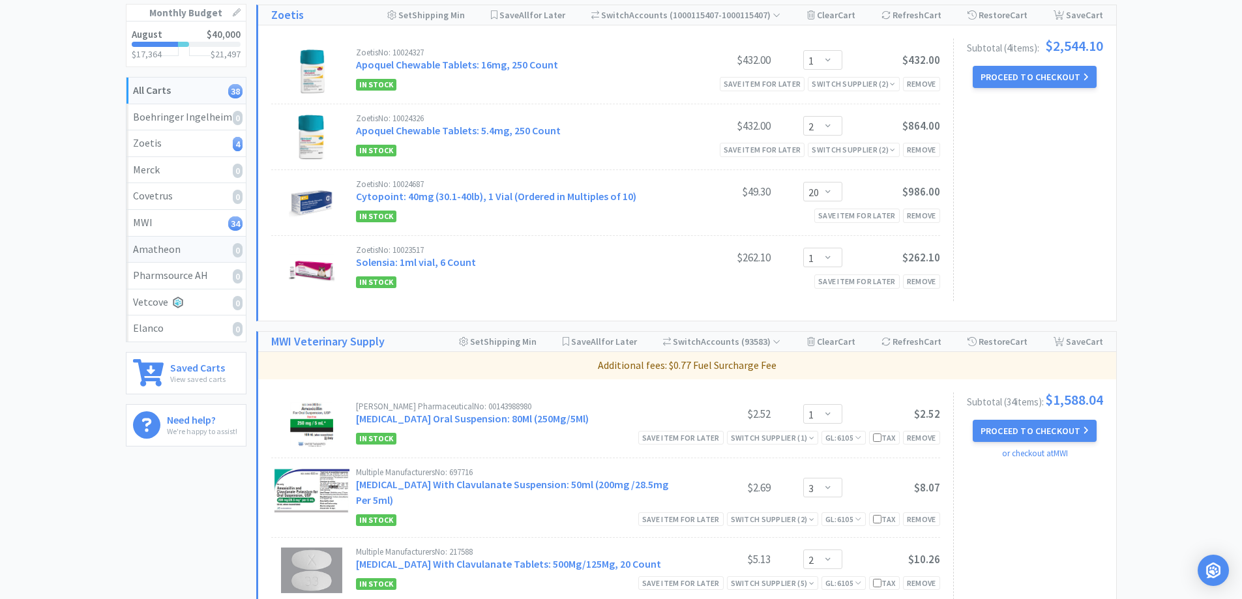
scroll to position [0, 0]
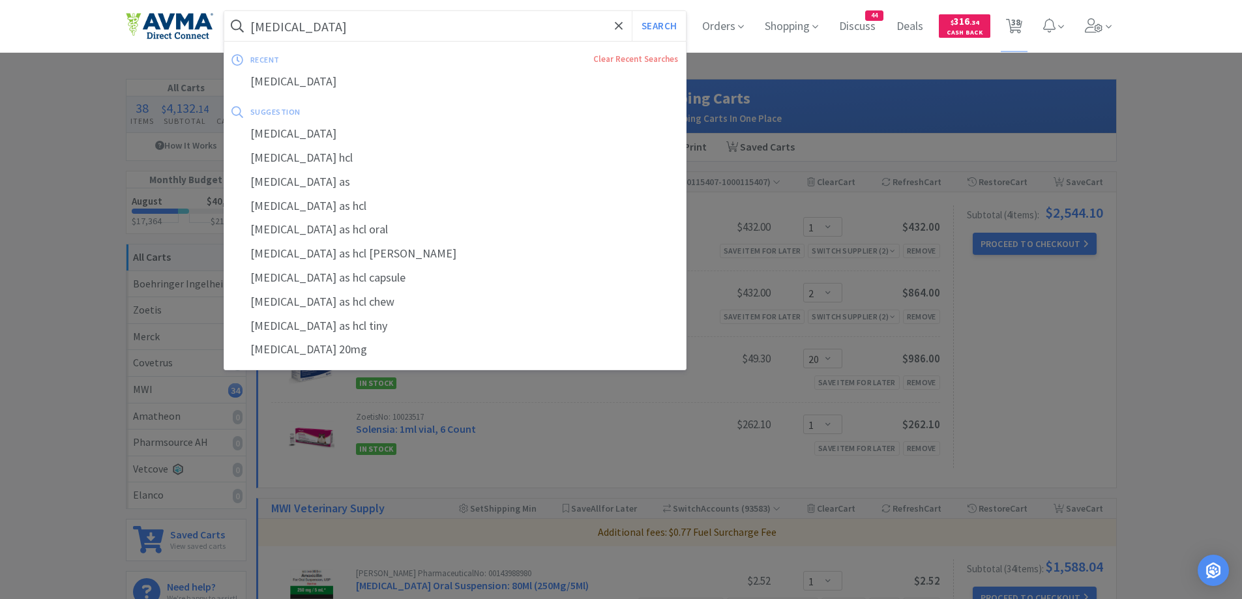
click at [395, 25] on input "[MEDICAL_DATA]" at bounding box center [455, 26] width 462 height 30
paste input "[MEDICAL_DATA]"
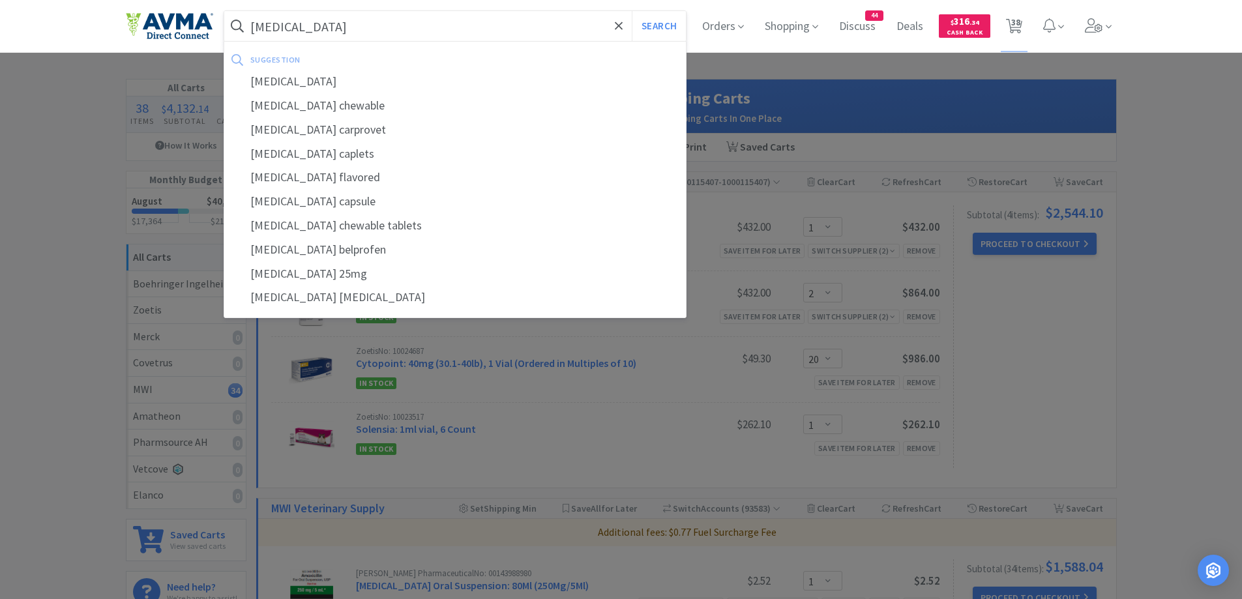
click at [632, 11] on button "Search" at bounding box center [659, 26] width 54 height 30
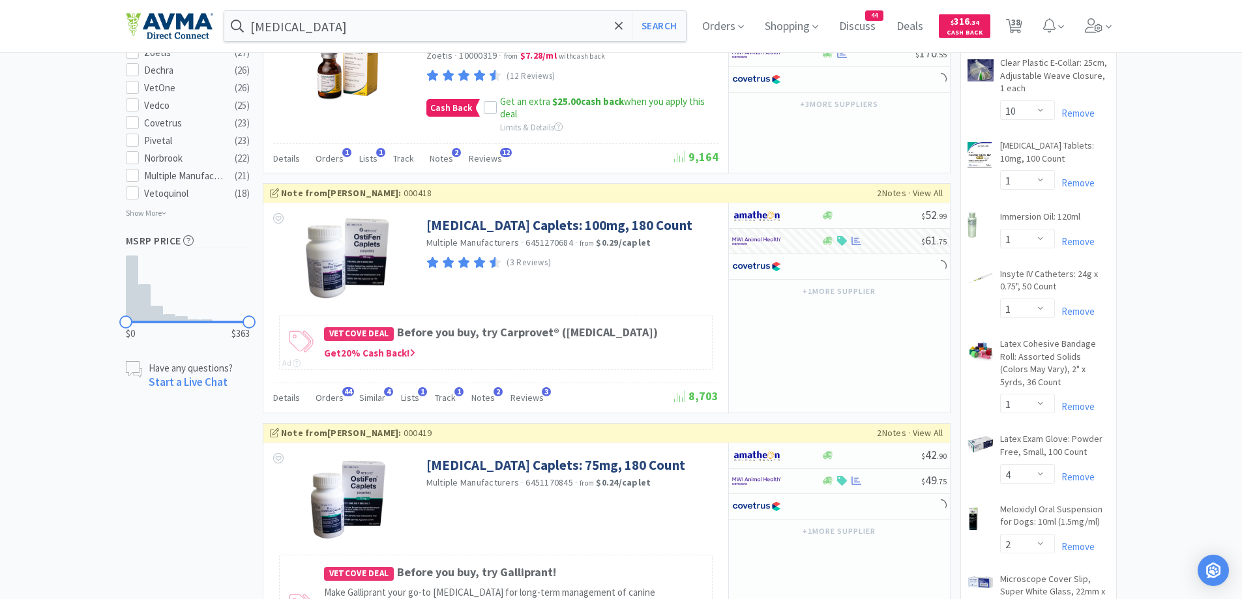
scroll to position [783, 0]
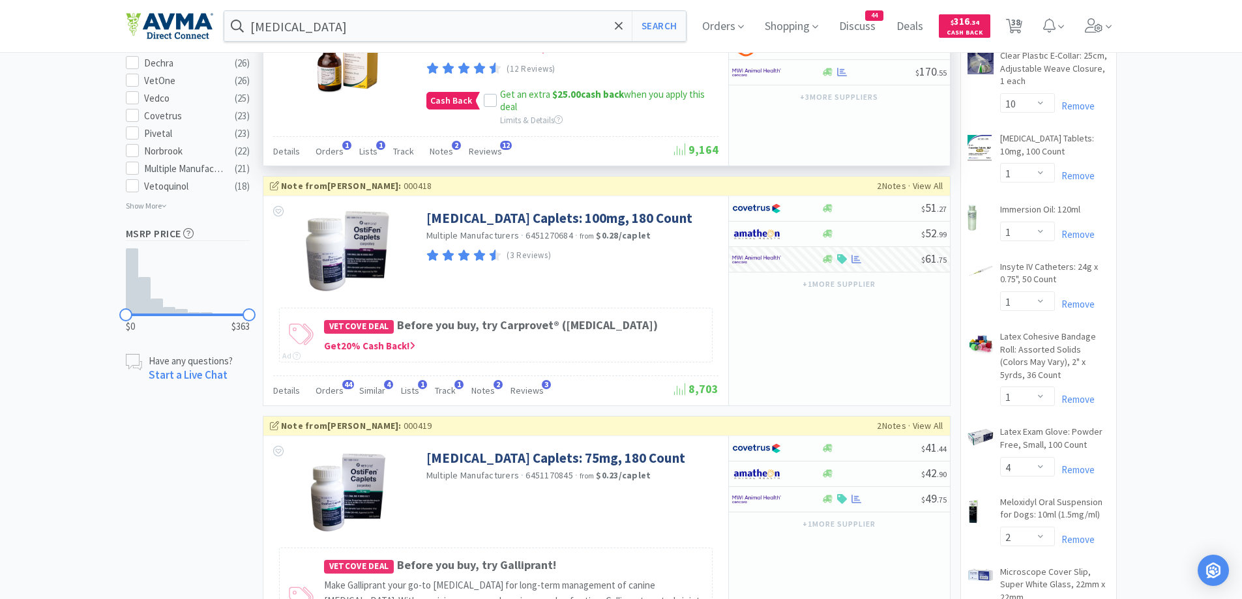
click at [776, 145] on div "$ 170 . 50 $ 170 . 55 $ 170 . 55 + 3 more supplier s" at bounding box center [839, 87] width 222 height 157
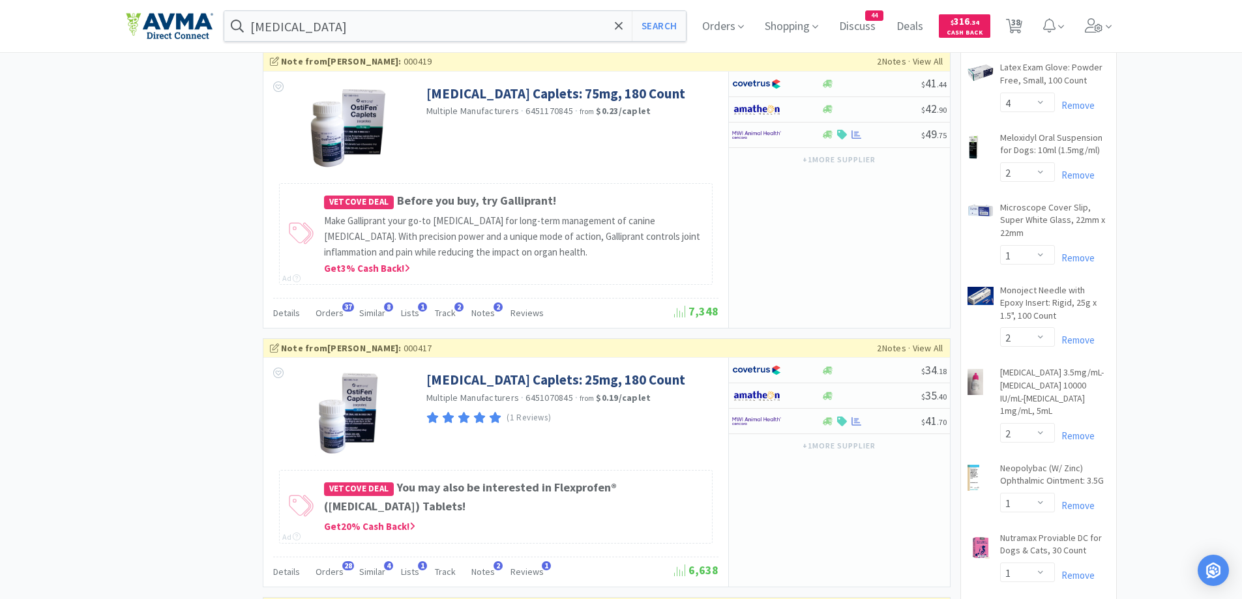
scroll to position [1174, 0]
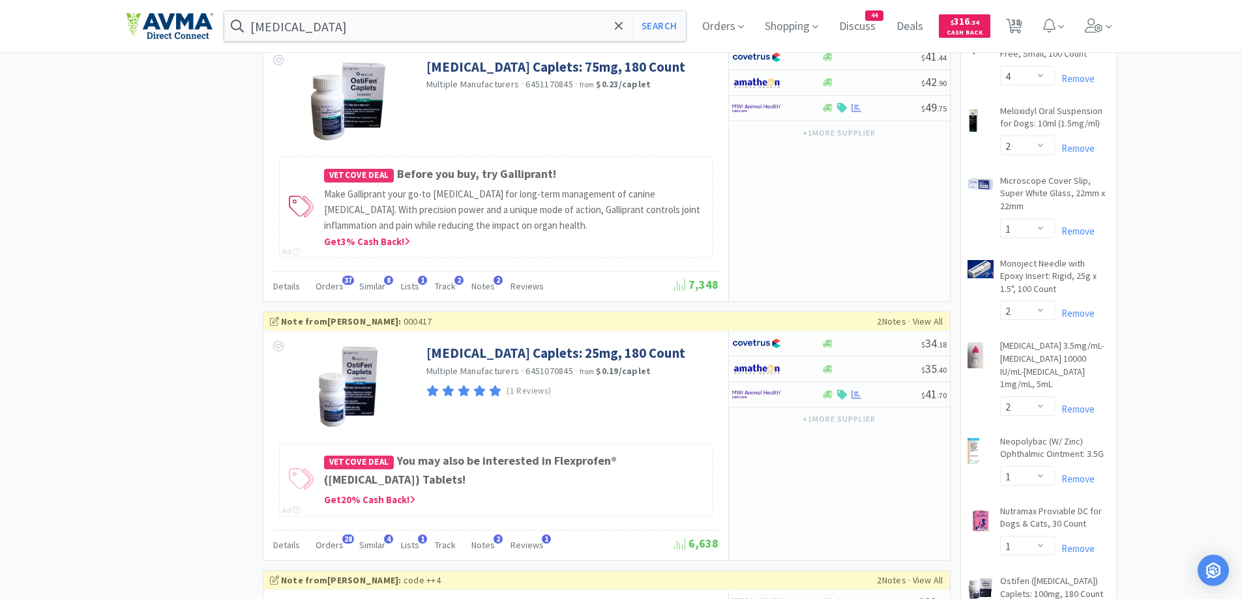
click at [235, 246] on div "× Filter Results Synced Suppliers Only Manufacturers Only Compounds Only Previo…" at bounding box center [621, 556] width 991 height 3302
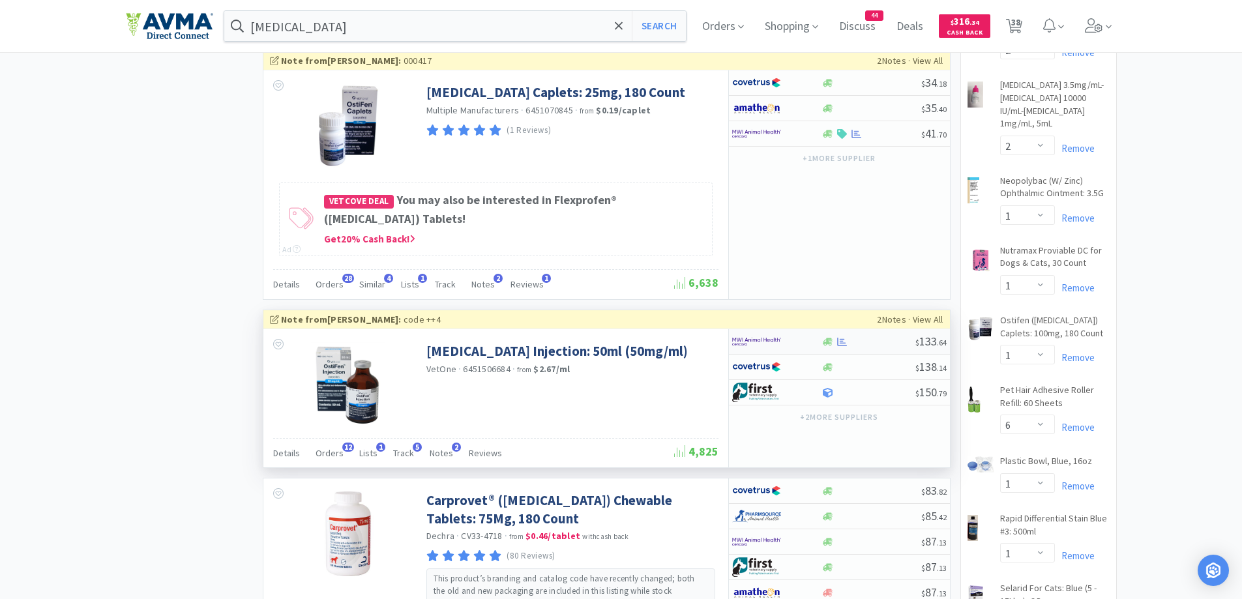
click at [835, 340] on div at bounding box center [869, 342] width 94 height 10
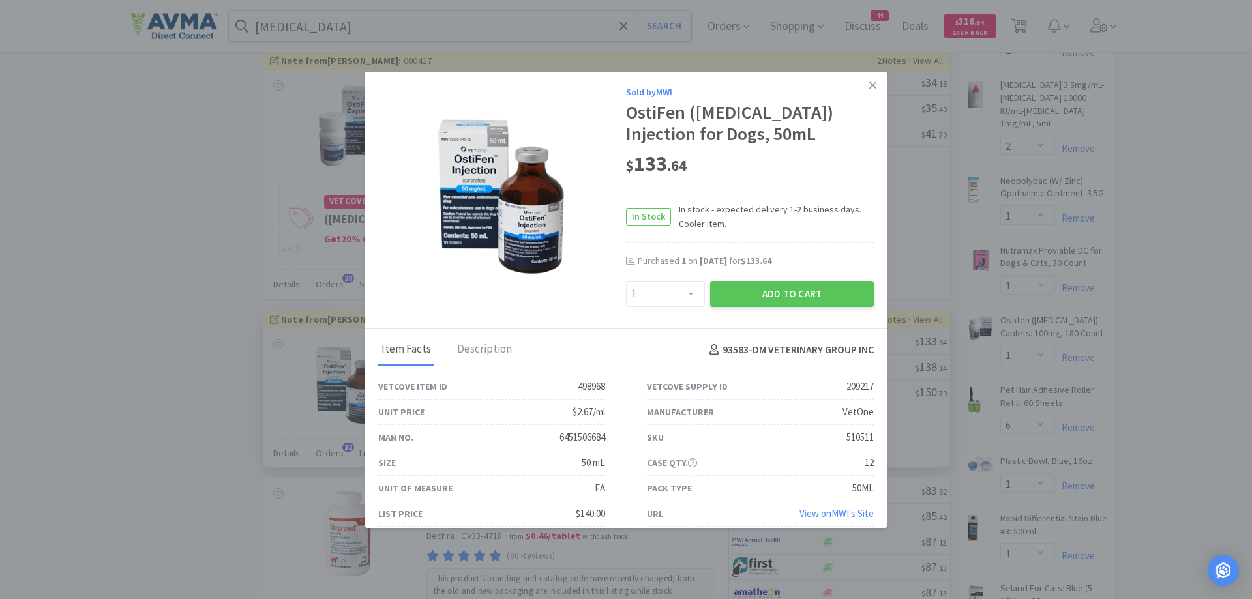
click at [794, 225] on span "In stock - expected delivery 1-2 business days. Cooler item." at bounding box center [772, 216] width 203 height 29
click at [791, 295] on button "Add to Cart" at bounding box center [792, 294] width 164 height 26
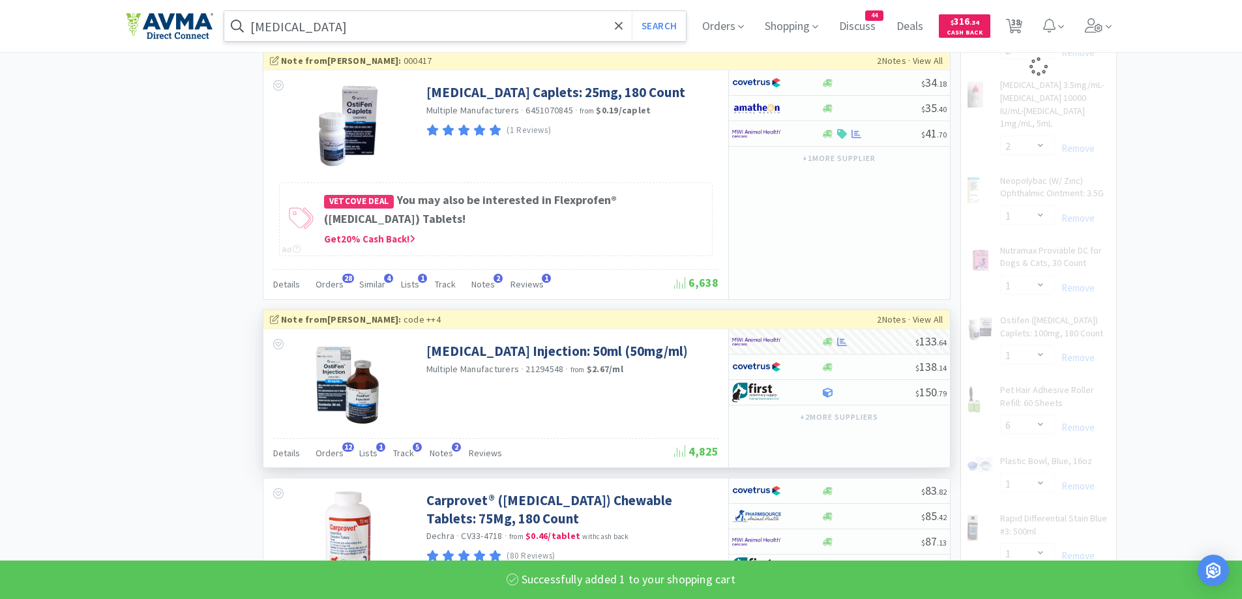
click at [365, 18] on input "[MEDICAL_DATA]" at bounding box center [455, 26] width 462 height 30
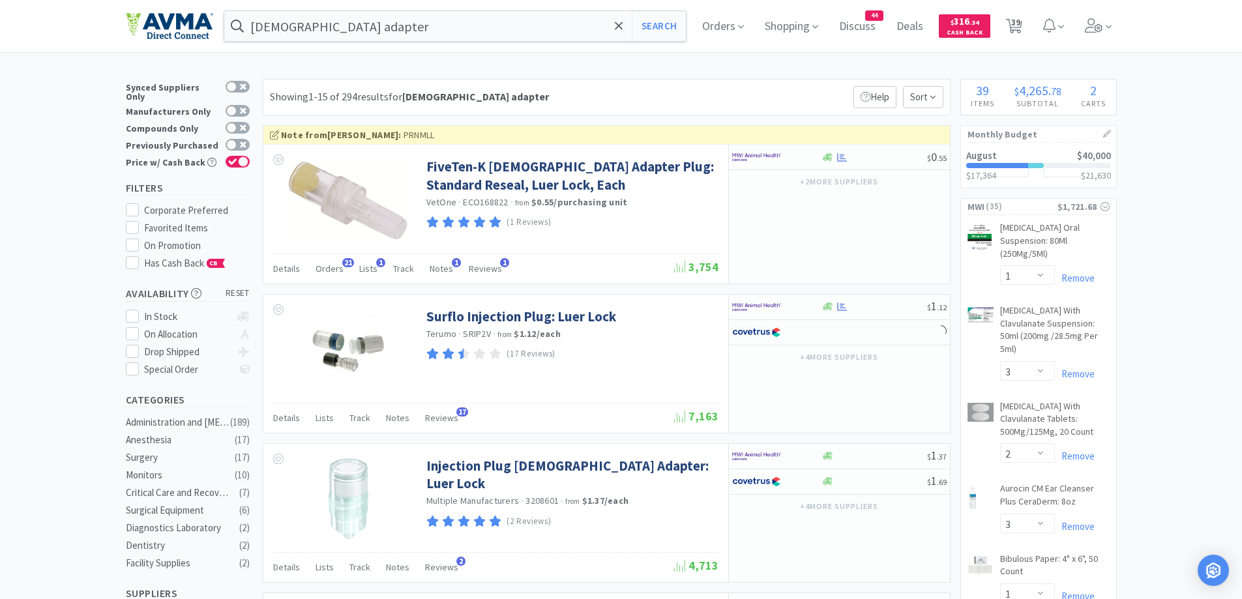
click at [554, 96] on div "Showing 1-15 of 294 results for [DEMOGRAPHIC_DATA] adapter Filters Help Sort" at bounding box center [607, 97] width 688 height 37
click at [790, 150] on div at bounding box center [768, 157] width 72 height 22
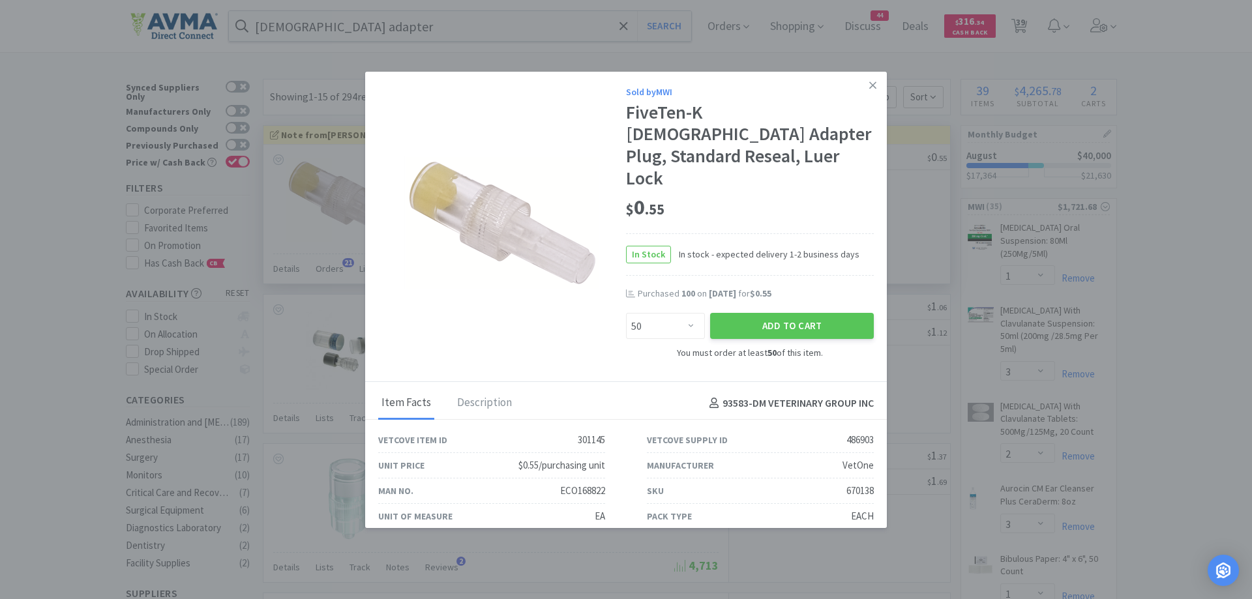
click at [779, 194] on div "$ 0 . 55" at bounding box center [750, 207] width 248 height 27
click at [693, 313] on select "Enter Quantity 50 100 150 200 250 300 350 400 450 500 550 600 650 700 750 800 8…" at bounding box center [665, 326] width 79 height 26
click at [626, 313] on select "Enter Quantity 50 100 150 200 250 300 350 400 450 500 550 600 650 700 750 800 8…" at bounding box center [665, 326] width 79 height 26
click at [782, 313] on button "Add to Cart" at bounding box center [792, 326] width 164 height 26
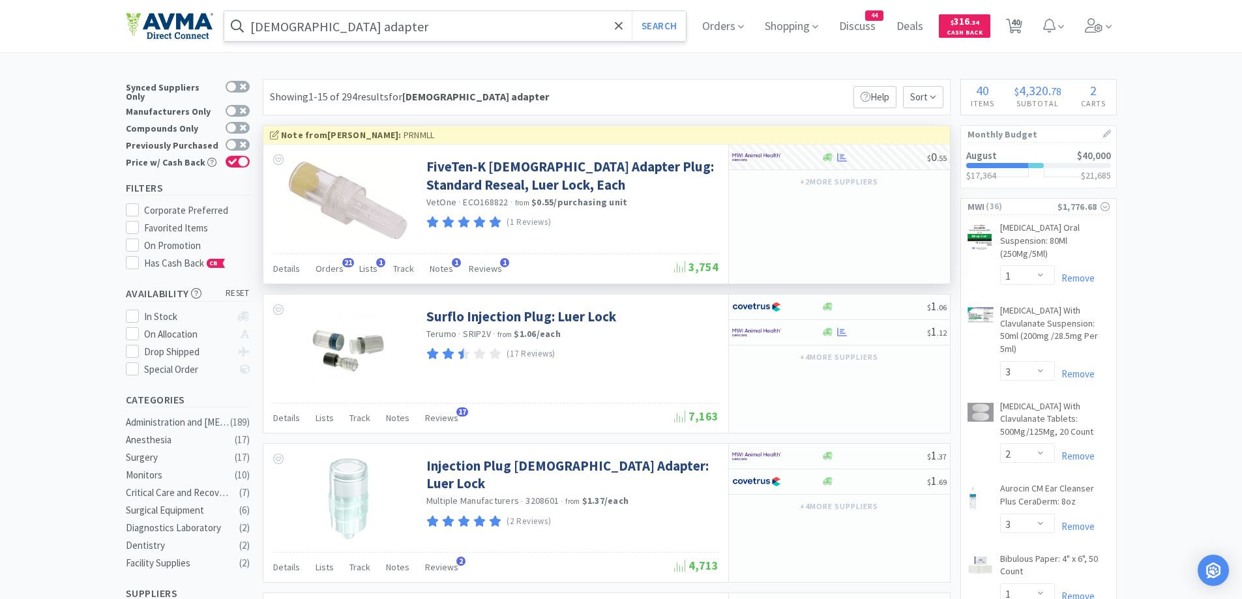
click at [359, 35] on input "[DEMOGRAPHIC_DATA] adapter" at bounding box center [455, 26] width 462 height 30
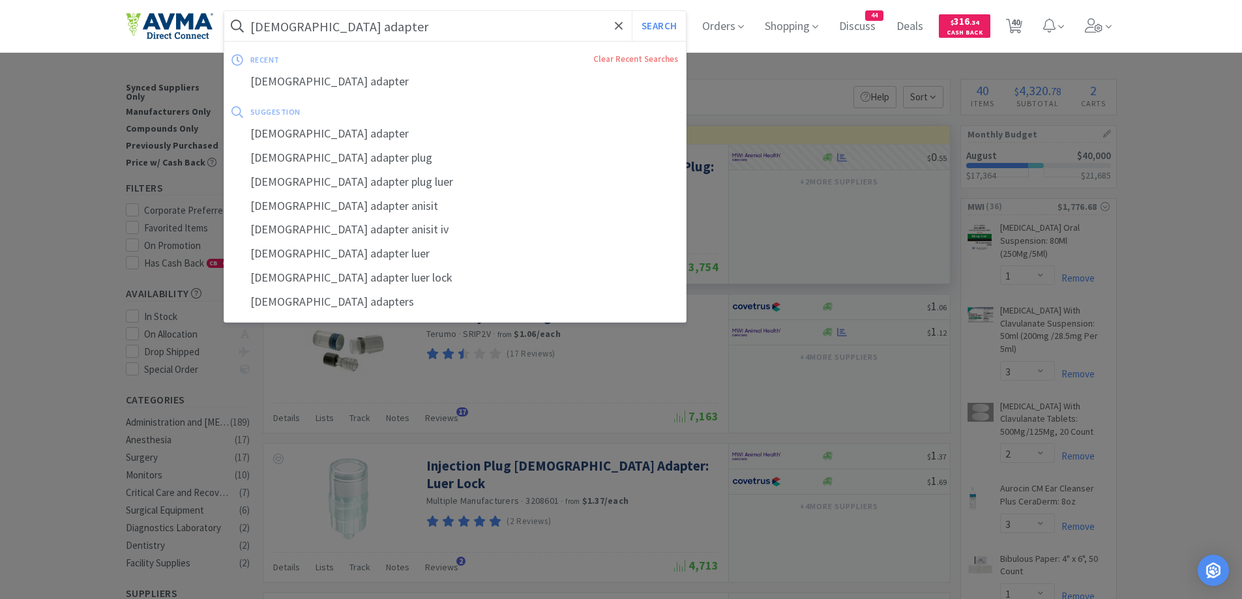
paste input "[MEDICAL_DATA] 20 g"
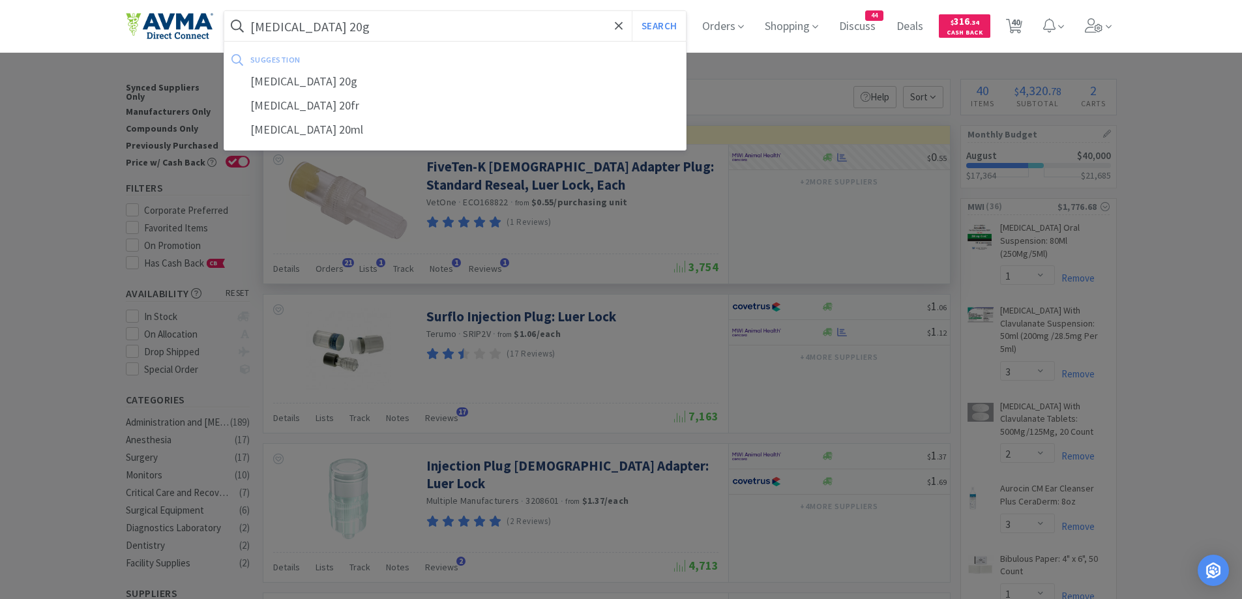
click at [632, 11] on button "Search" at bounding box center [659, 26] width 54 height 30
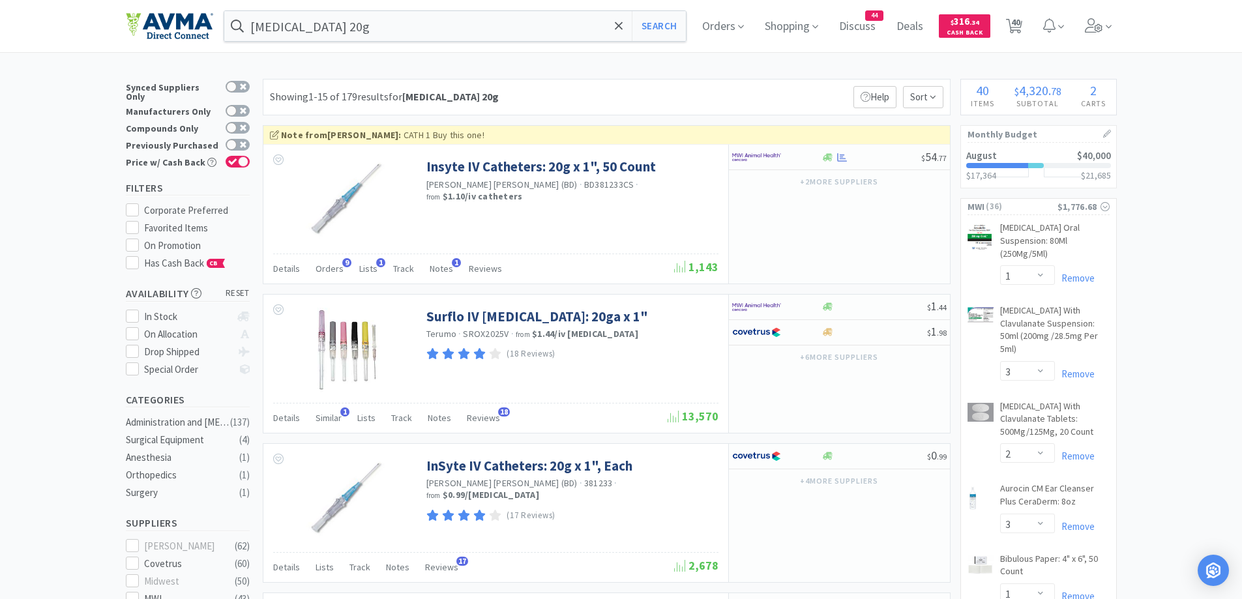
click at [712, 82] on div "Showing 1-15 of 179 results for [MEDICAL_DATA] 20g Filters Help Sort" at bounding box center [607, 97] width 688 height 37
click at [717, 83] on div "Showing 1-15 of 179 results for [MEDICAL_DATA] 20g Filters Help Sort" at bounding box center [607, 97] width 688 height 37
click at [779, 87] on div "Showing 1-15 of 179 results for [MEDICAL_DATA] 20g Filters Help Sort" at bounding box center [607, 97] width 688 height 37
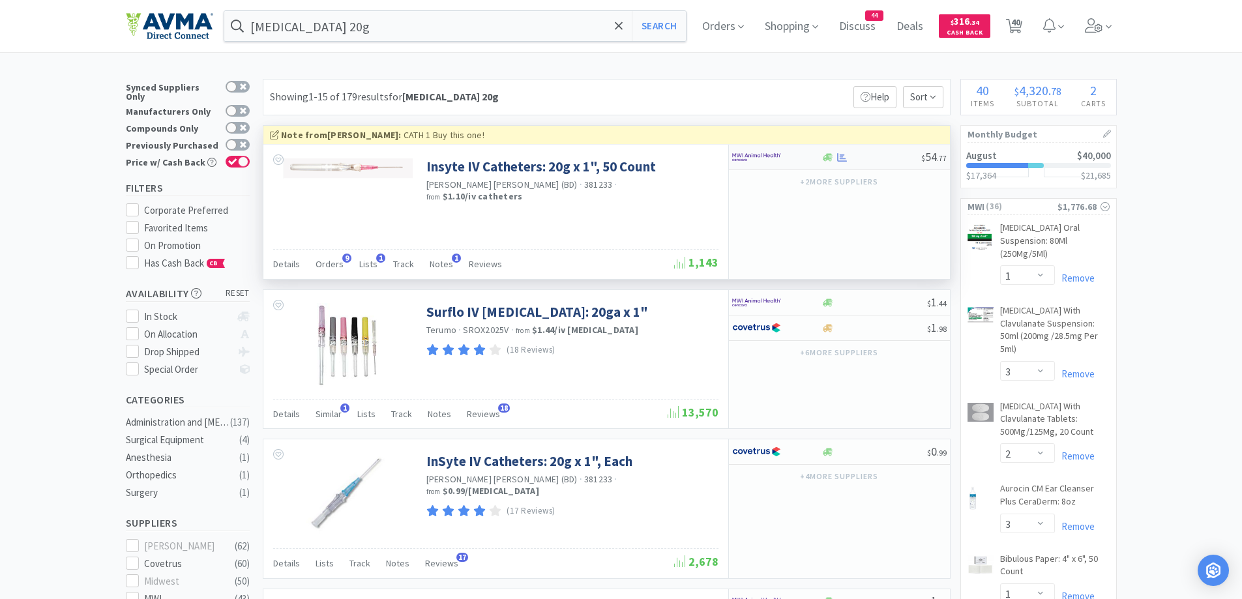
click at [788, 157] on div at bounding box center [768, 157] width 72 height 22
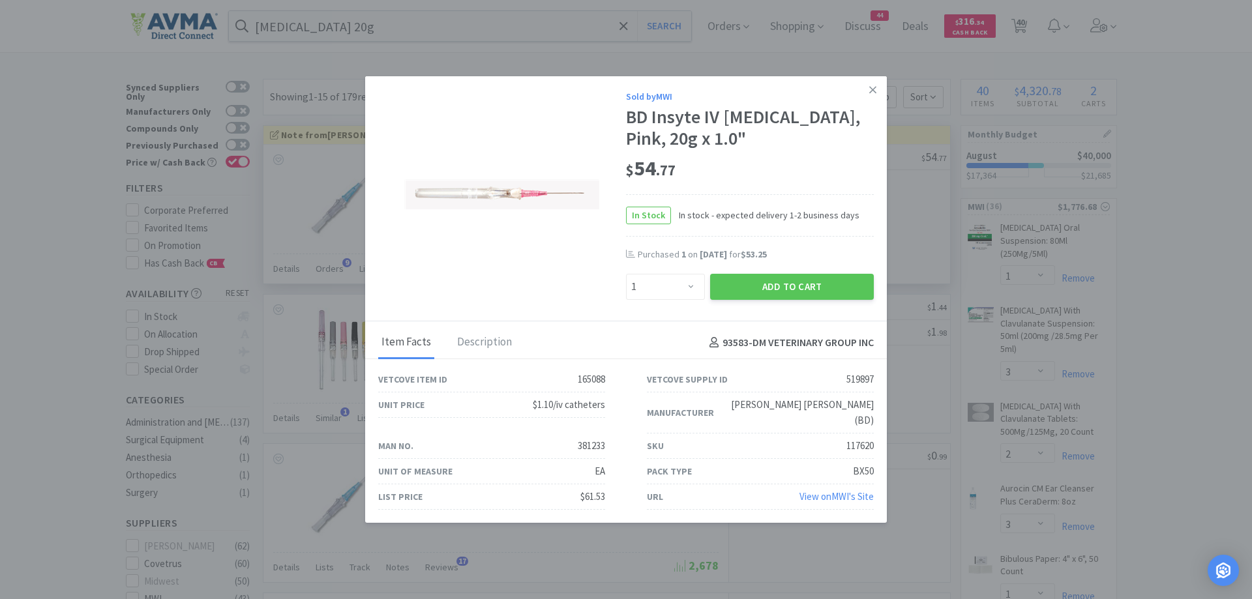
click at [777, 192] on div "$ 54 . 77" at bounding box center [750, 172] width 248 height 44
drag, startPoint x: 831, startPoint y: 292, endPoint x: 792, endPoint y: 271, distance: 44.1
click at [831, 292] on button "Add to Cart" at bounding box center [792, 287] width 164 height 26
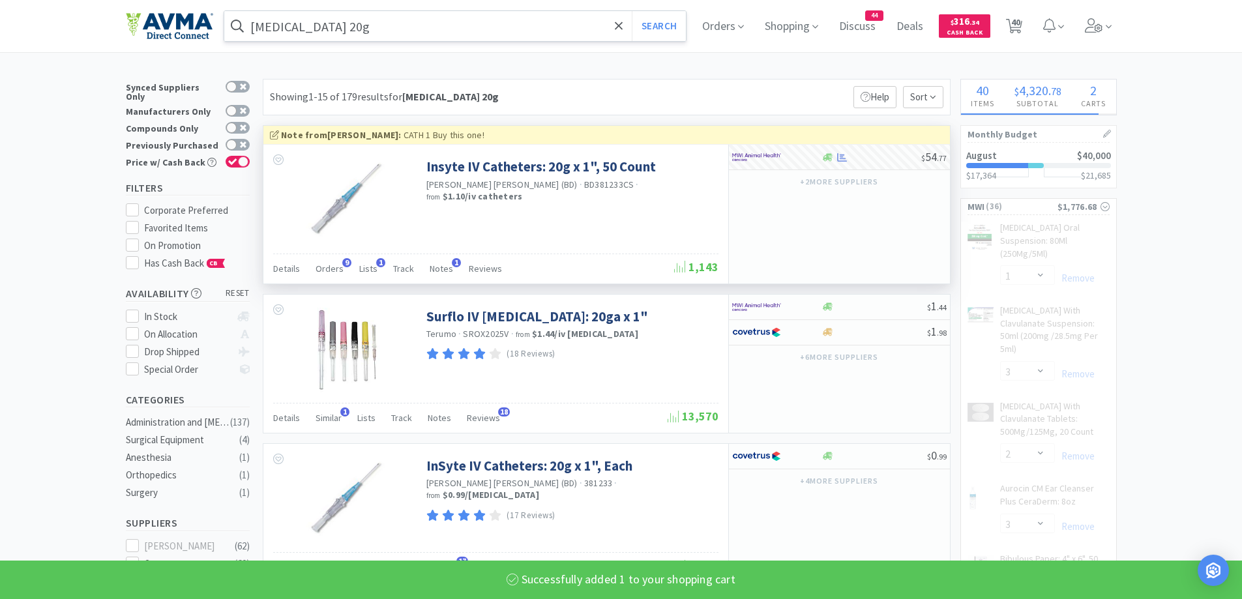
click at [428, 22] on input "[MEDICAL_DATA] 20g" at bounding box center [455, 26] width 462 height 30
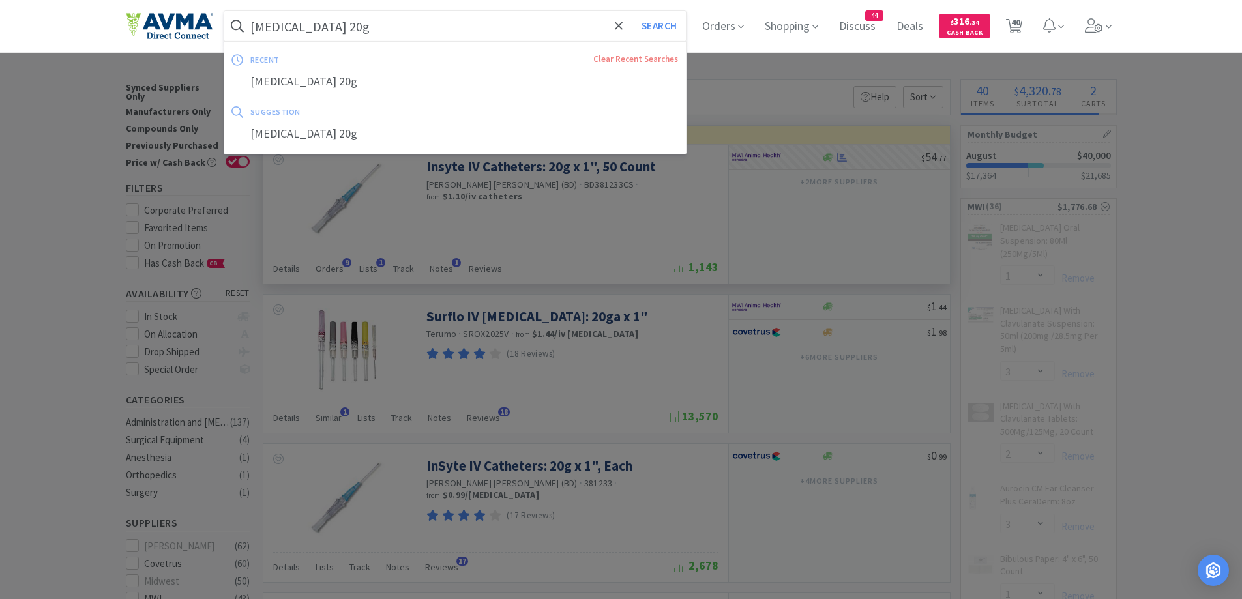
paste input "10 dram"
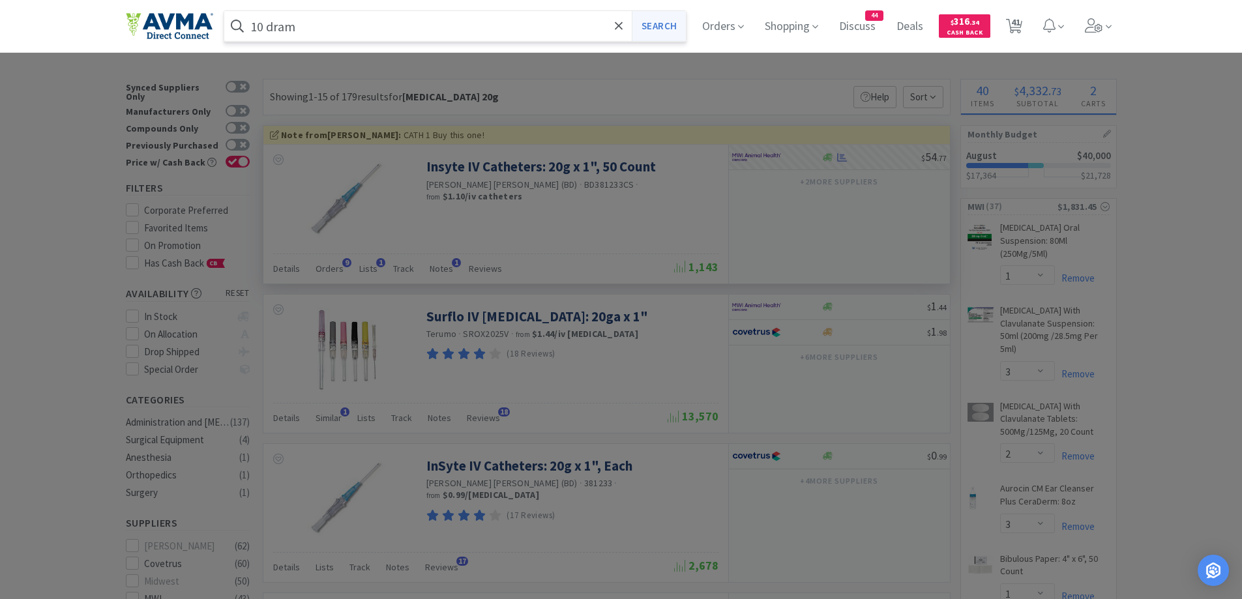
click at [657, 23] on button "Search" at bounding box center [659, 26] width 54 height 30
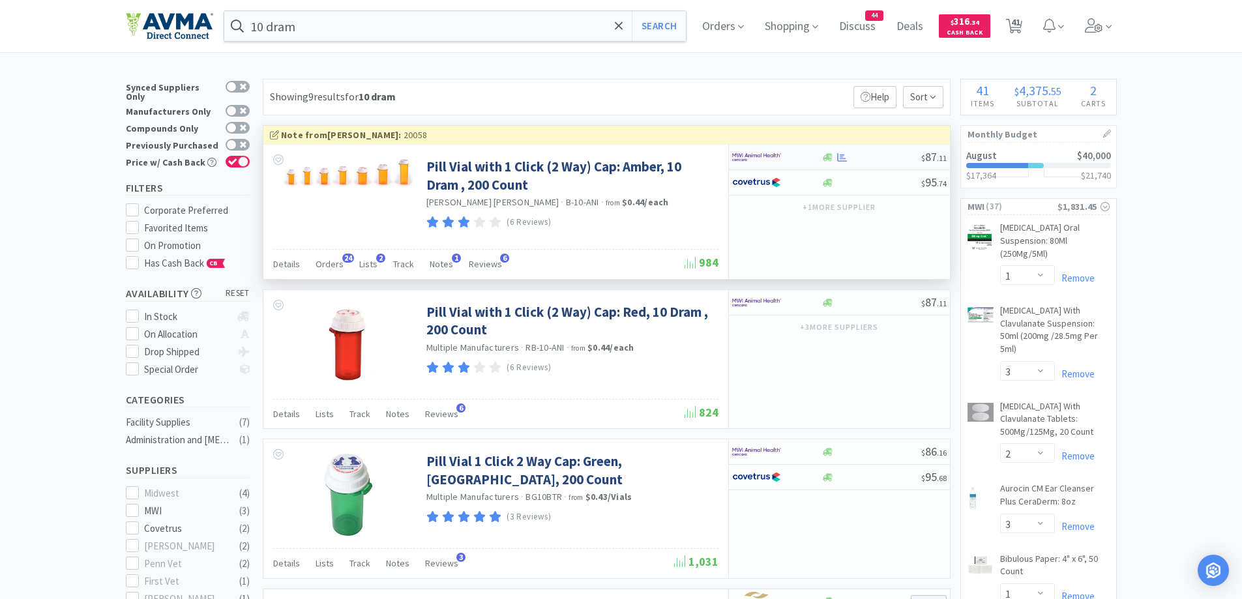
click at [851, 162] on div at bounding box center [872, 158] width 100 height 10
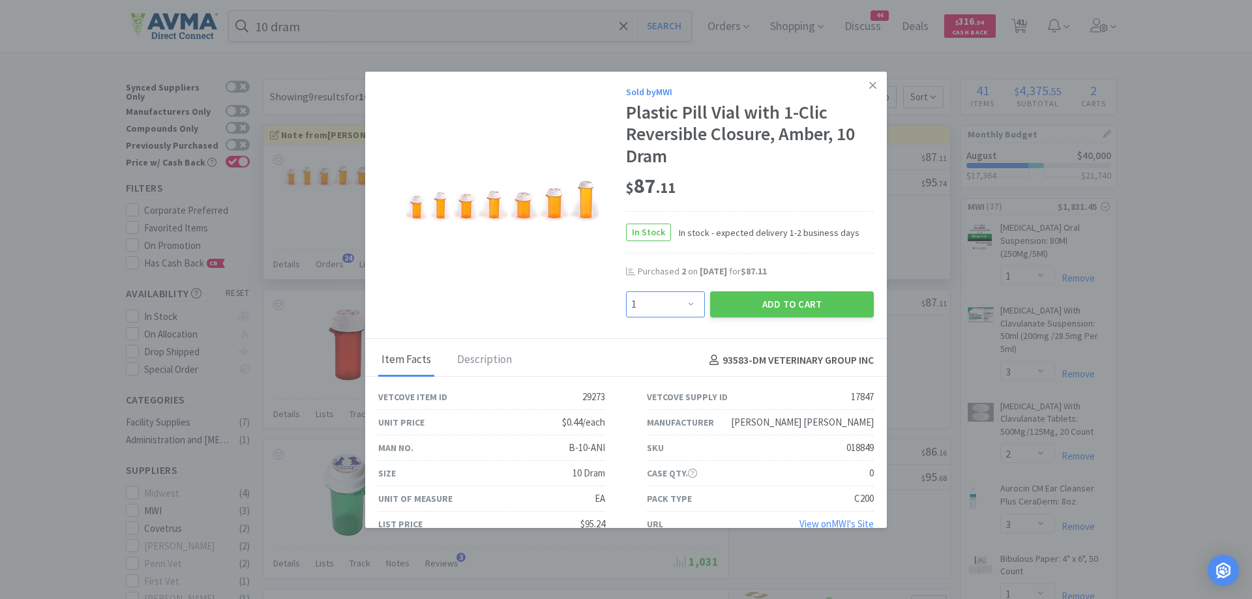
click at [687, 302] on select "Enter Quantity 1 2 3 4 5 6 7 8 9 10 11 12 13 14 15 16 17 18 19 20 Enter Quantity" at bounding box center [665, 304] width 79 height 26
click at [626, 291] on select "Enter Quantity 1 2 3 4 5 6 7 8 9 10 11 12 13 14 15 16 17 18 19 20 Enter Quantity" at bounding box center [665, 304] width 79 height 26
click at [749, 293] on button "Add to Cart" at bounding box center [792, 304] width 164 height 26
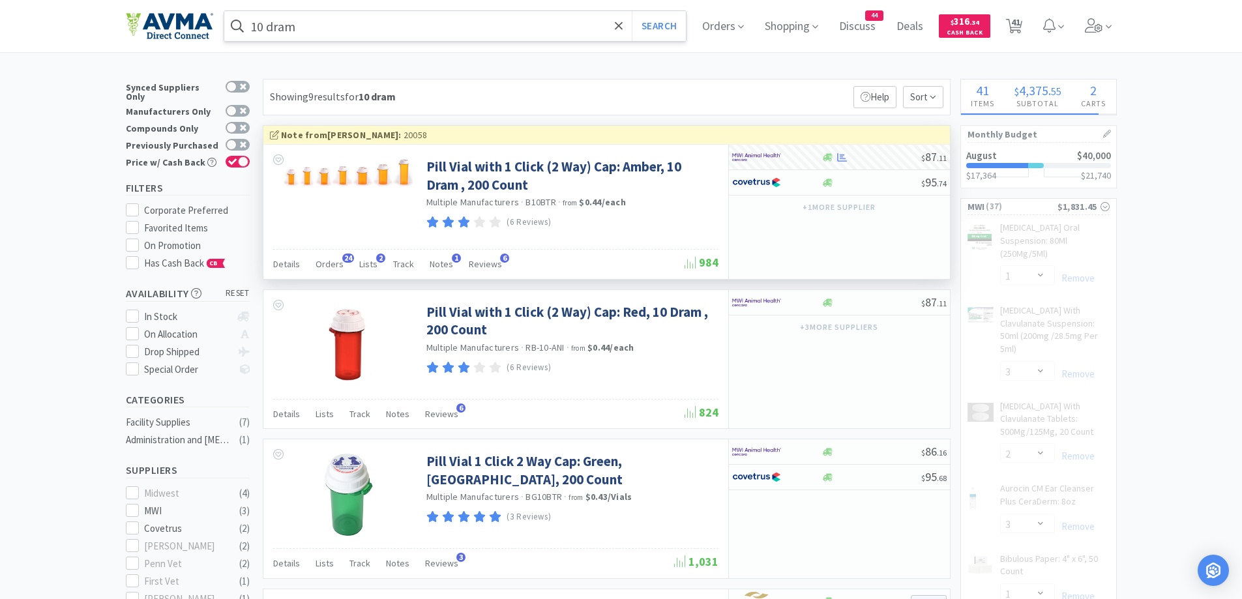
click at [325, 31] on input "10 dram" at bounding box center [455, 26] width 462 height 30
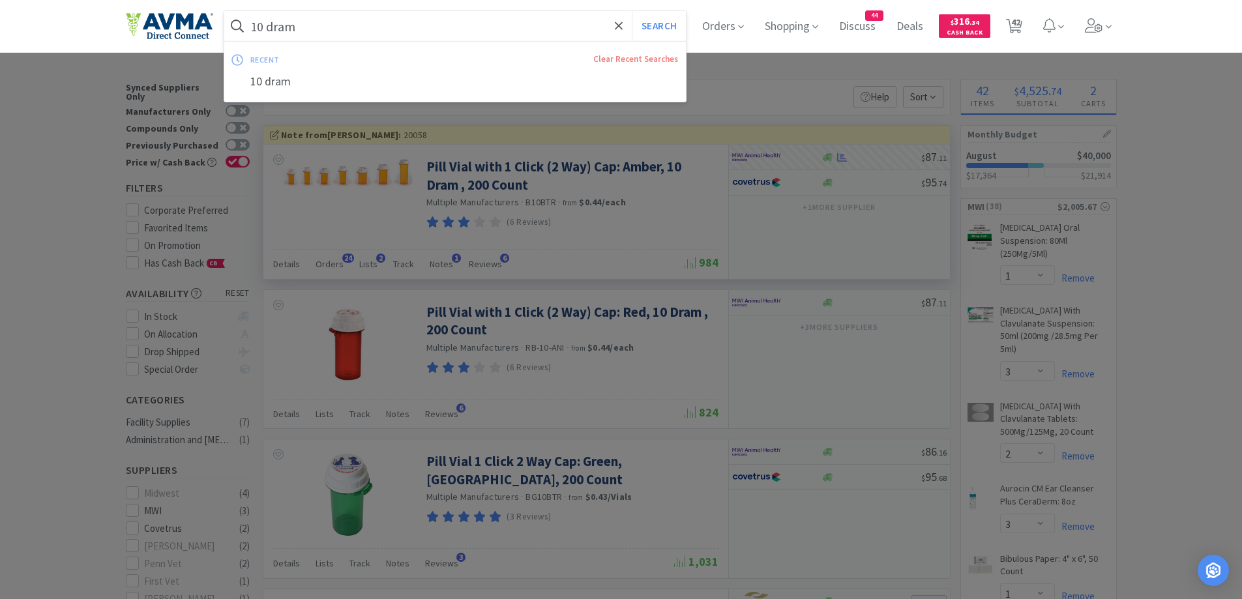
paste input "[MEDICAL_DATA] 5mg"
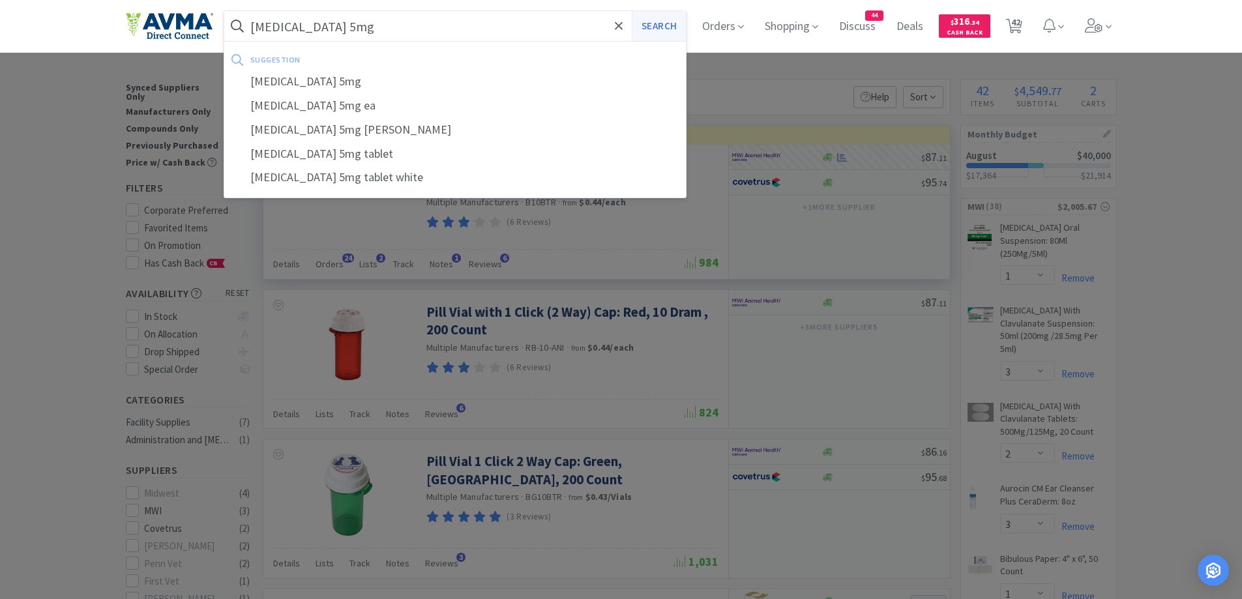
click at [665, 33] on button "Search" at bounding box center [659, 26] width 54 height 30
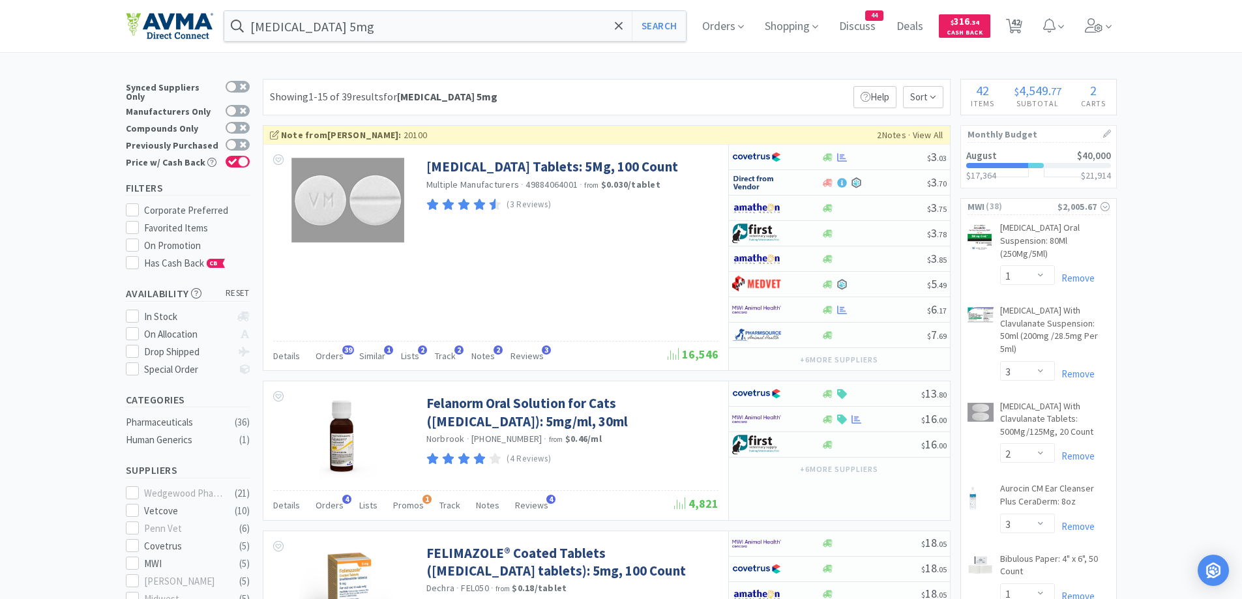
click at [808, 104] on div "Showing 1-15 of 39 results for [MEDICAL_DATA] 5mg Filters Help Sort" at bounding box center [607, 97] width 688 height 37
click at [800, 108] on div "Showing 1-15 of 39 results for [MEDICAL_DATA] 5mg Filters Help Sort" at bounding box center [607, 97] width 688 height 37
click at [789, 306] on div at bounding box center [768, 310] width 72 height 22
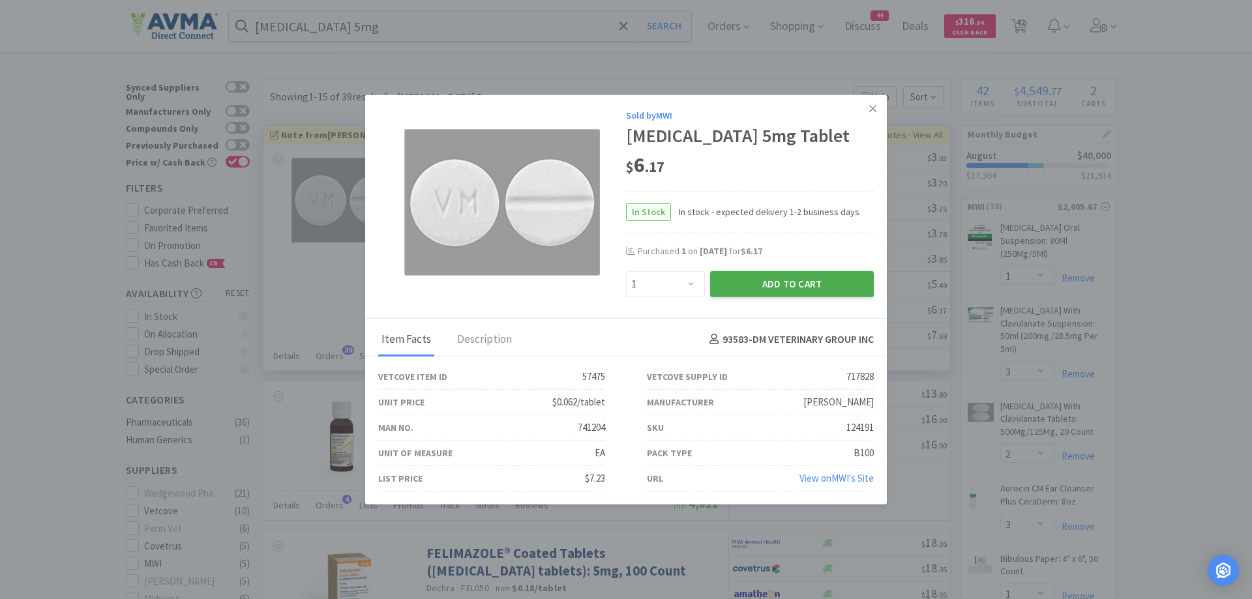
click at [786, 286] on button "Add to Cart" at bounding box center [792, 284] width 164 height 26
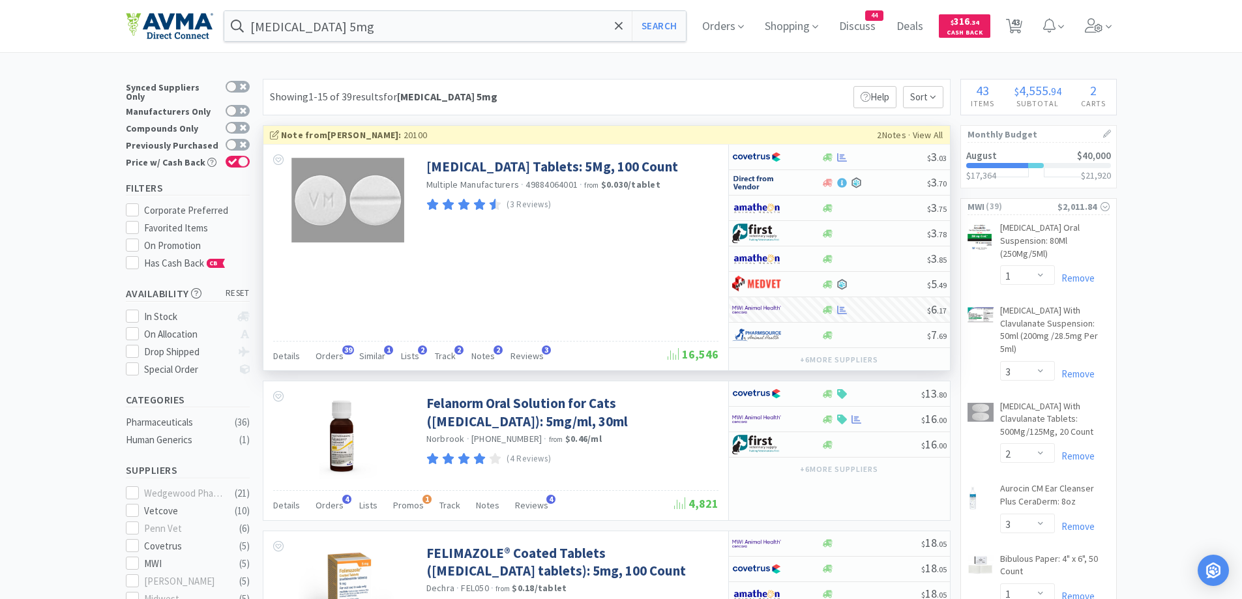
click at [868, 36] on span "Discuss" at bounding box center [857, 26] width 47 height 52
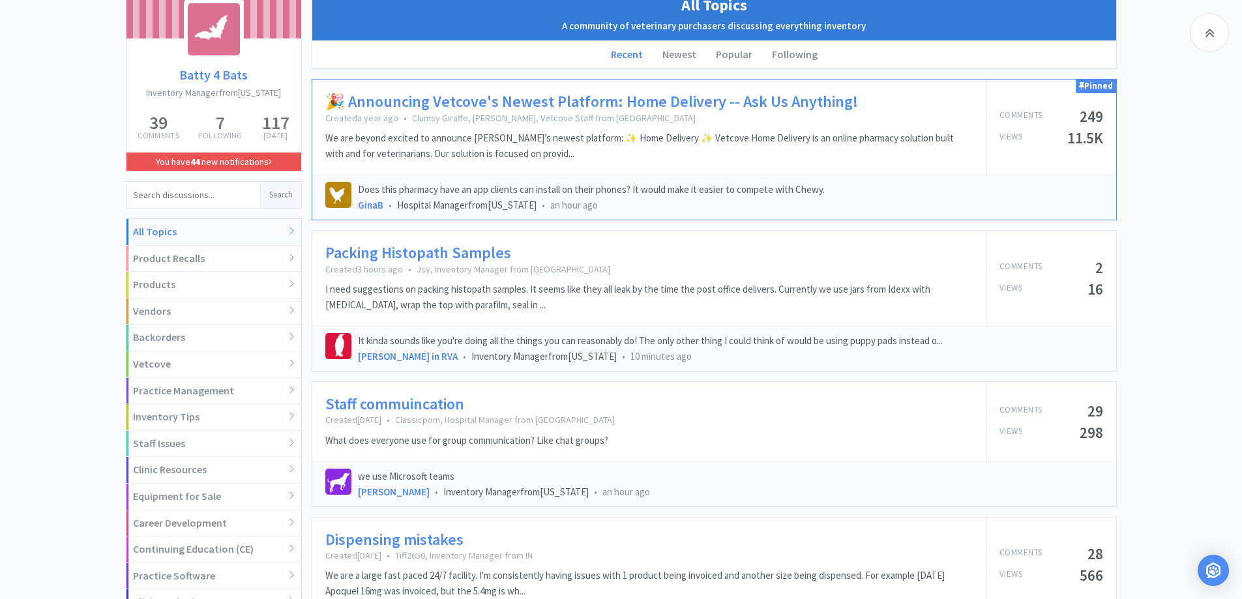
scroll to position [261, 0]
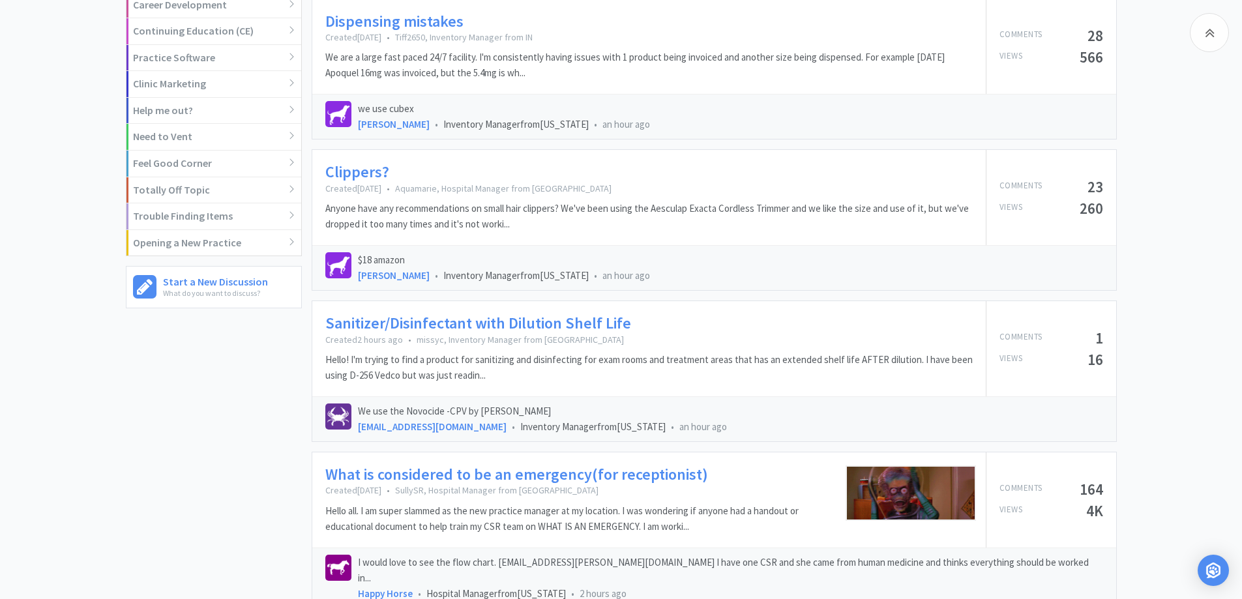
scroll to position [783, 0]
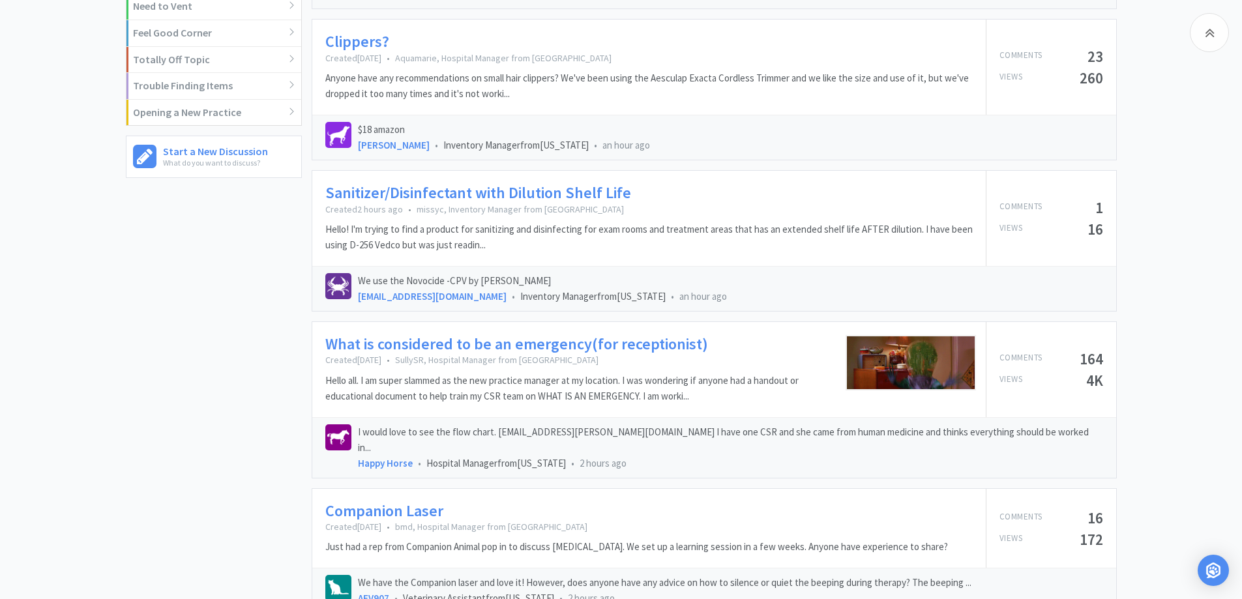
click at [1203, 95] on div "Batty 4 Bats Inventory Manager from [US_STATE] 39 Comments 7 Following 117 [DAT…" at bounding box center [621, 550] width 1242 height 2427
